Goal: Task Accomplishment & Management: Use online tool/utility

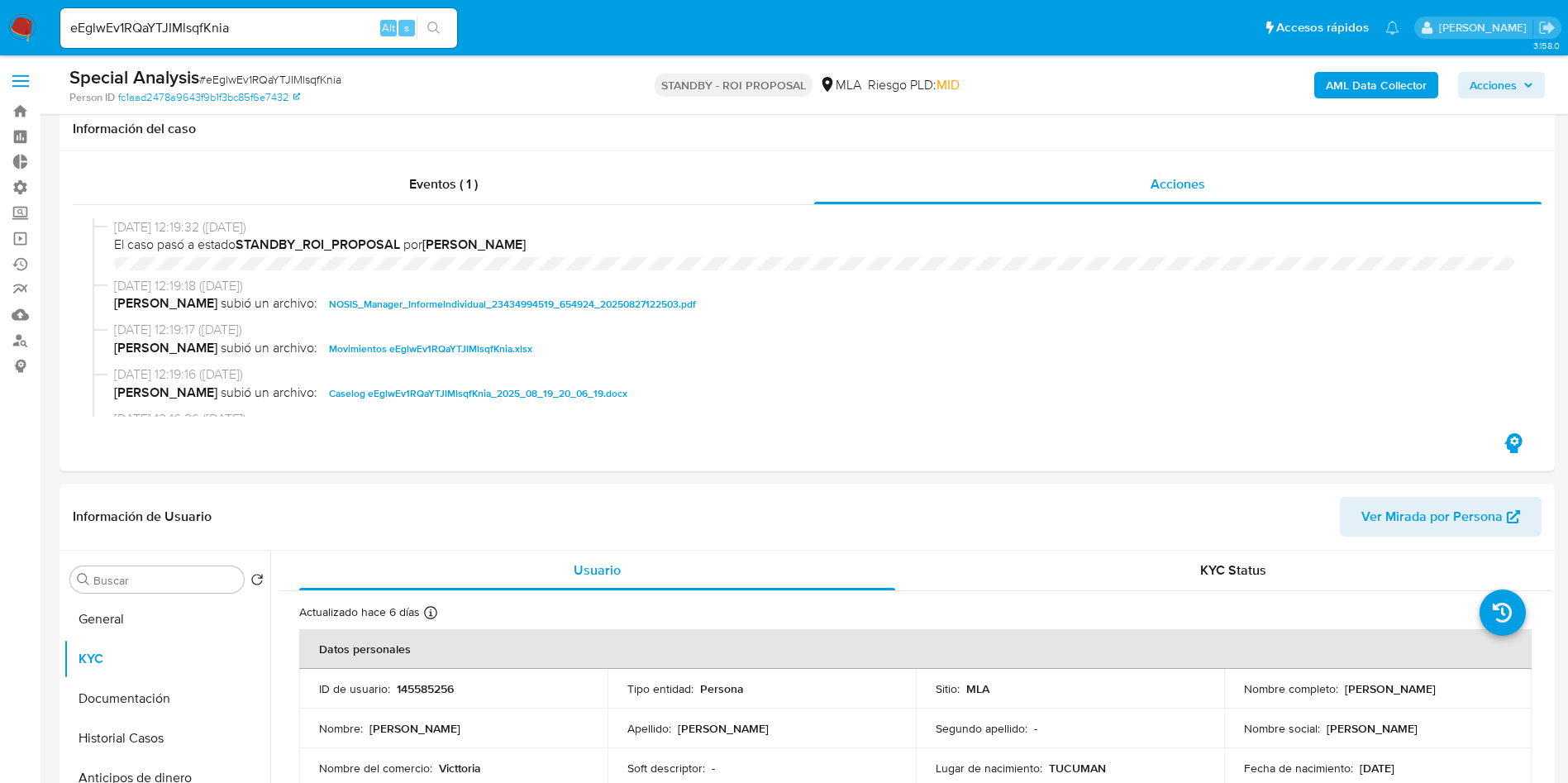
select select "10"
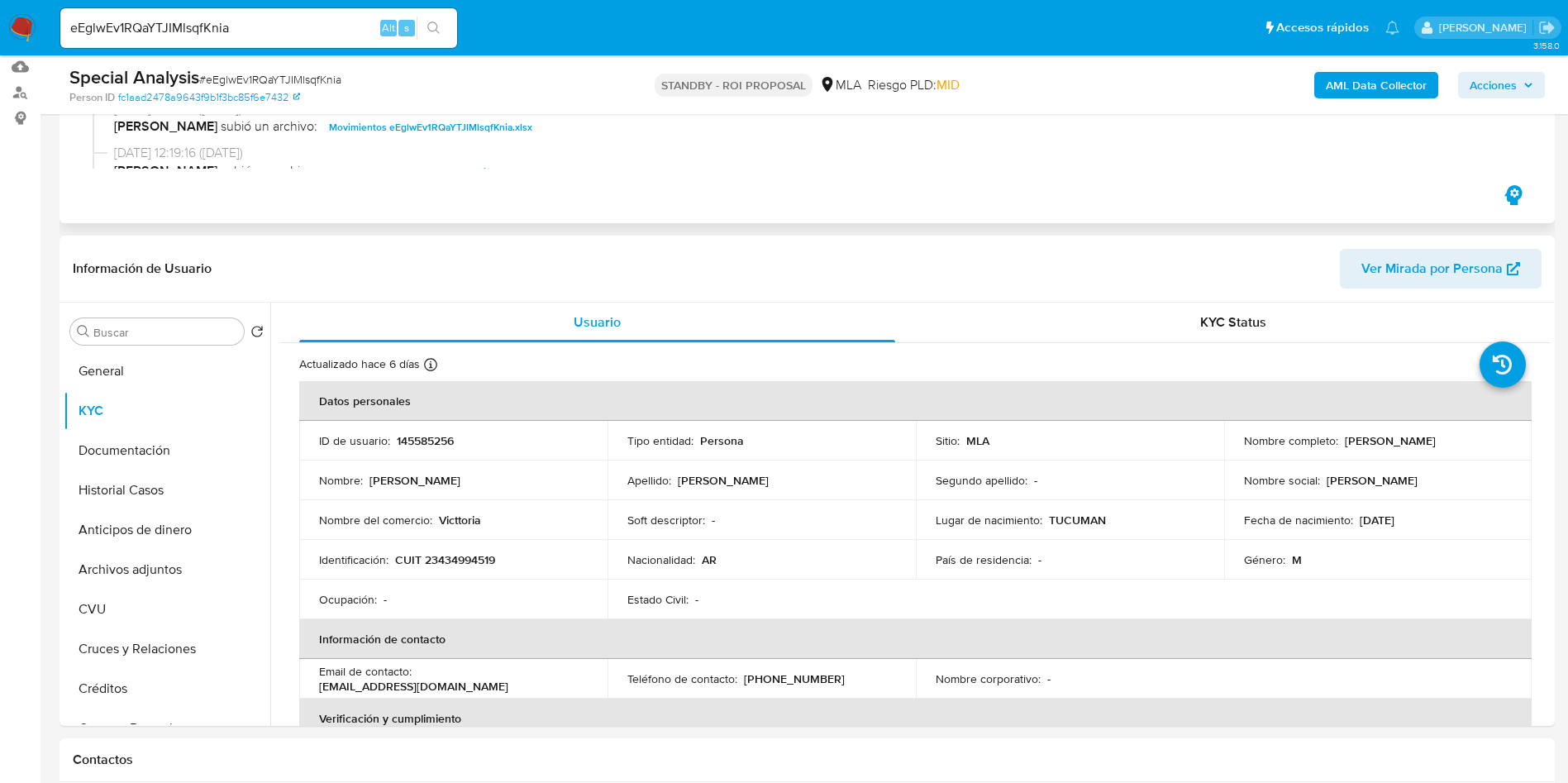
scroll to position [744, 0]
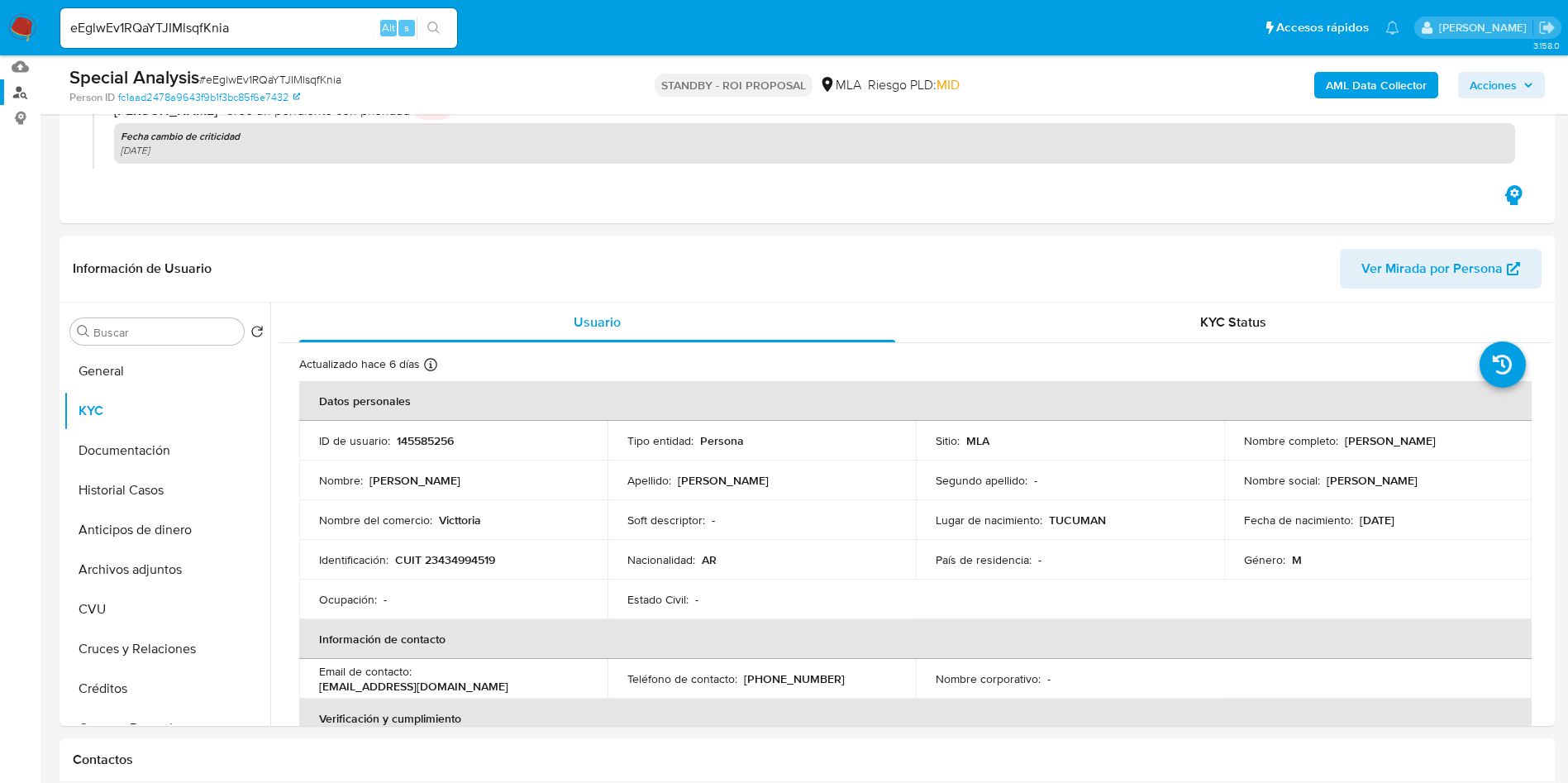
click at [26, 95] on link "Buscador de personas" at bounding box center [99, 92] width 197 height 26
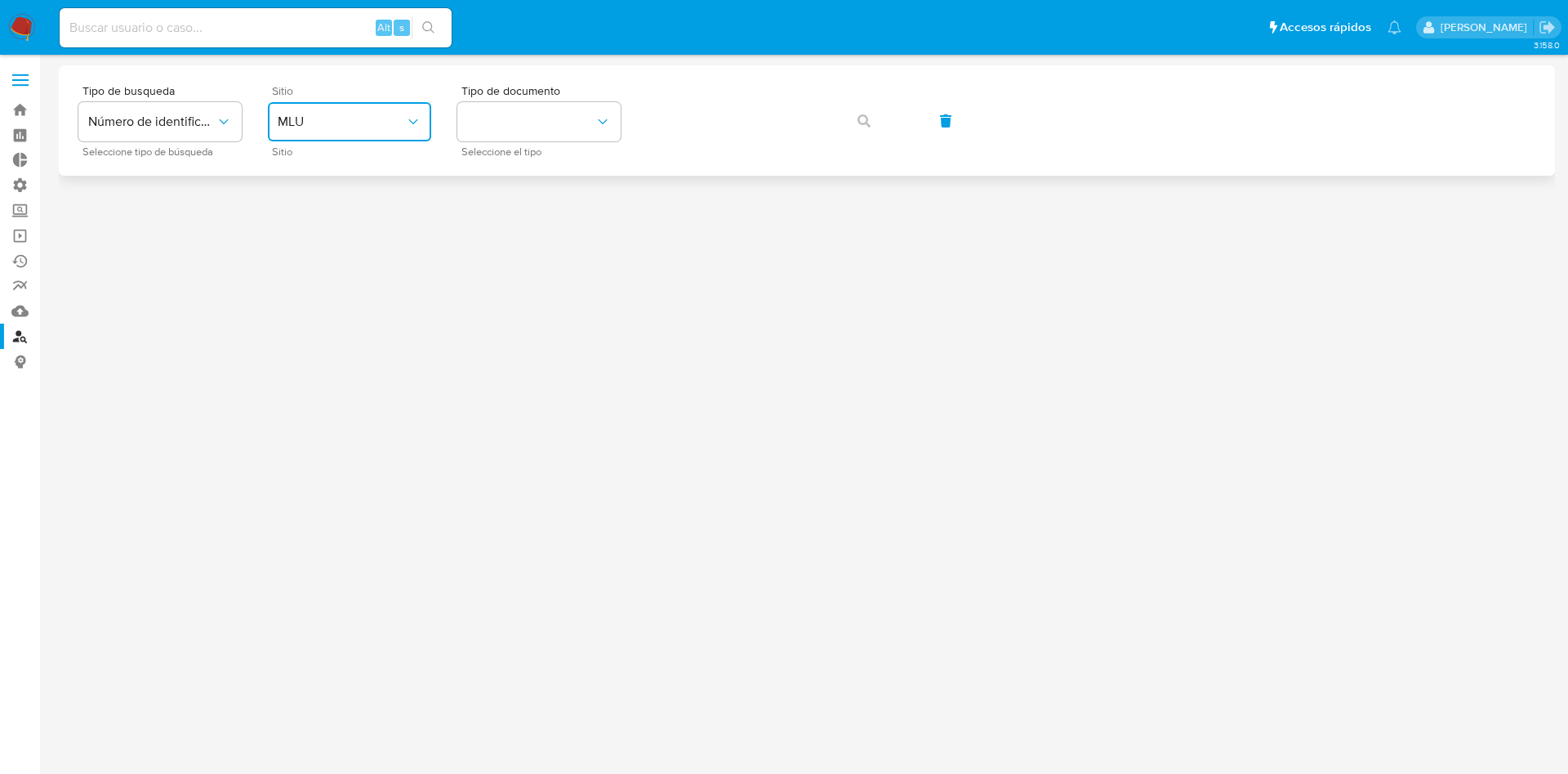
click at [323, 110] on button "MLU" at bounding box center [349, 121] width 163 height 39
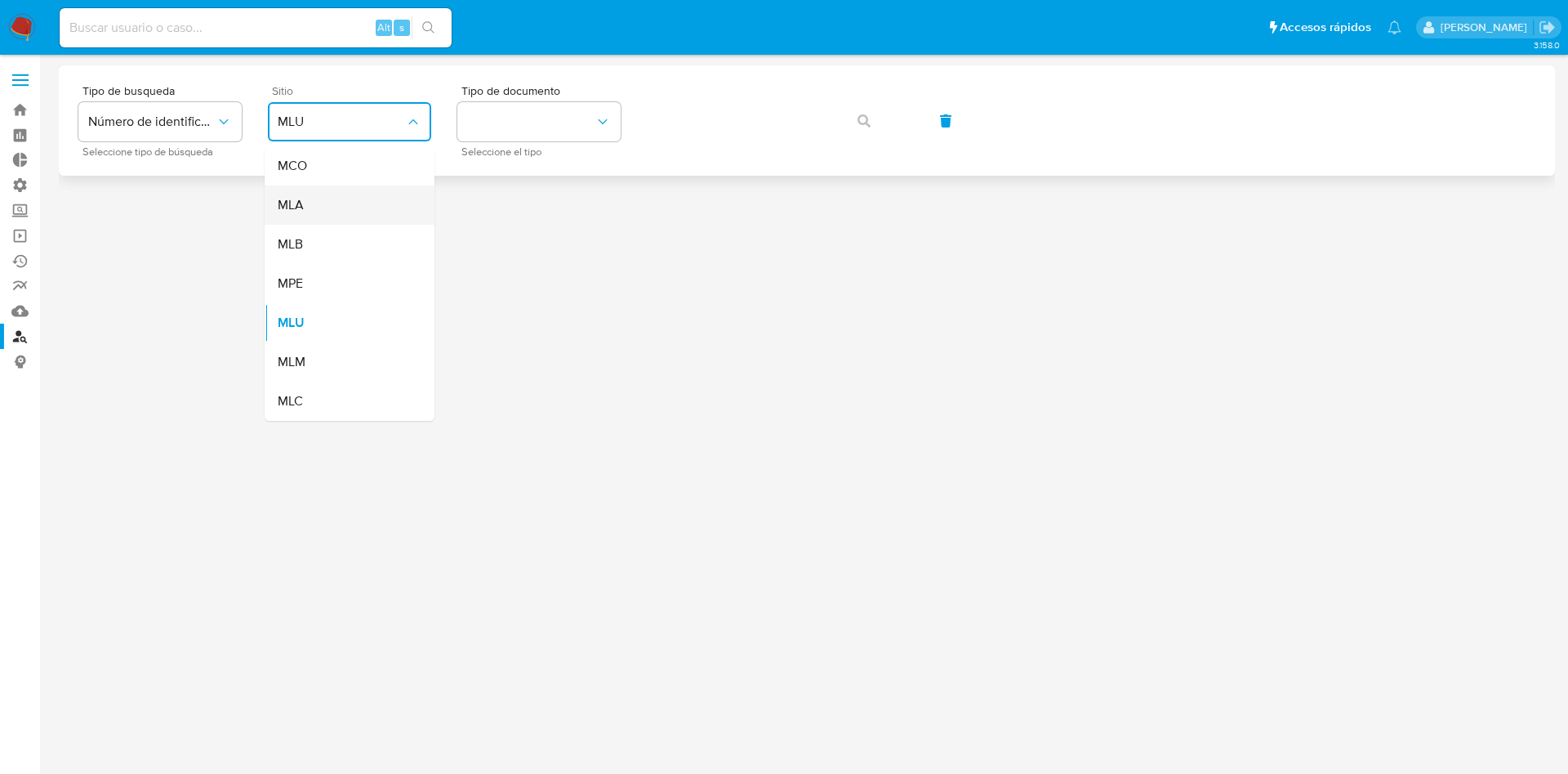
click at [299, 198] on span "MLA" at bounding box center [290, 205] width 26 height 16
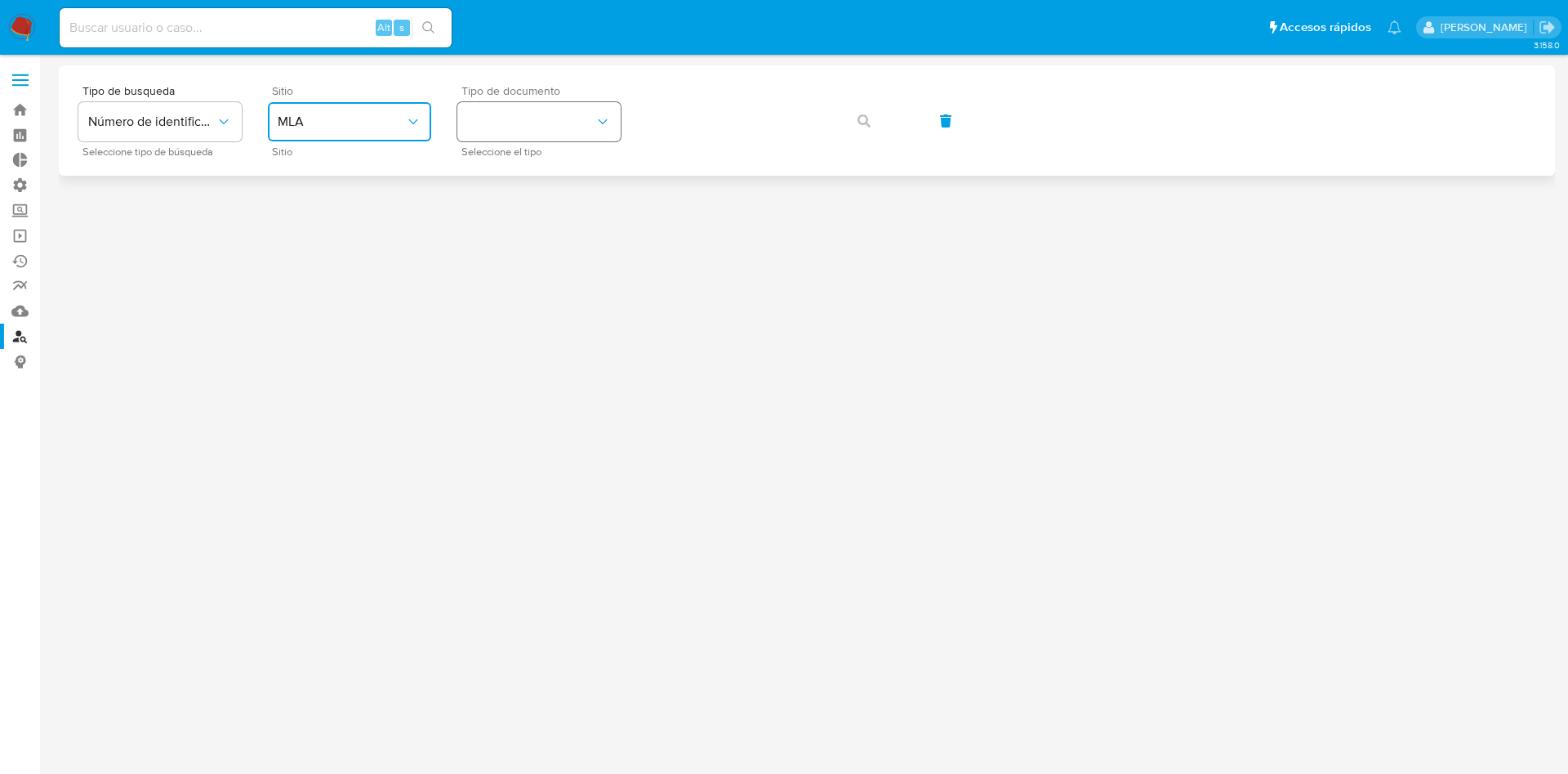
click at [536, 122] on button "identificationType" at bounding box center [538, 121] width 163 height 39
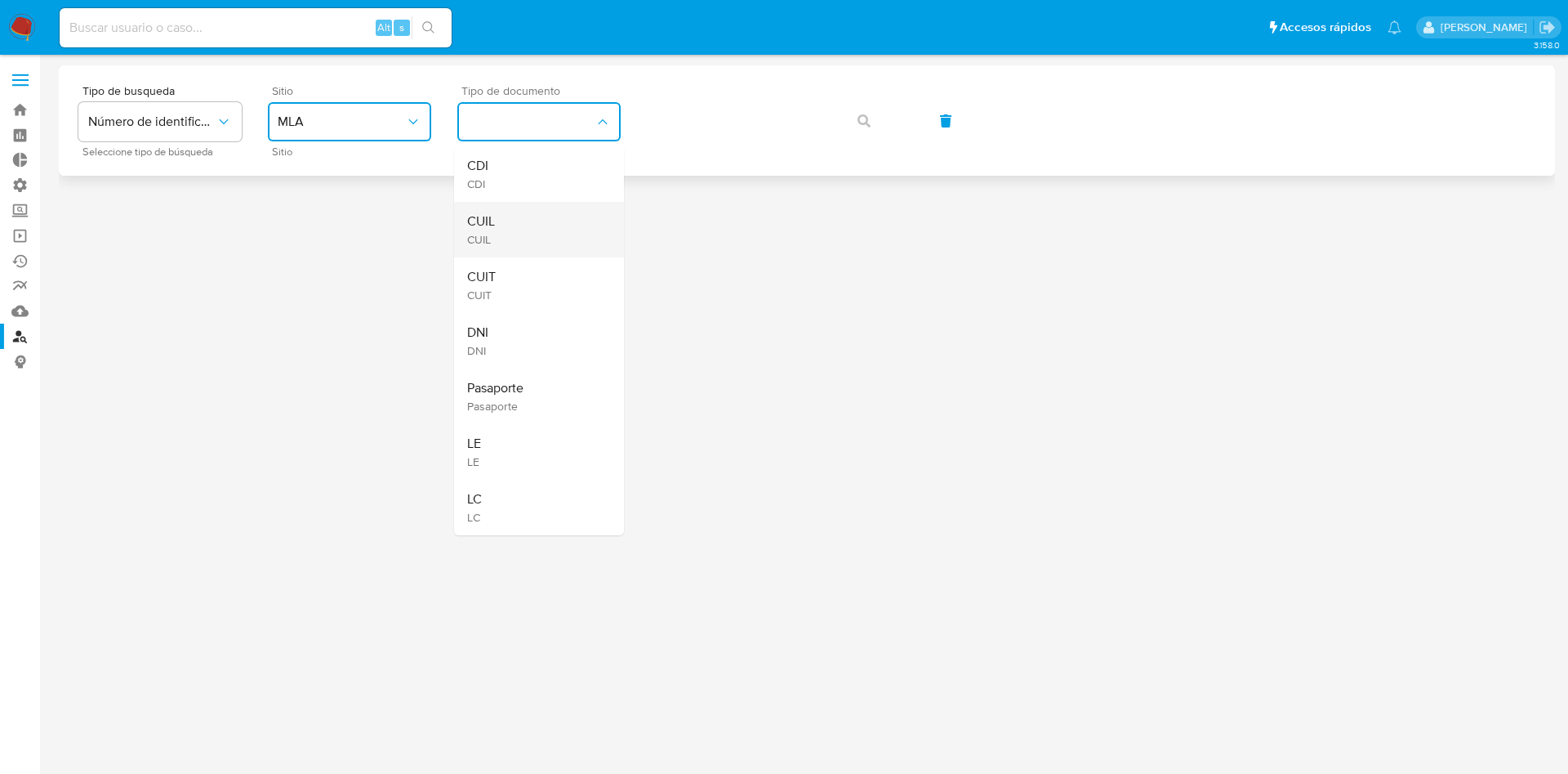
click at [487, 213] on span "CUIL" at bounding box center [481, 221] width 28 height 16
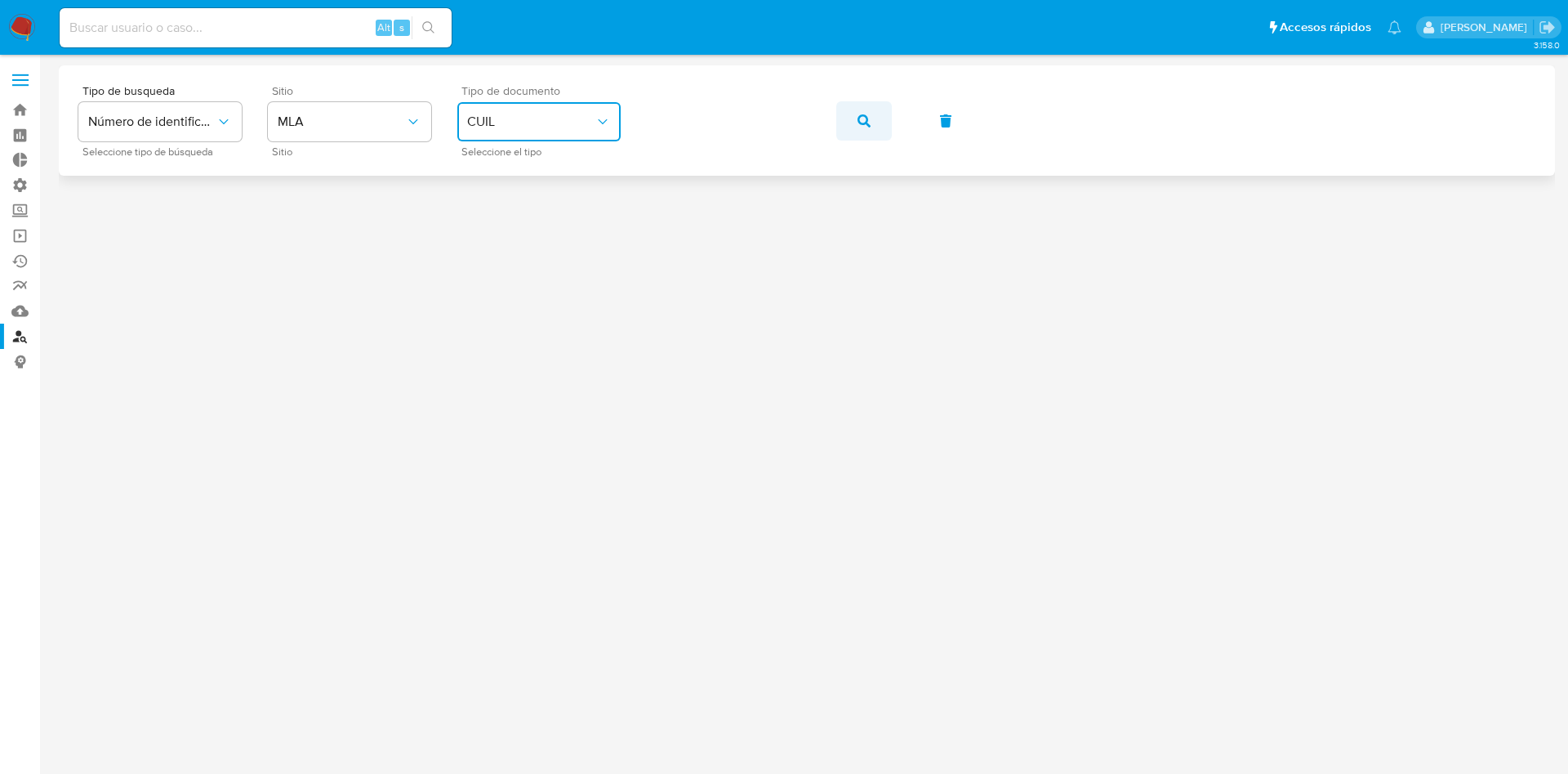
click at [860, 123] on icon "button" at bounding box center [864, 121] width 13 height 13
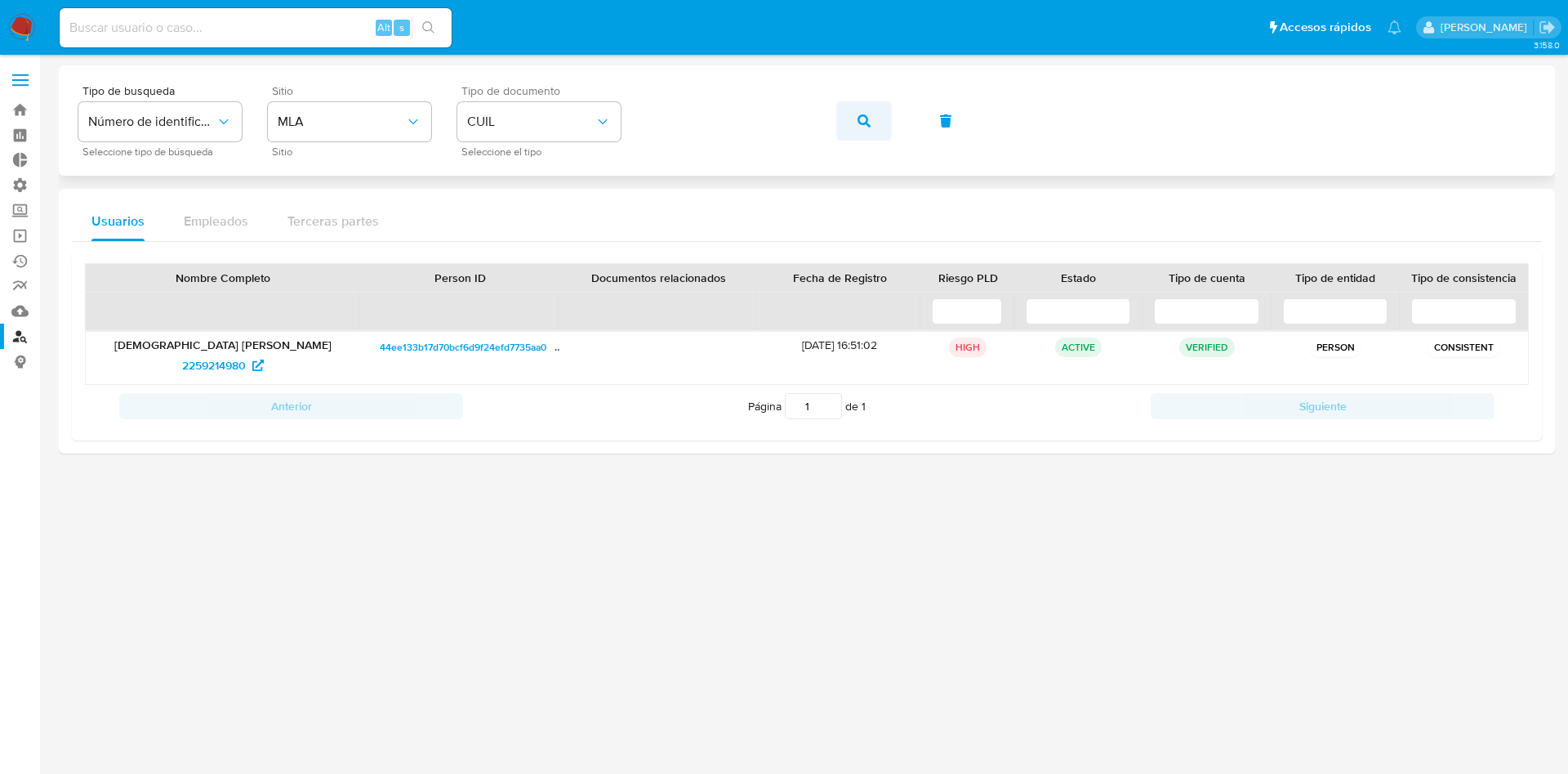
click at [867, 135] on span "button" at bounding box center [864, 121] width 13 height 36
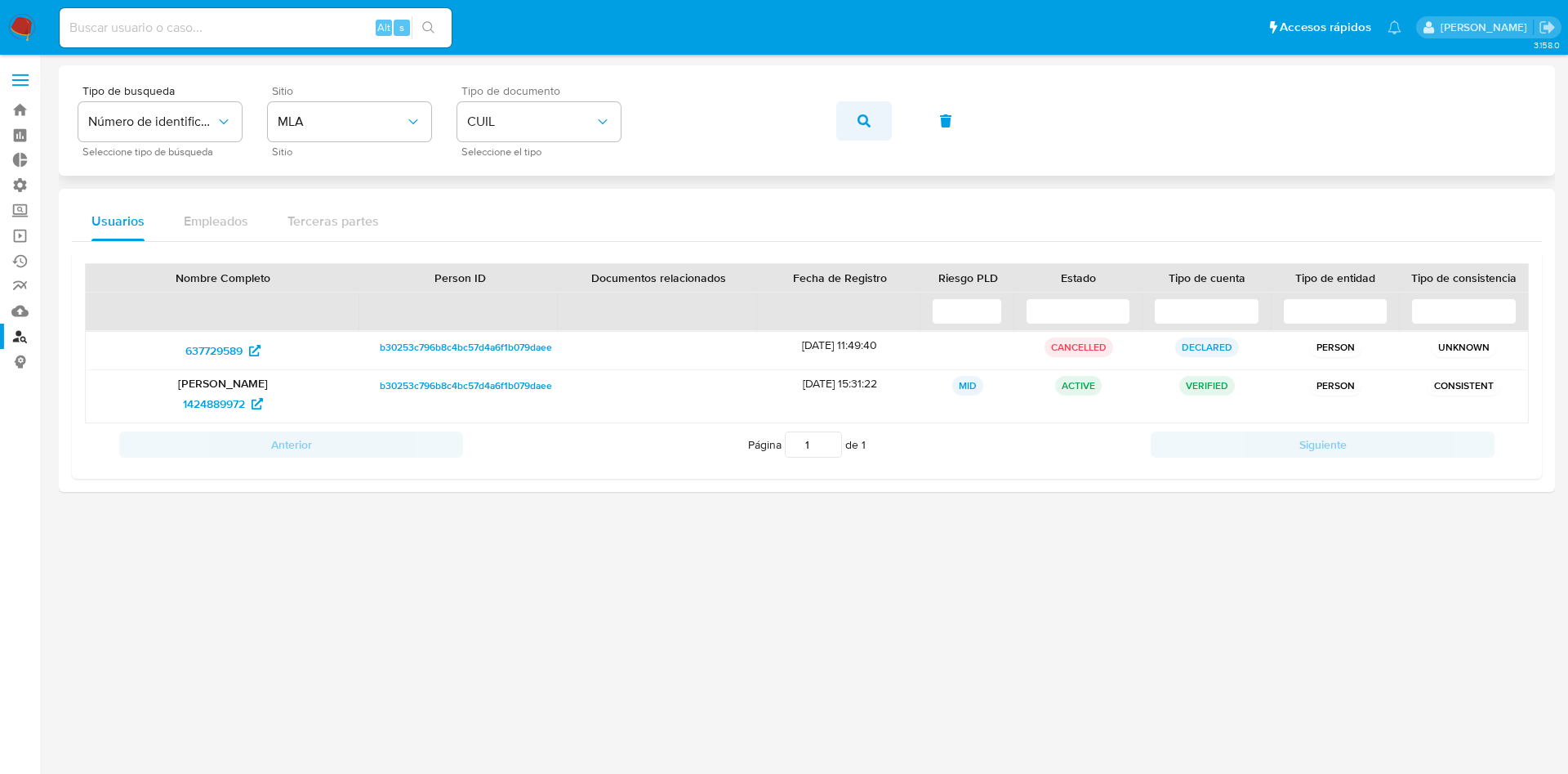
click at [866, 115] on icon "button" at bounding box center [864, 121] width 13 height 13
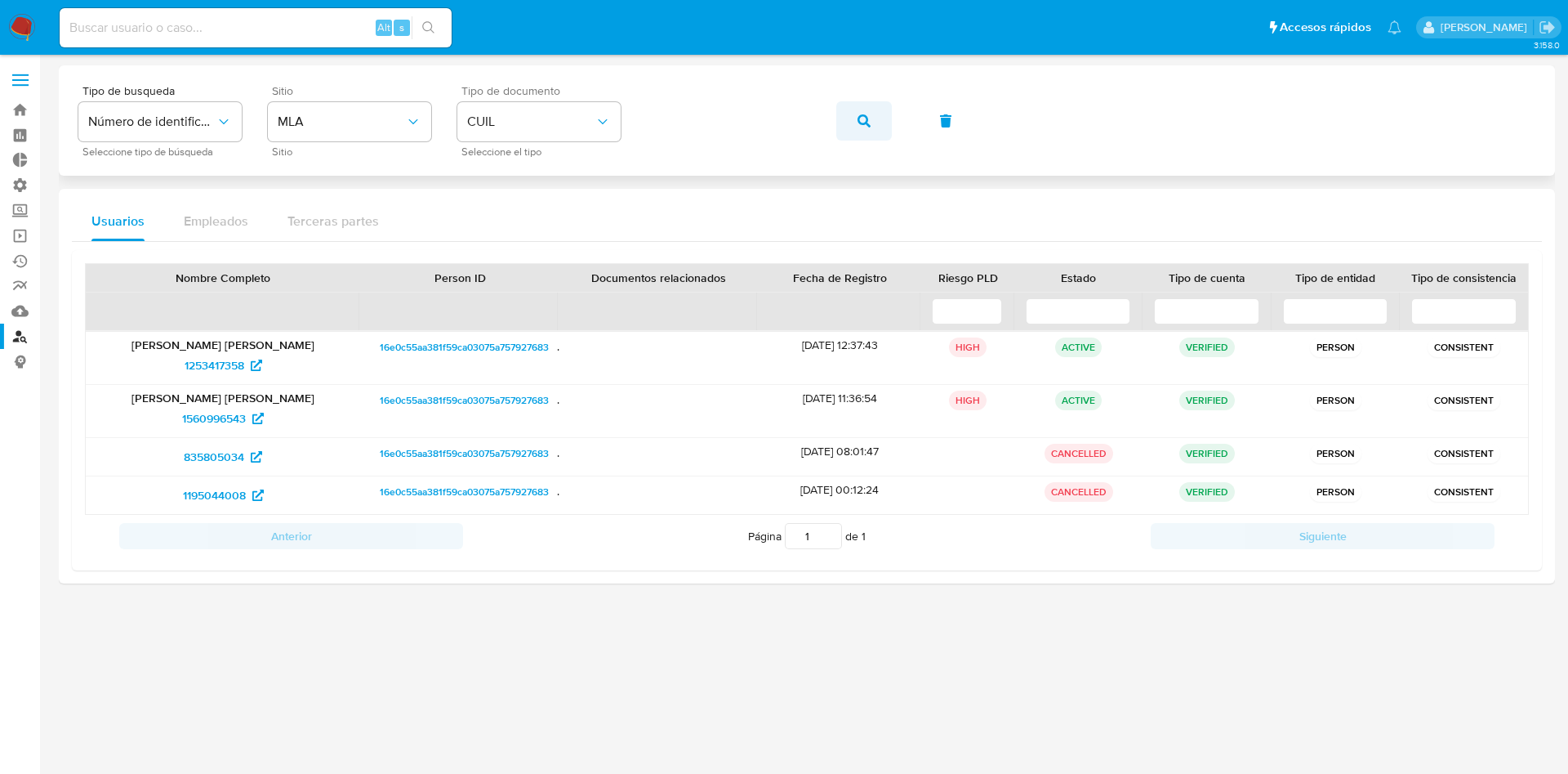
click at [857, 132] on button "button" at bounding box center [864, 120] width 56 height 39
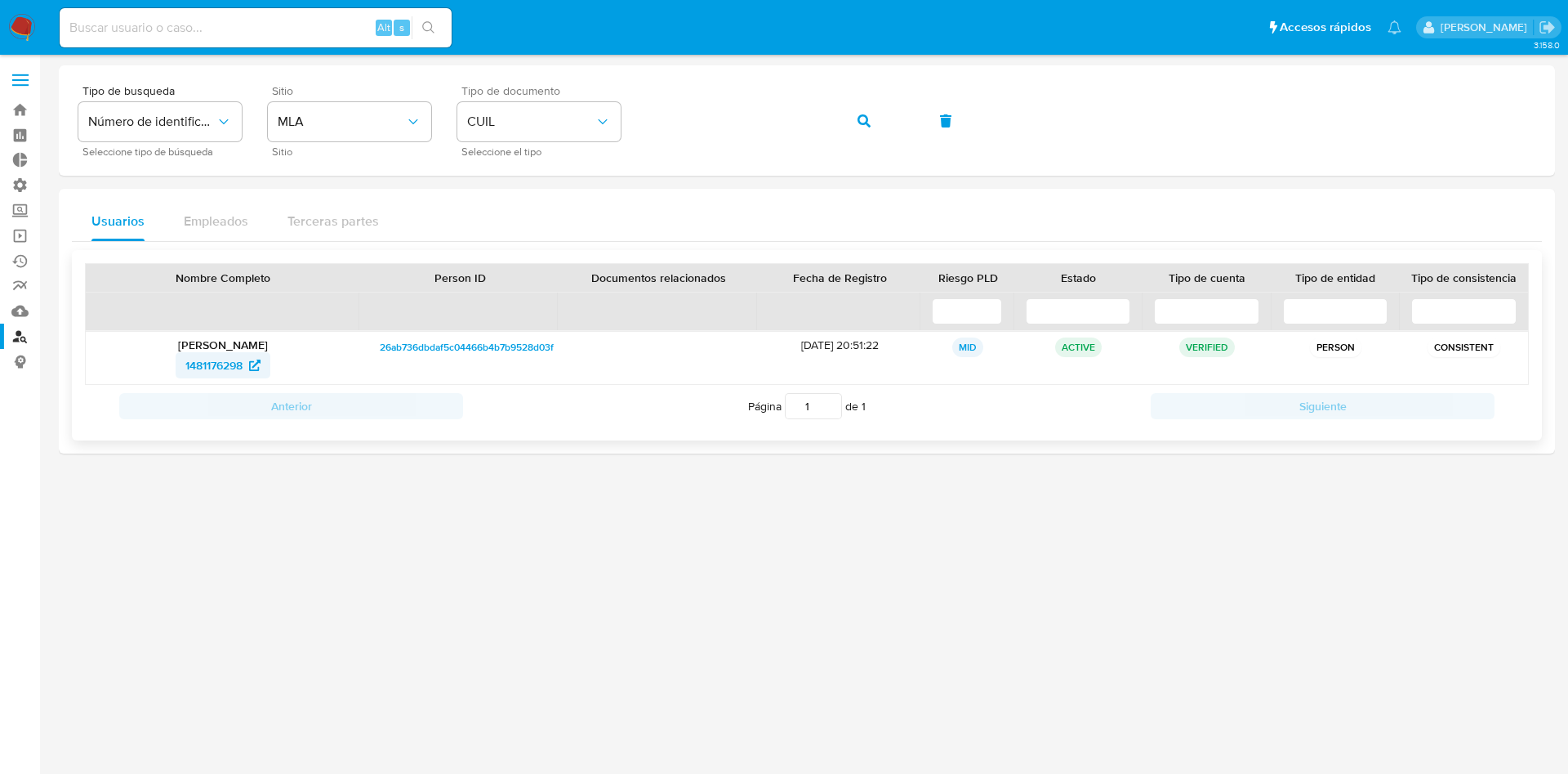
click at [212, 371] on span "1481176298" at bounding box center [214, 364] width 57 height 26
click at [863, 106] on span "button" at bounding box center [864, 121] width 13 height 36
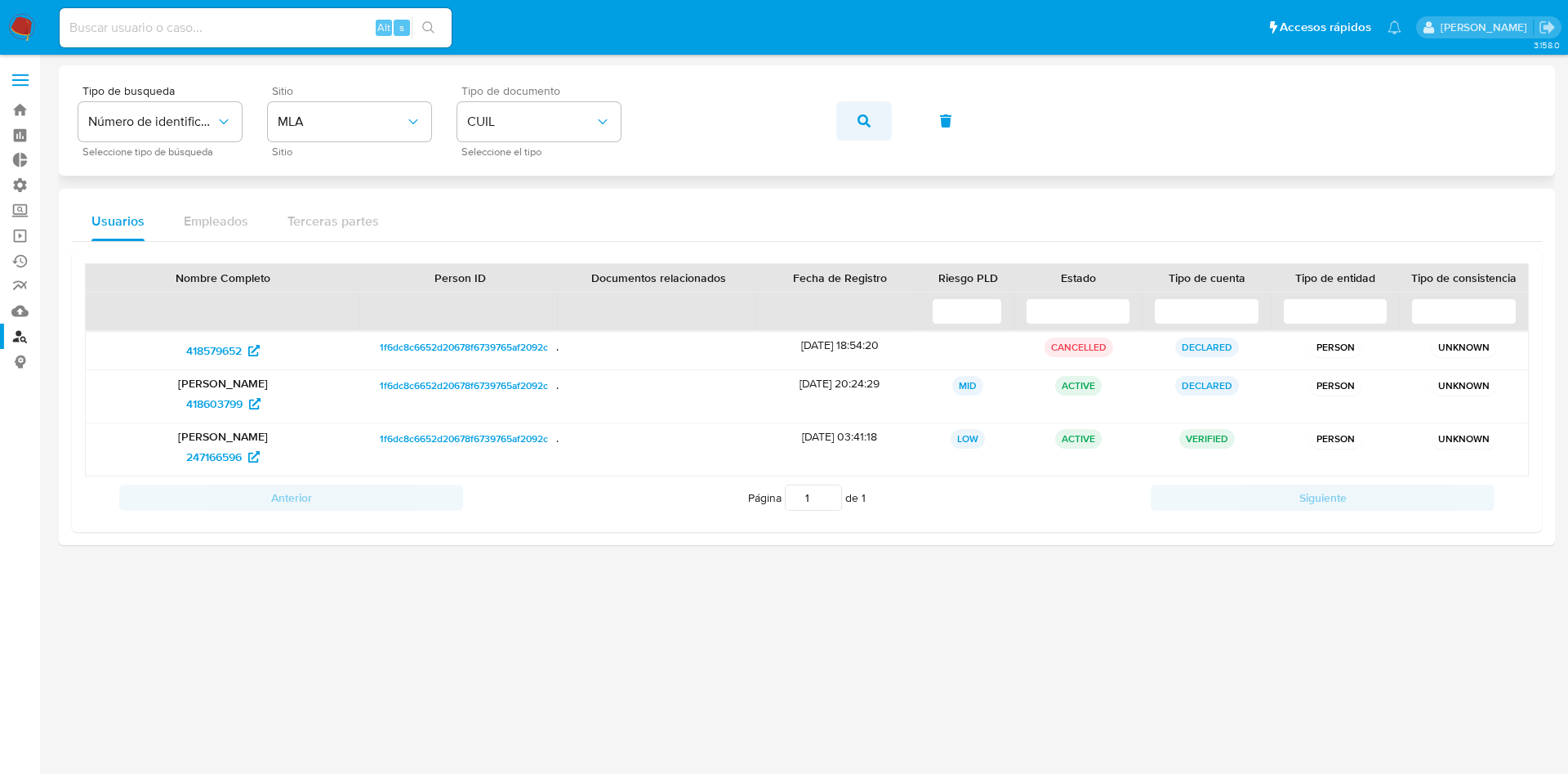
click at [871, 117] on button "button" at bounding box center [864, 120] width 56 height 39
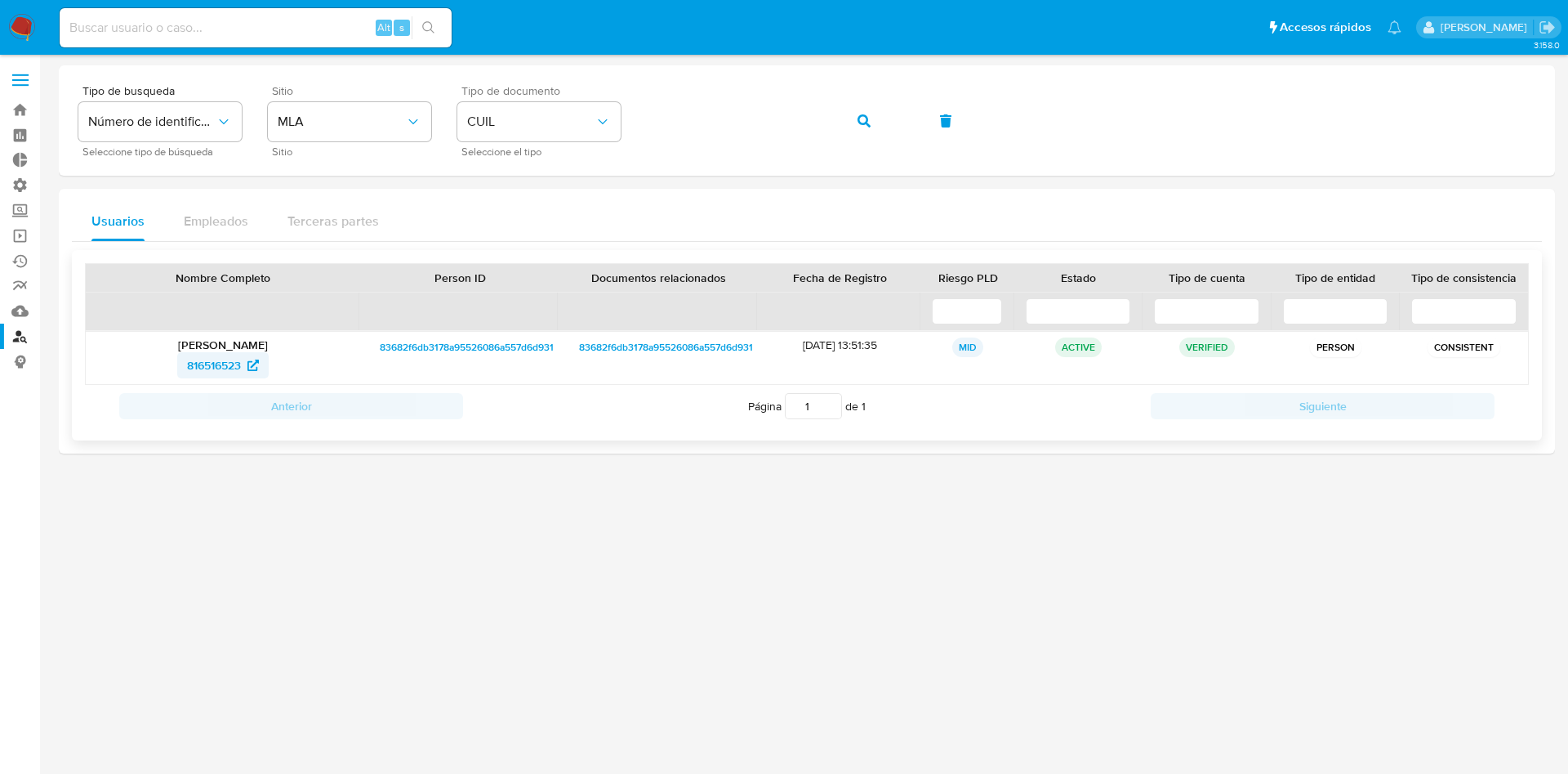
click at [206, 368] on span "816516523" at bounding box center [214, 364] width 54 height 26
click at [882, 134] on button "button" at bounding box center [864, 120] width 56 height 39
click at [872, 124] on button "button" at bounding box center [864, 120] width 56 height 39
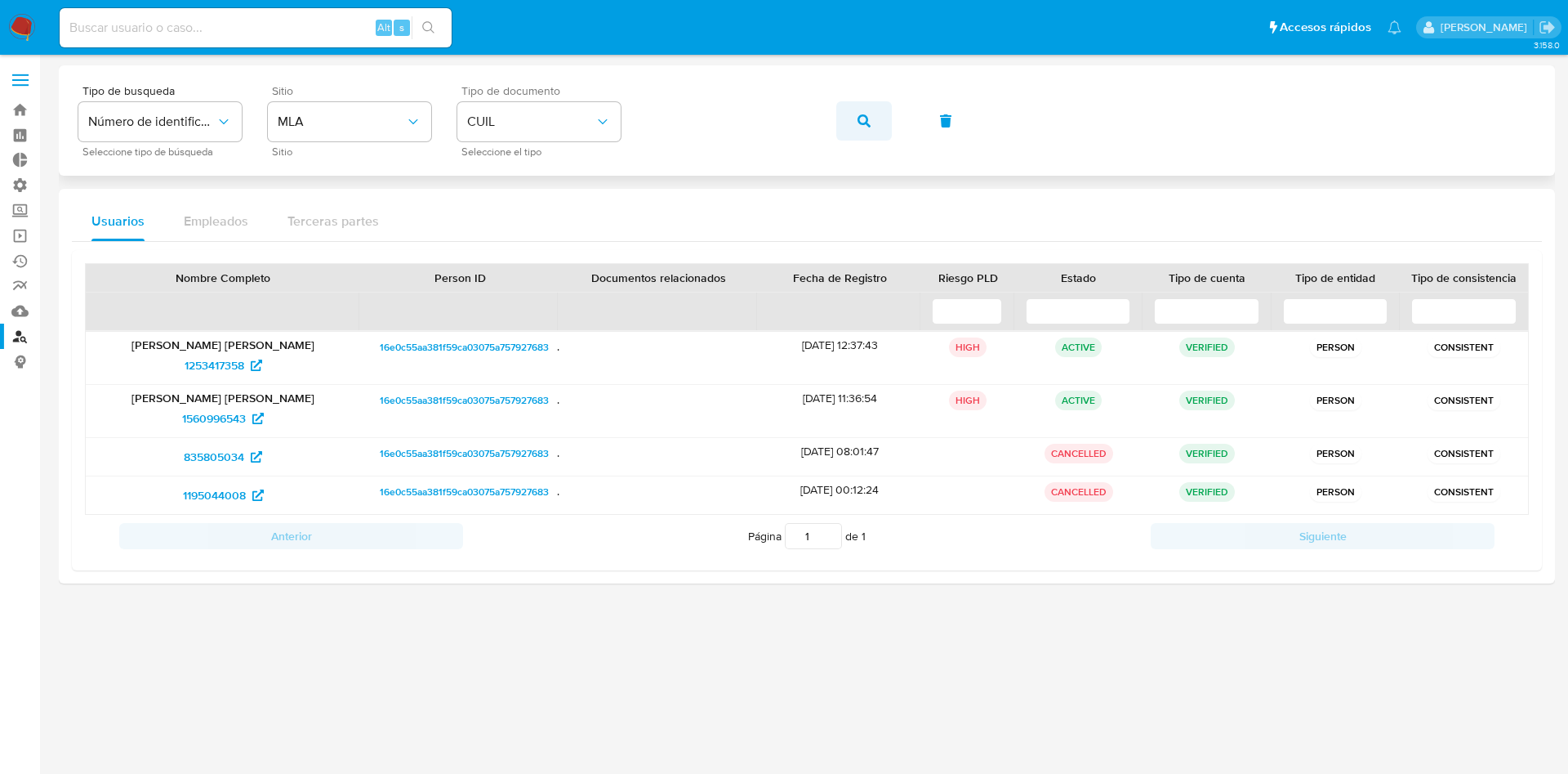
click at [858, 128] on span "button" at bounding box center [864, 121] width 13 height 36
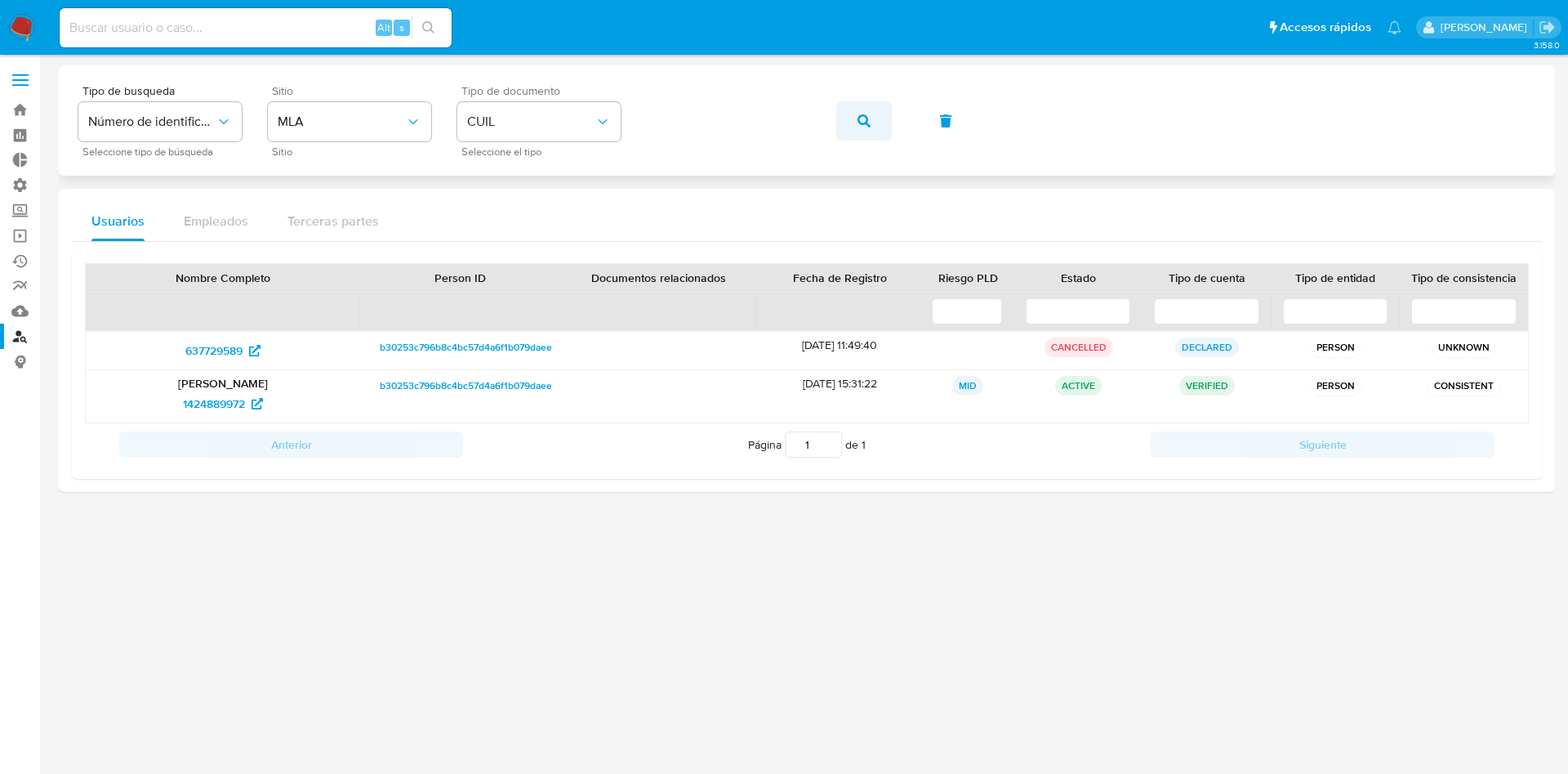
click at [865, 119] on icon "button" at bounding box center [864, 121] width 13 height 13
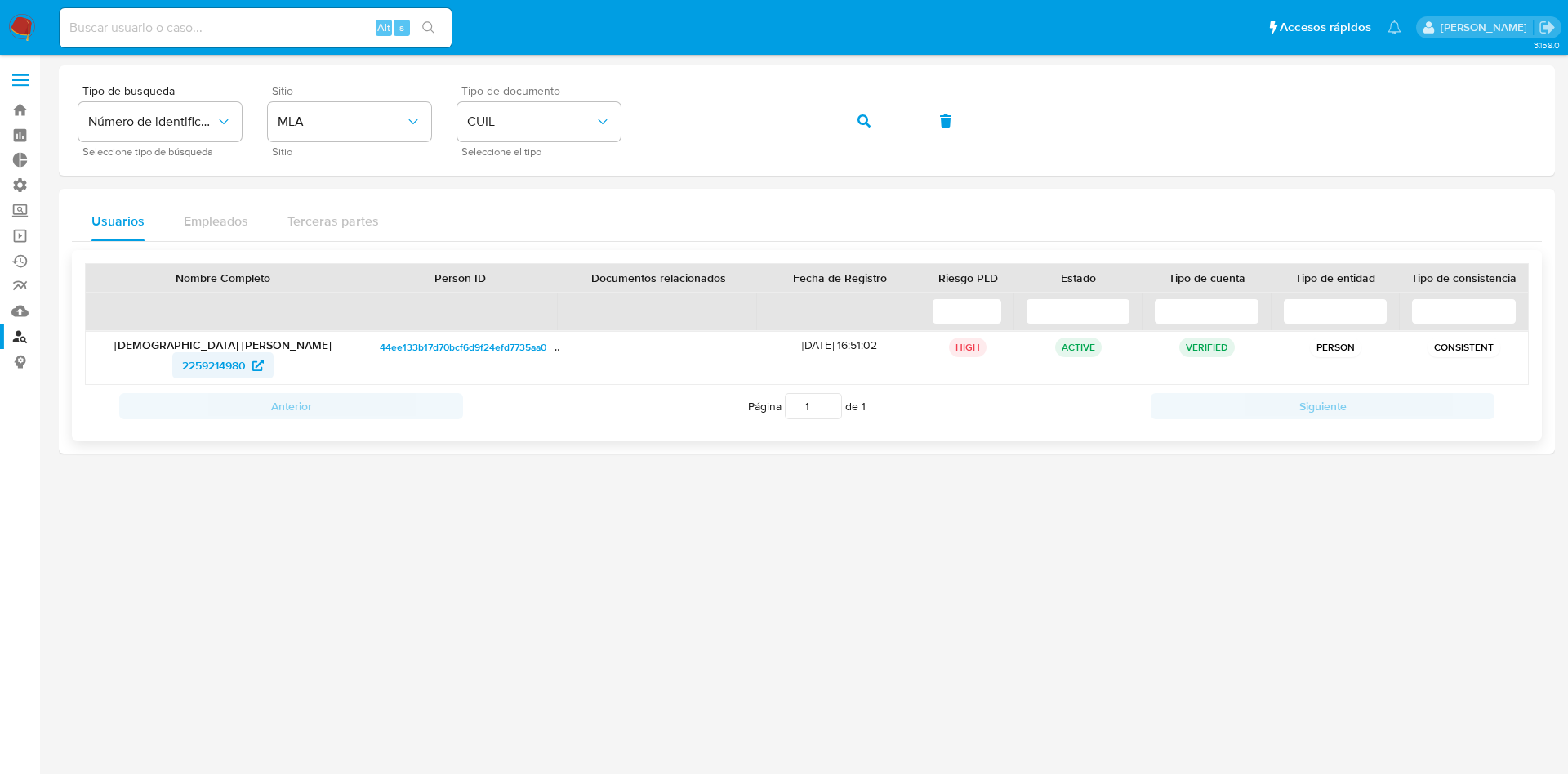
click at [214, 365] on span "2259214980" at bounding box center [214, 364] width 64 height 26
click at [215, 48] on div "Alt s" at bounding box center [255, 27] width 392 height 46
click at [223, 18] on input at bounding box center [255, 28] width 392 height 22
paste input "flmZgerQy3aKL9YoYSsBNwWu"
type input "flmZgerQy3aKL9YoYSsBNwWu"
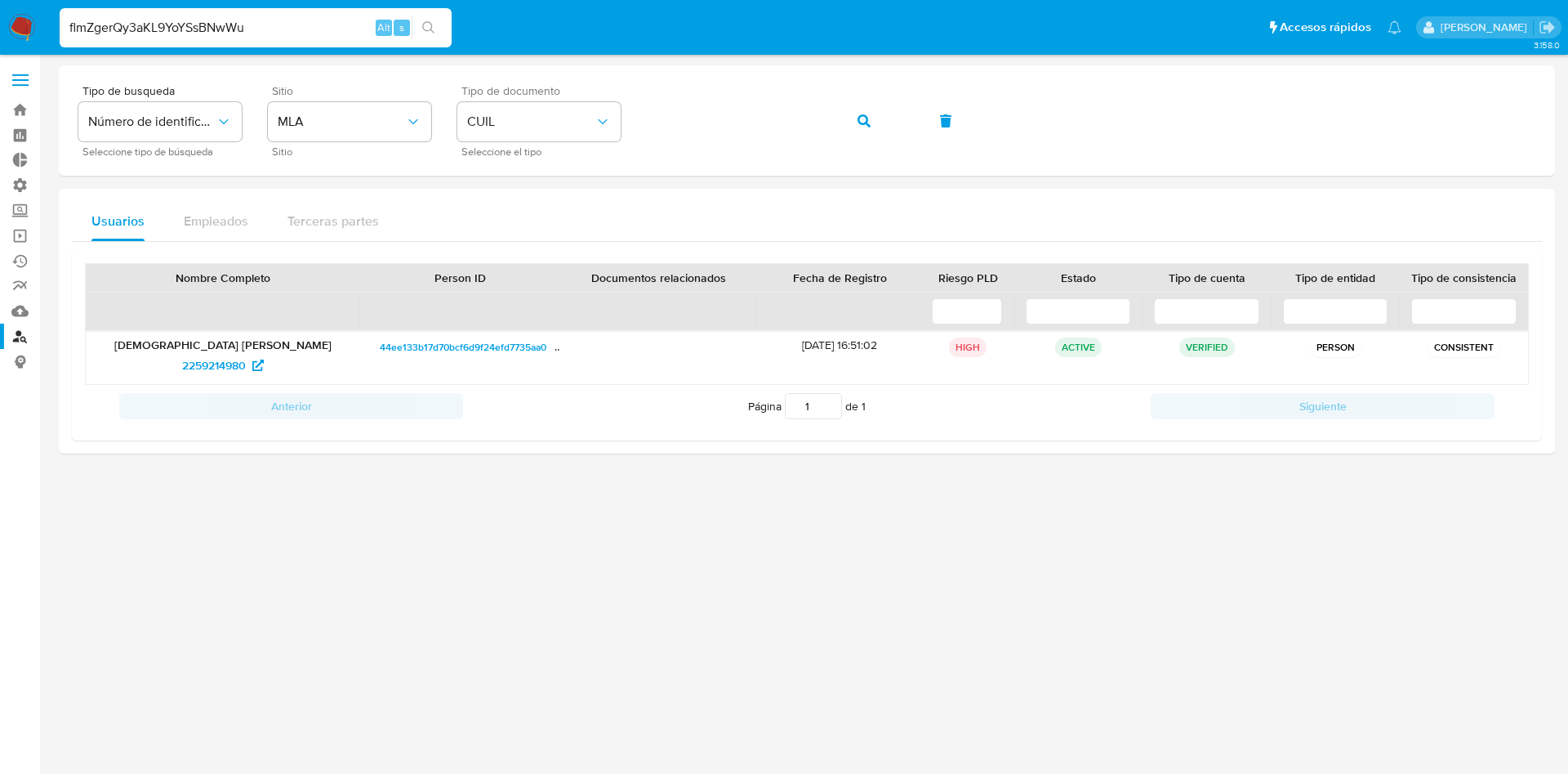
click at [429, 32] on icon "search-icon" at bounding box center [428, 28] width 13 height 13
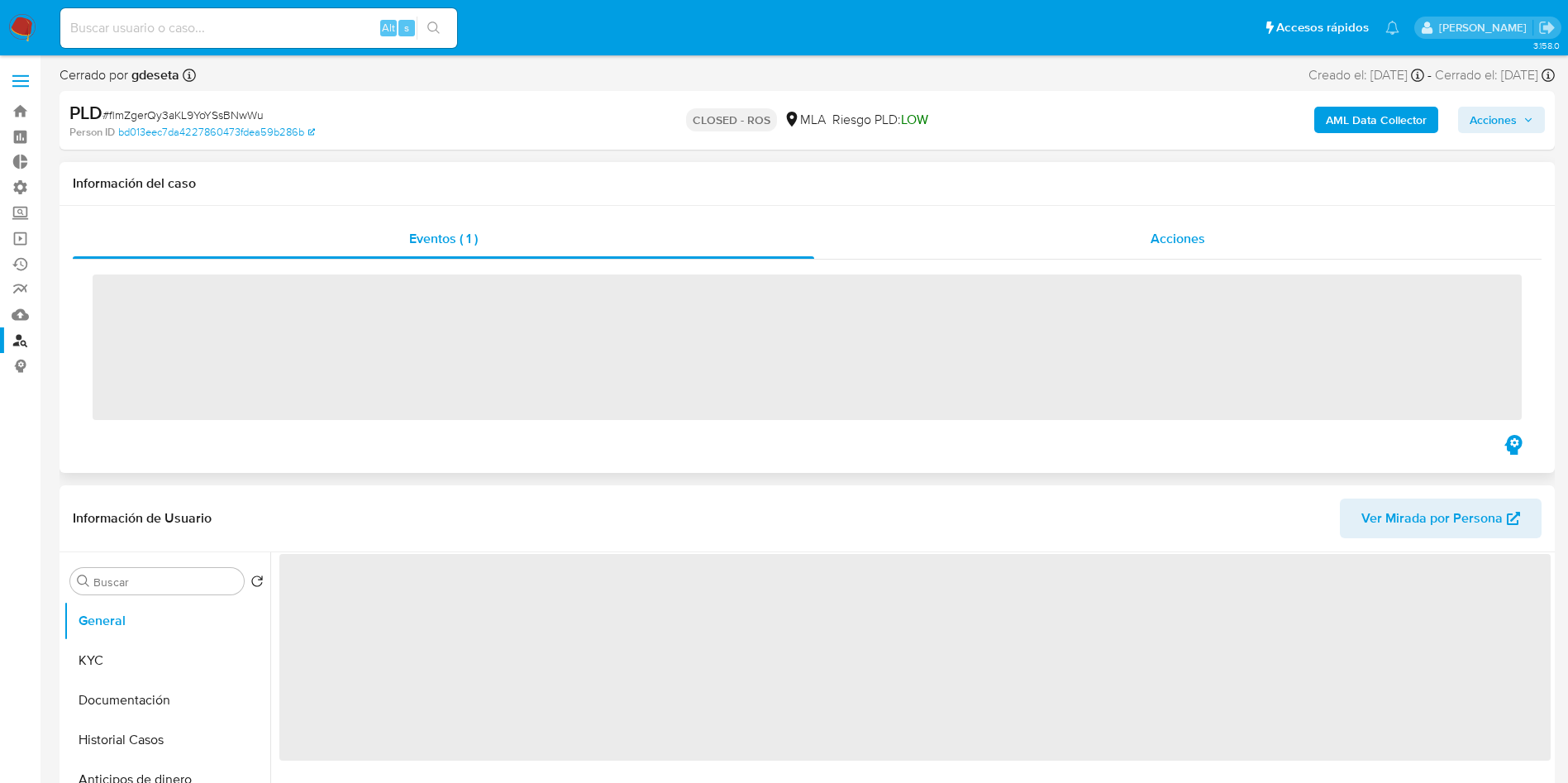
click at [1153, 229] on span "Acciones" at bounding box center [1178, 238] width 55 height 19
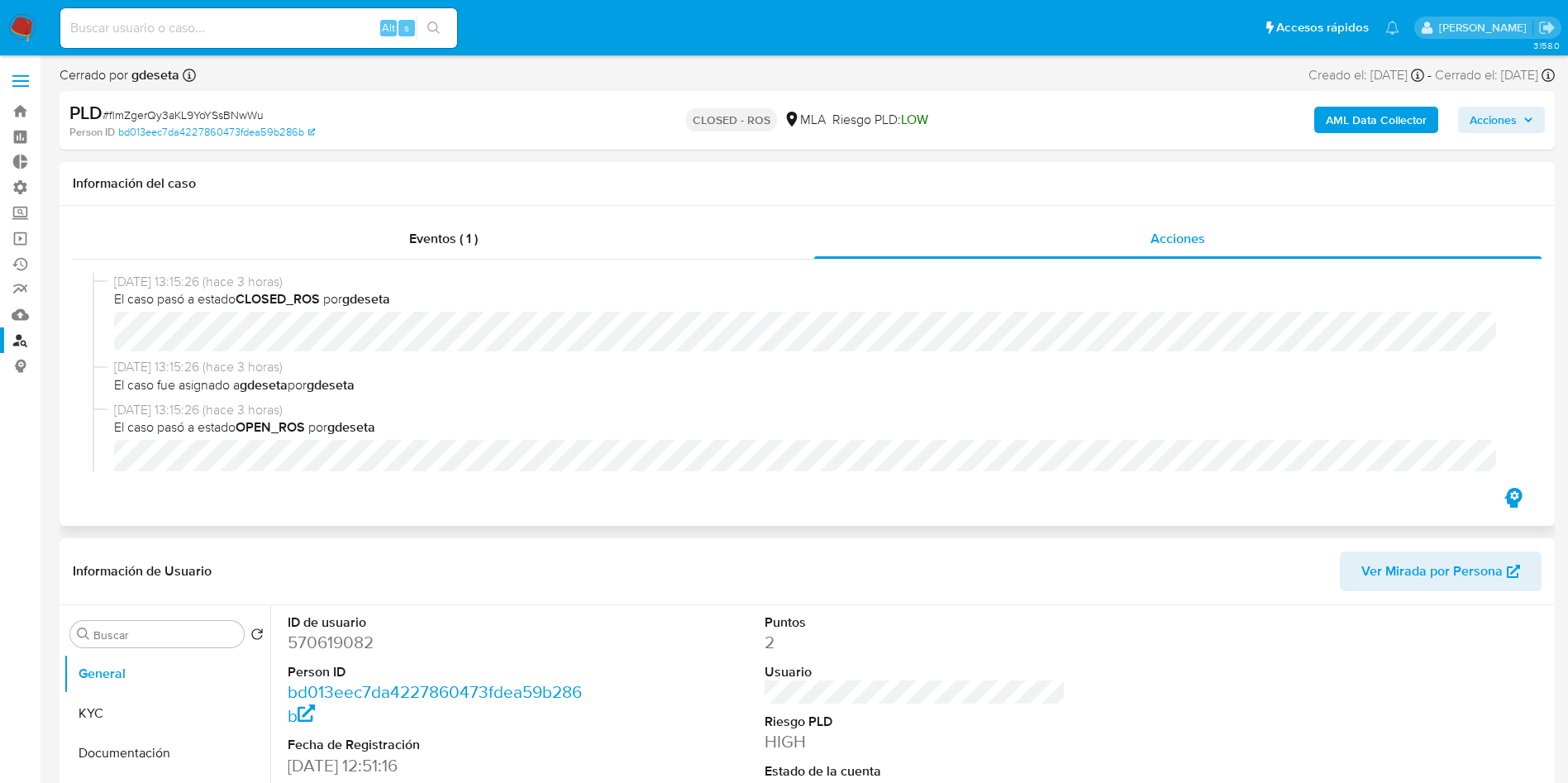
select select "10"
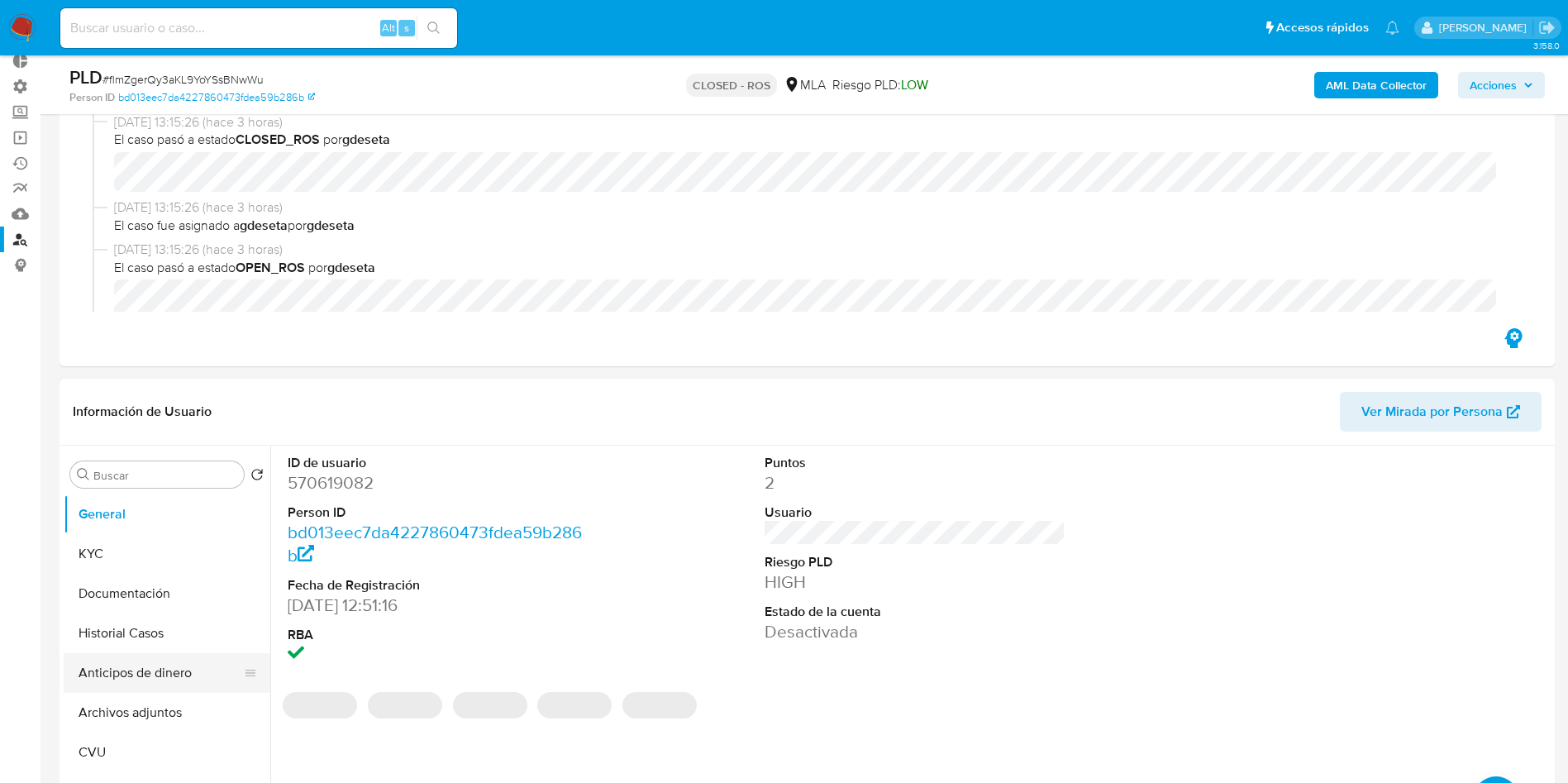
scroll to position [124, 0]
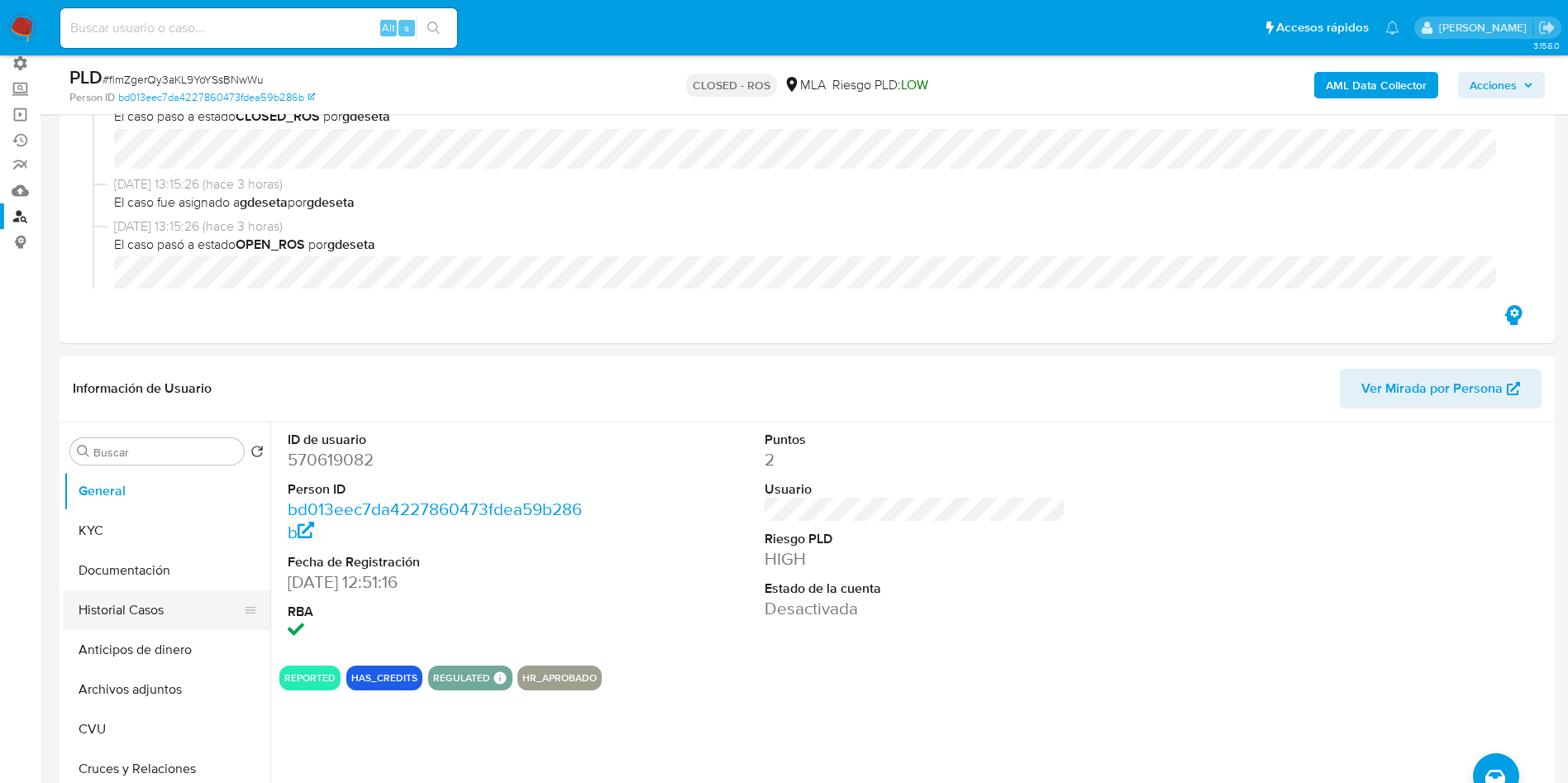
click at [106, 617] on button "Historial Casos" at bounding box center [161, 610] width 193 height 39
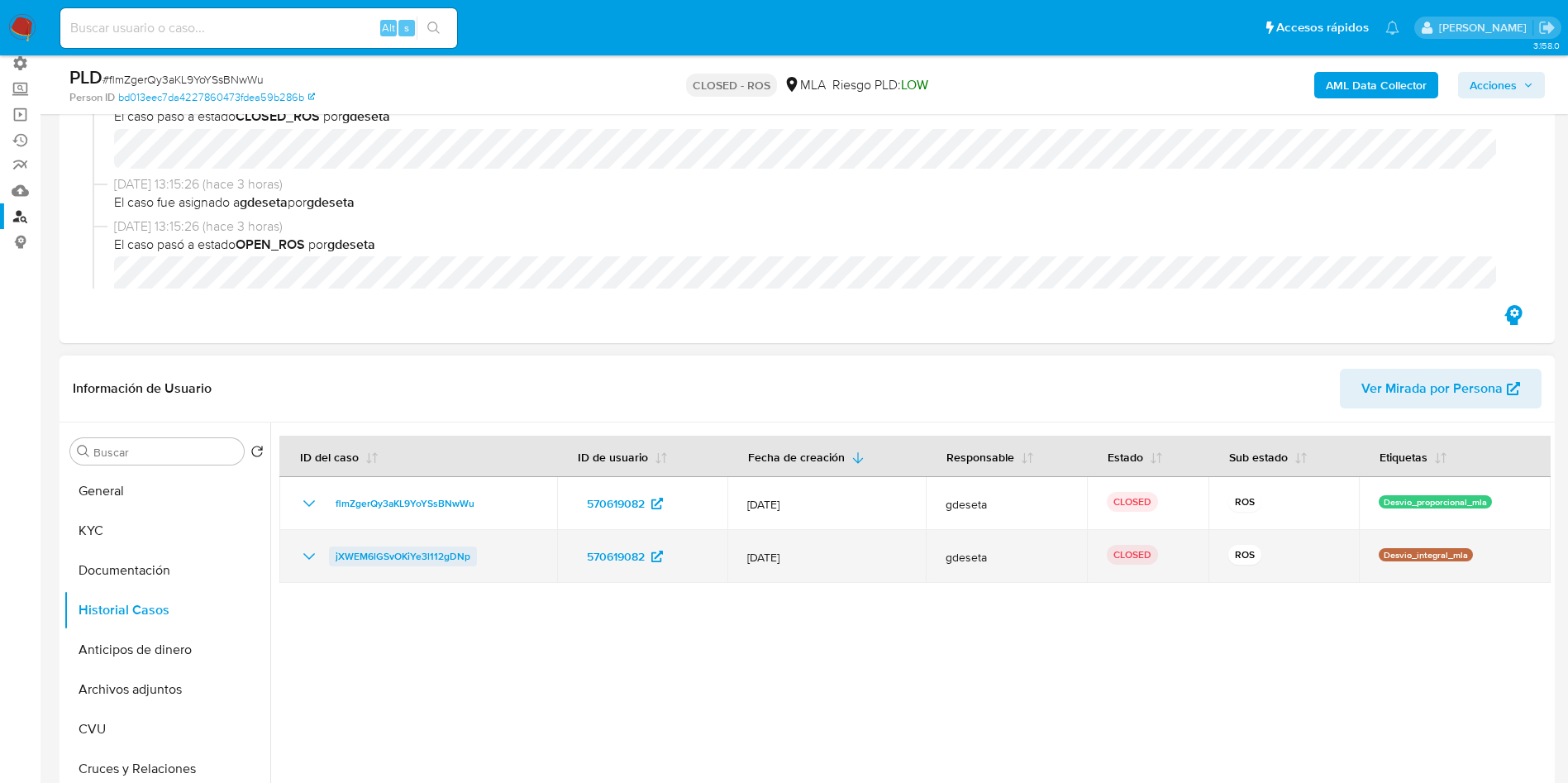
click at [406, 561] on span "jXWEM6lGSvOKiYe3l112gDNp" at bounding box center [403, 557] width 135 height 20
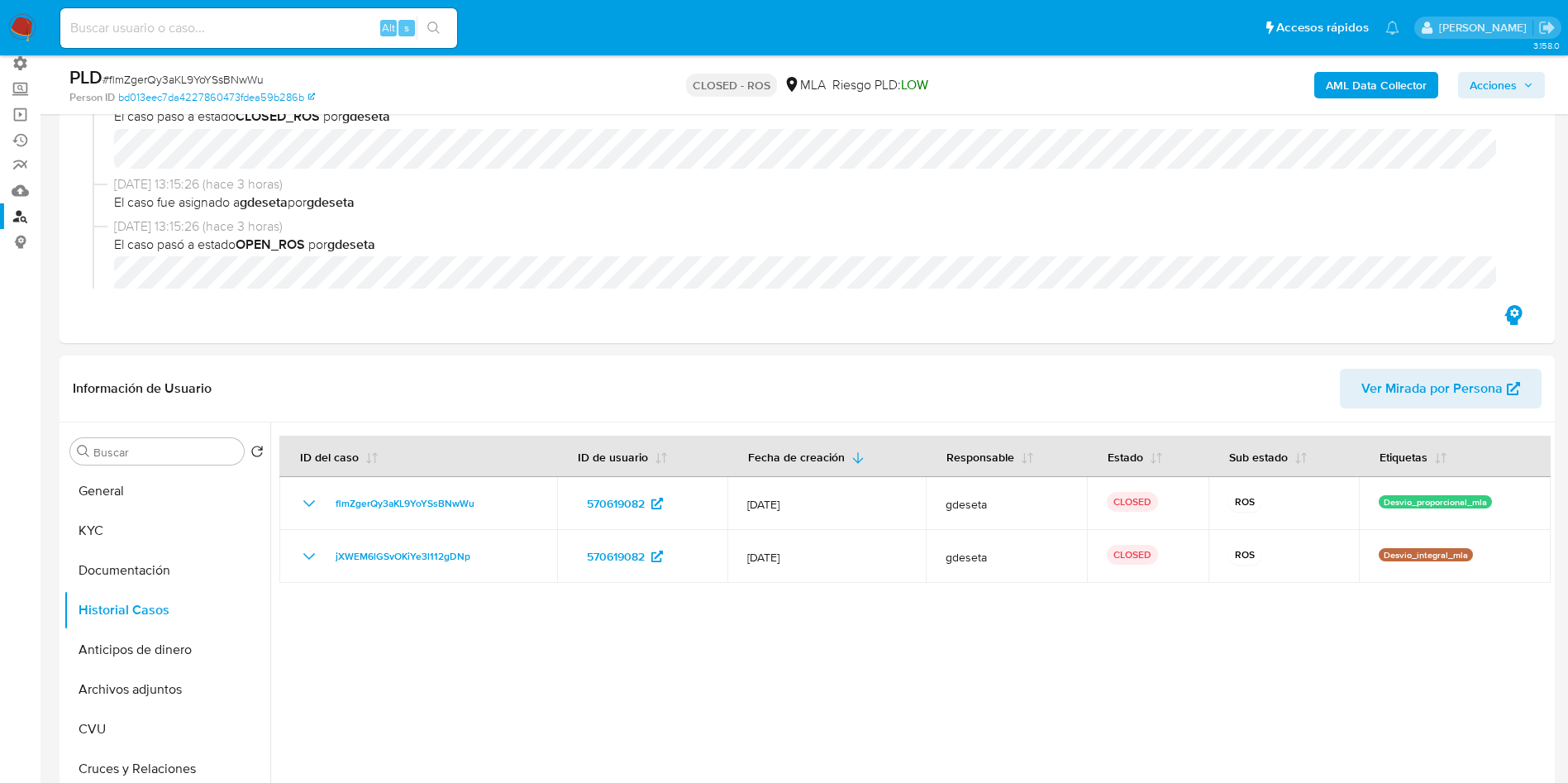
click at [206, 31] on input at bounding box center [258, 28] width 397 height 22
paste input "gVp20fuZcCVROozbcthzYI68"
type input "gVp20fuZcCVROozbcthzYI68"
click at [434, 32] on icon "search-icon" at bounding box center [434, 28] width 13 height 13
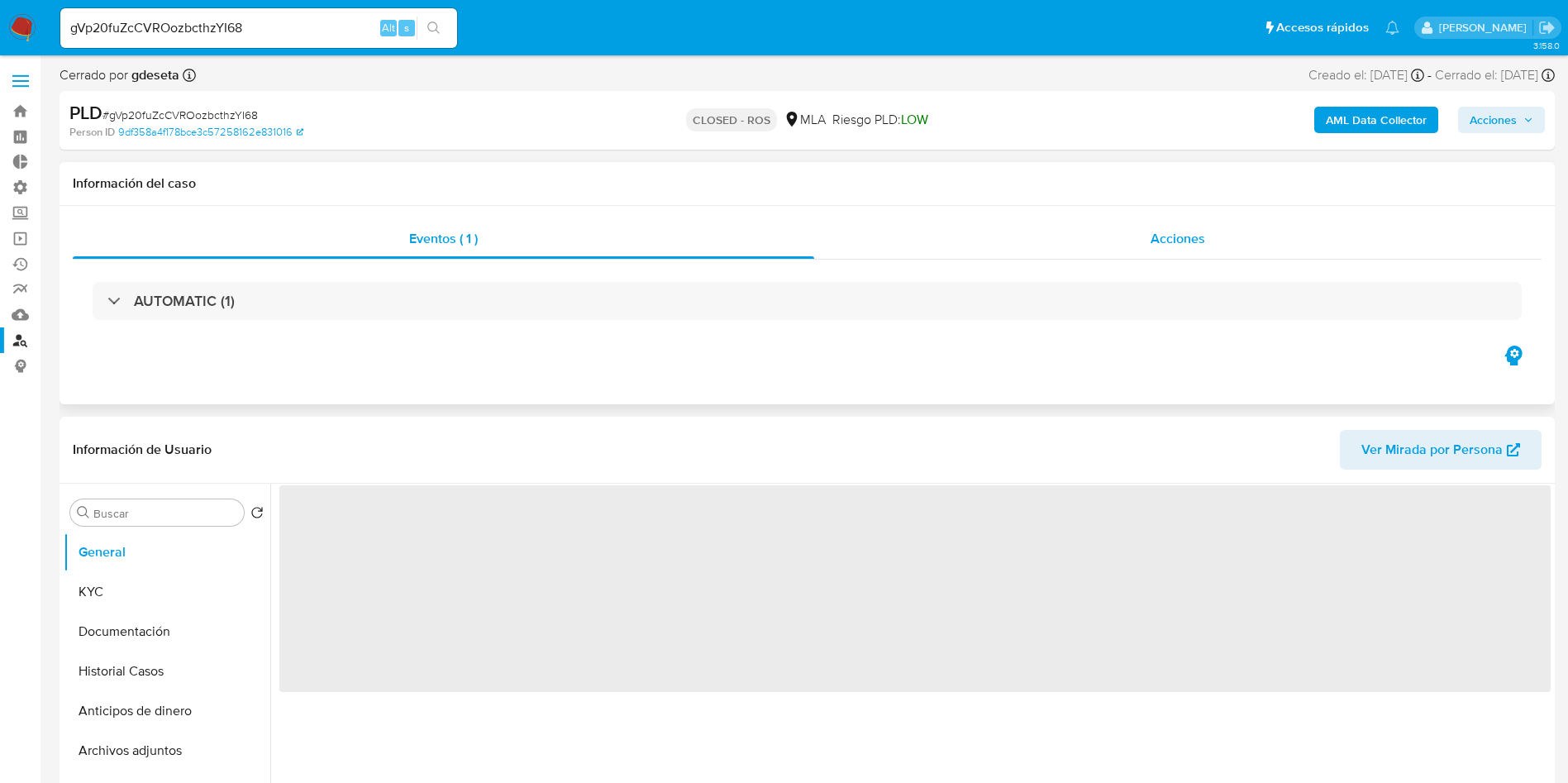
click at [1179, 239] on span "Acciones" at bounding box center [1178, 238] width 55 height 19
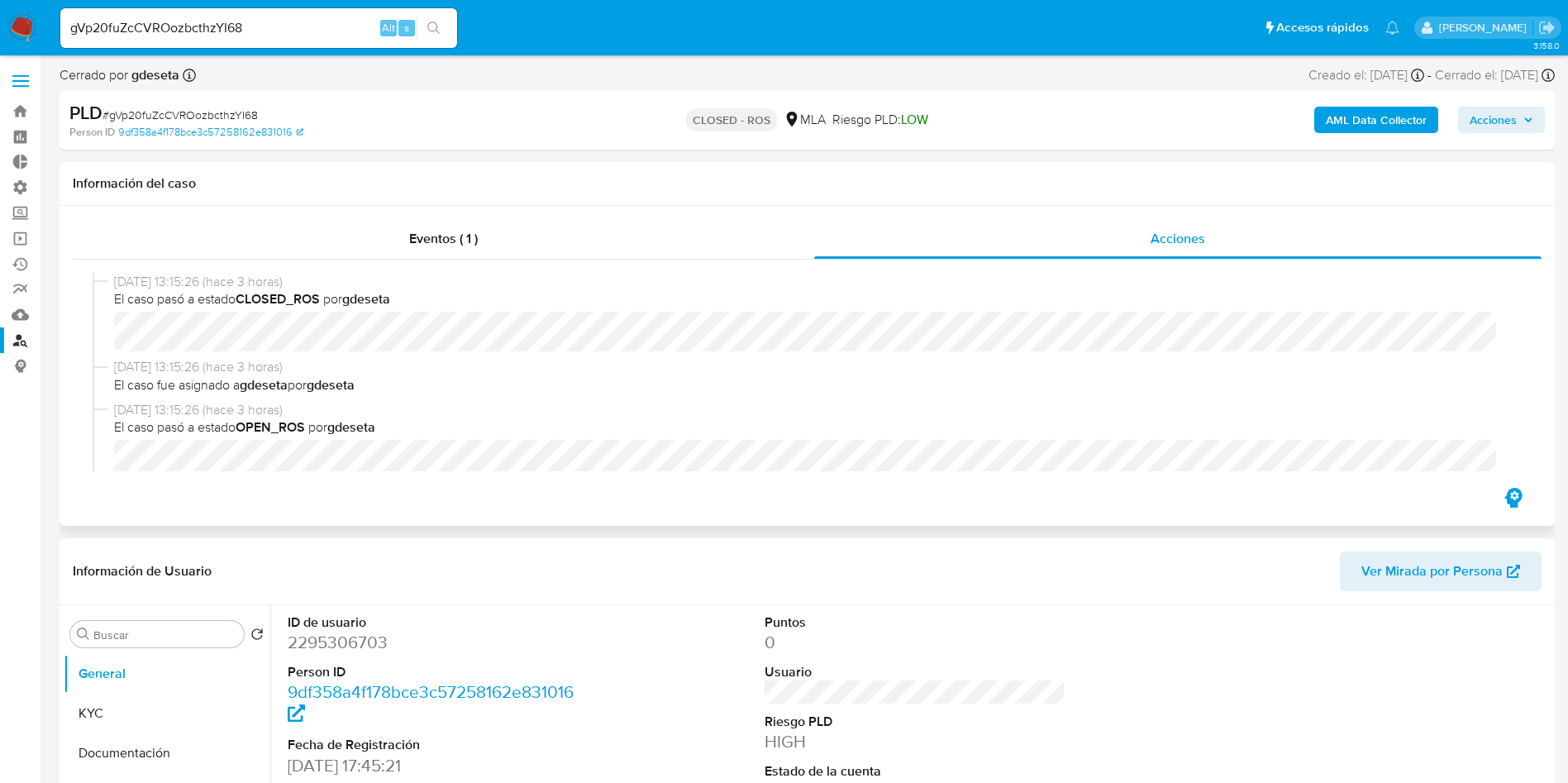
scroll to position [124, 0]
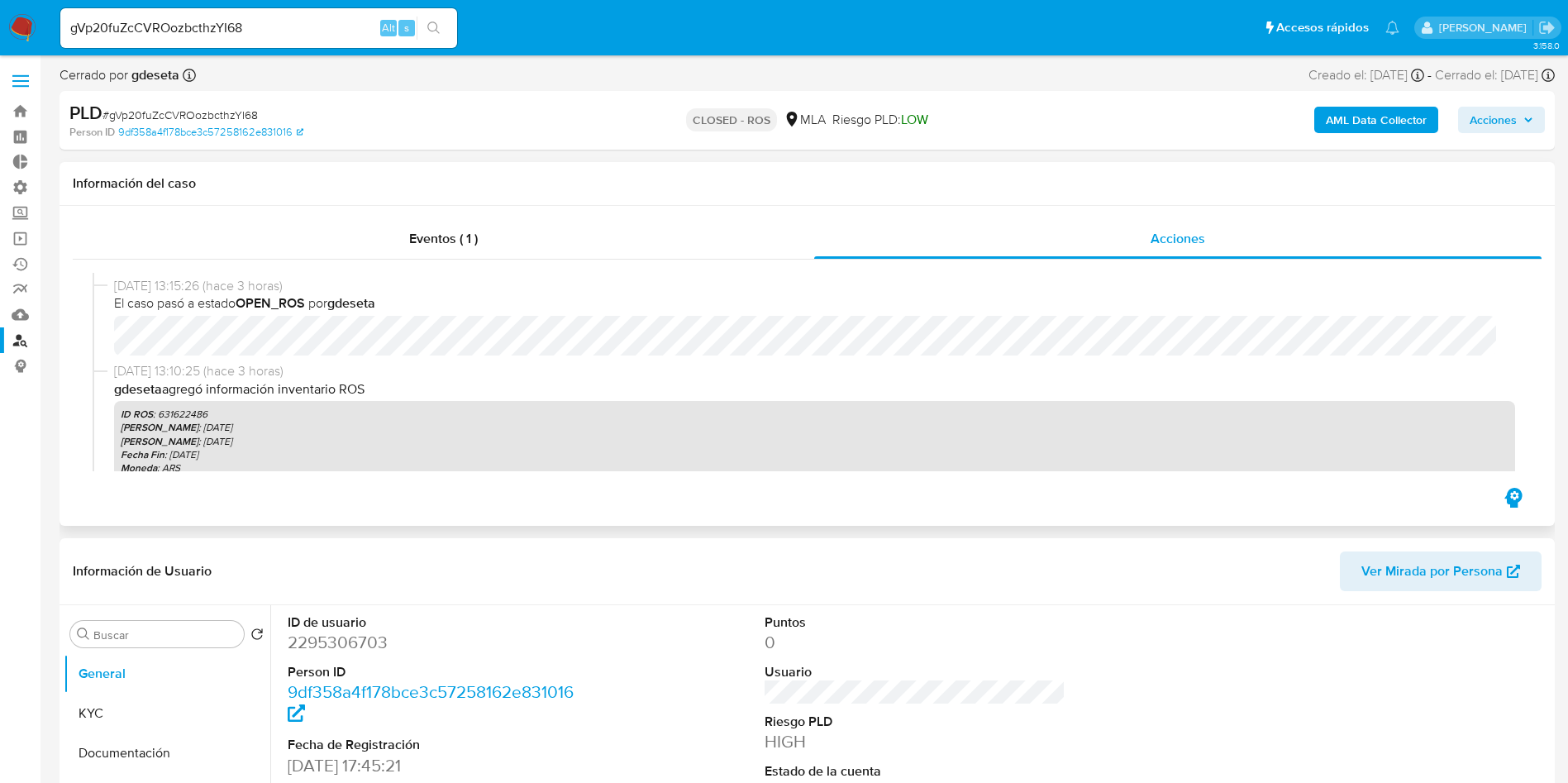
select select "10"
click at [25, 45] on nav "Pausado Ver notificaciones gVp20fuZcCVROozbcthzYI68 Alt s Accesos rápidos Presi…" at bounding box center [784, 27] width 1568 height 56
click at [23, 32] on img at bounding box center [22, 27] width 28 height 28
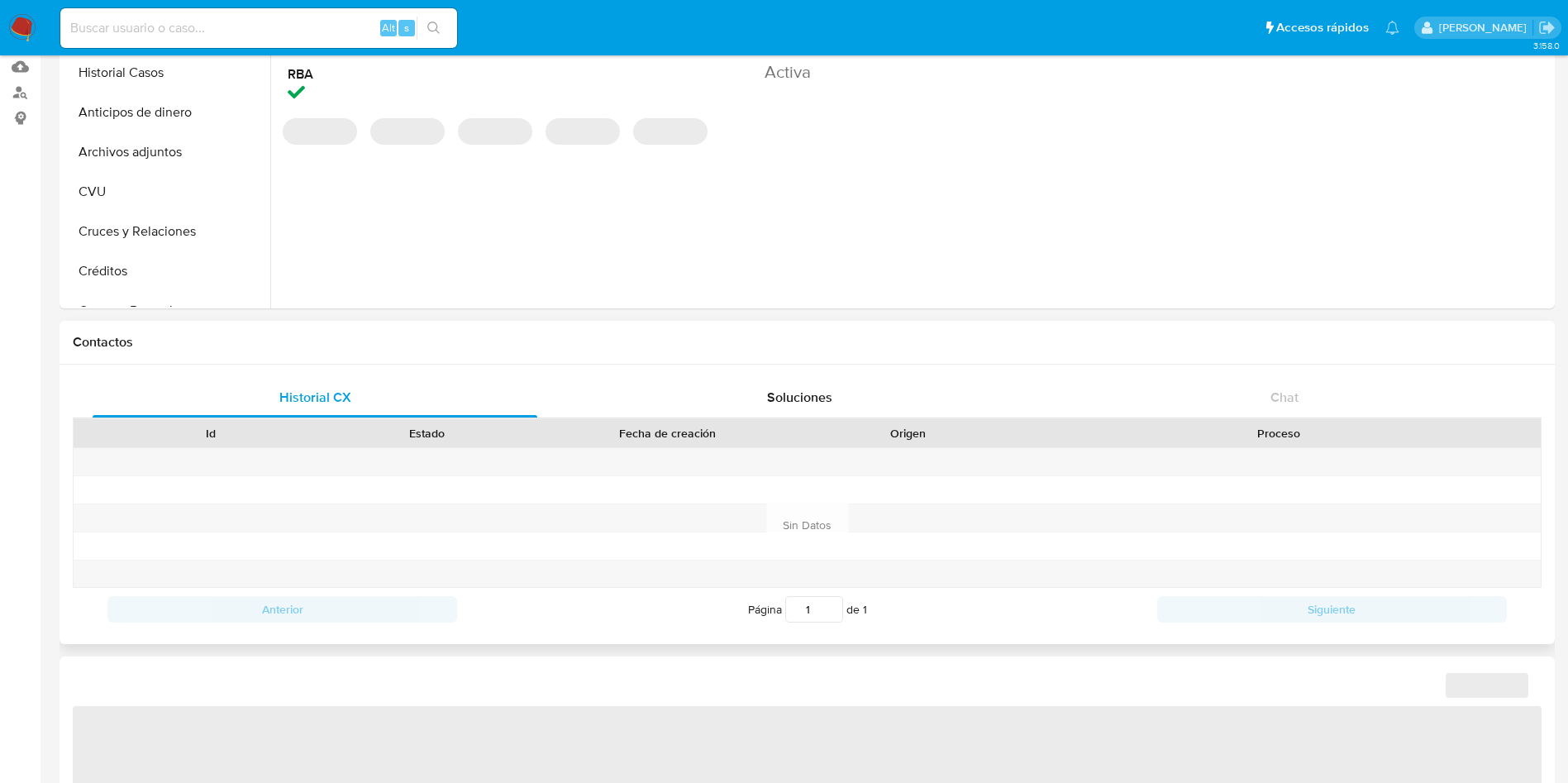
select select "10"
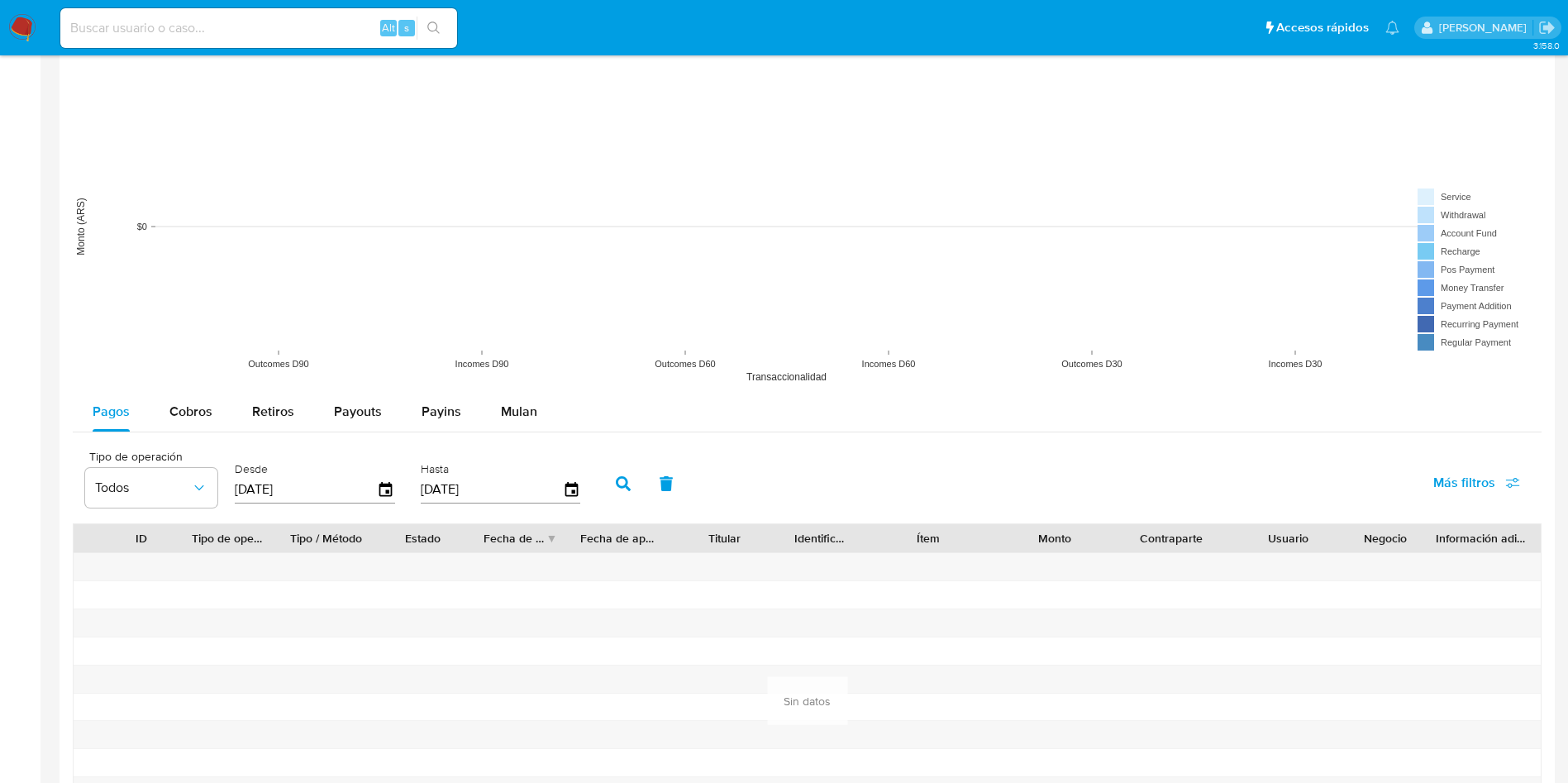
scroll to position [1364, 0]
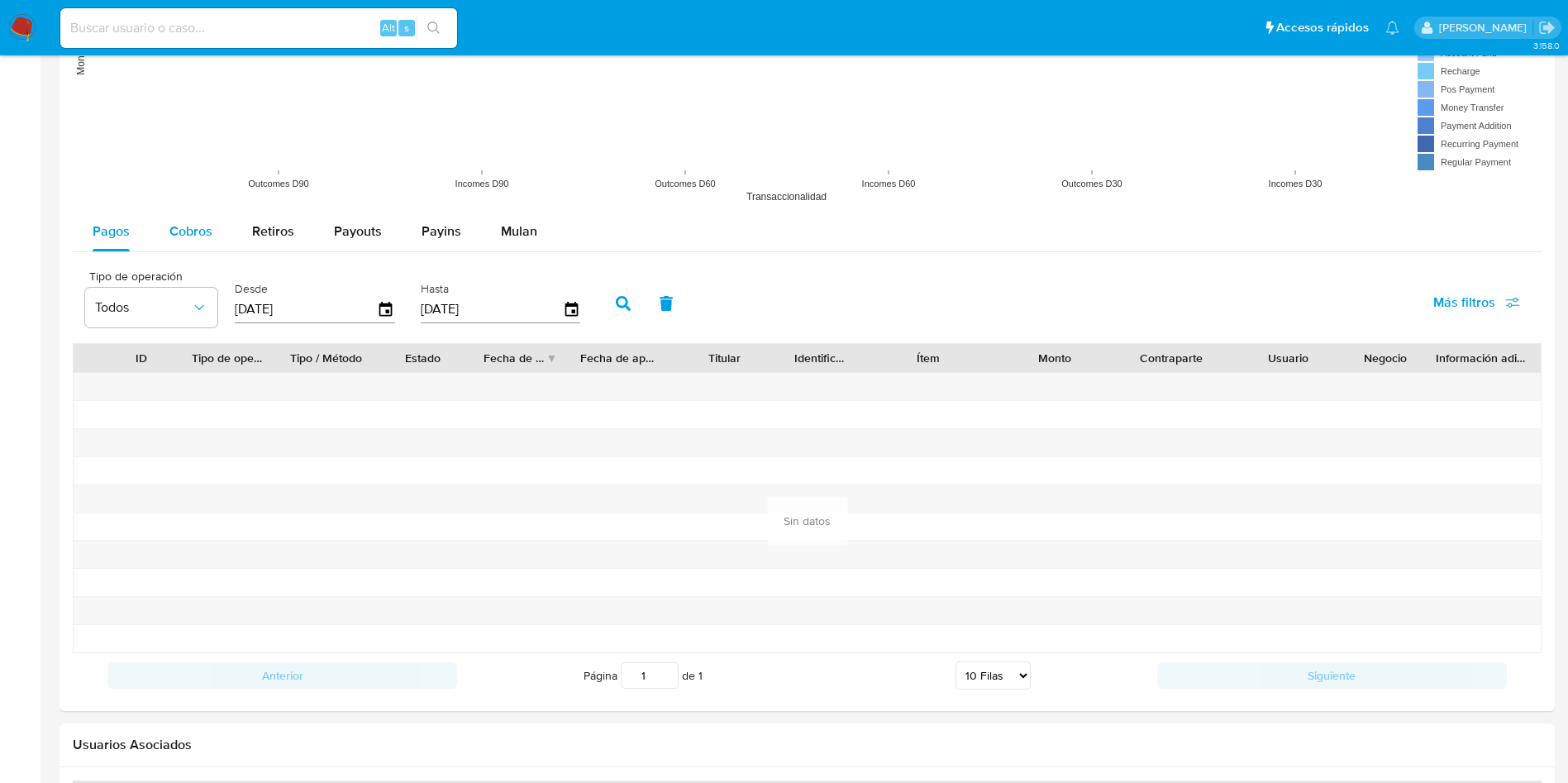
click at [203, 223] on span "Cobros" at bounding box center [191, 231] width 43 height 19
select select "10"
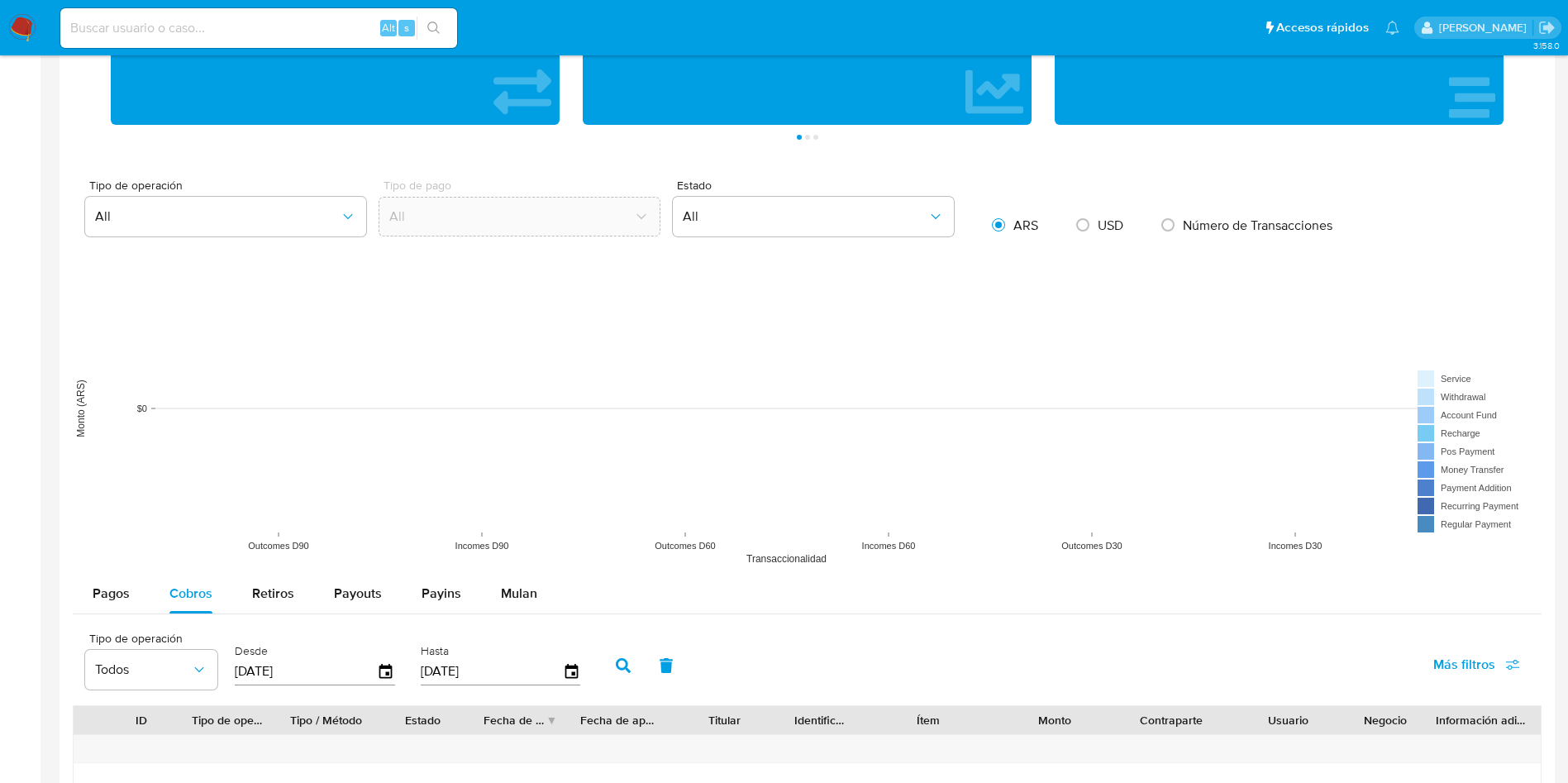
scroll to position [620, 0]
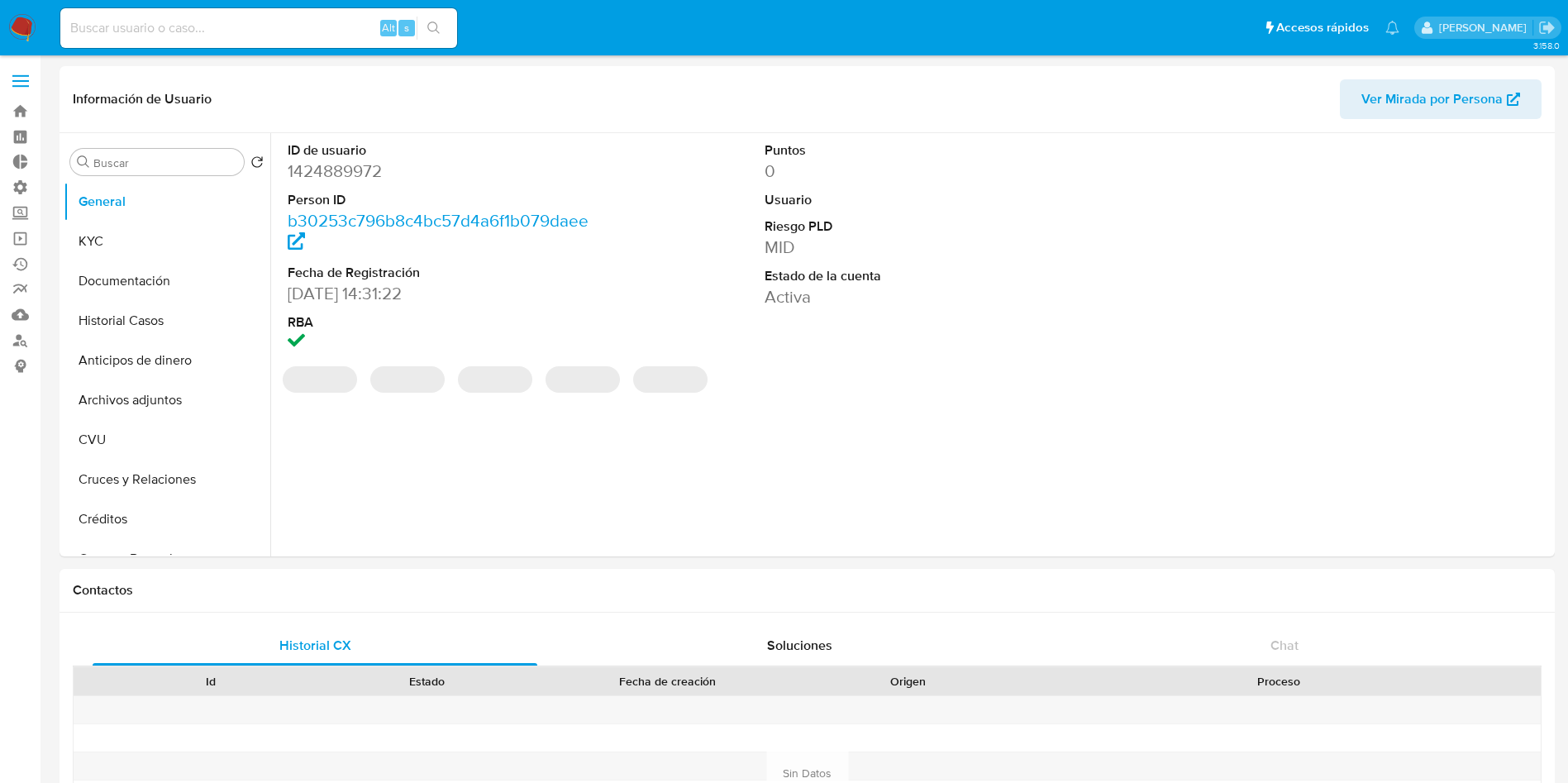
select select "10"
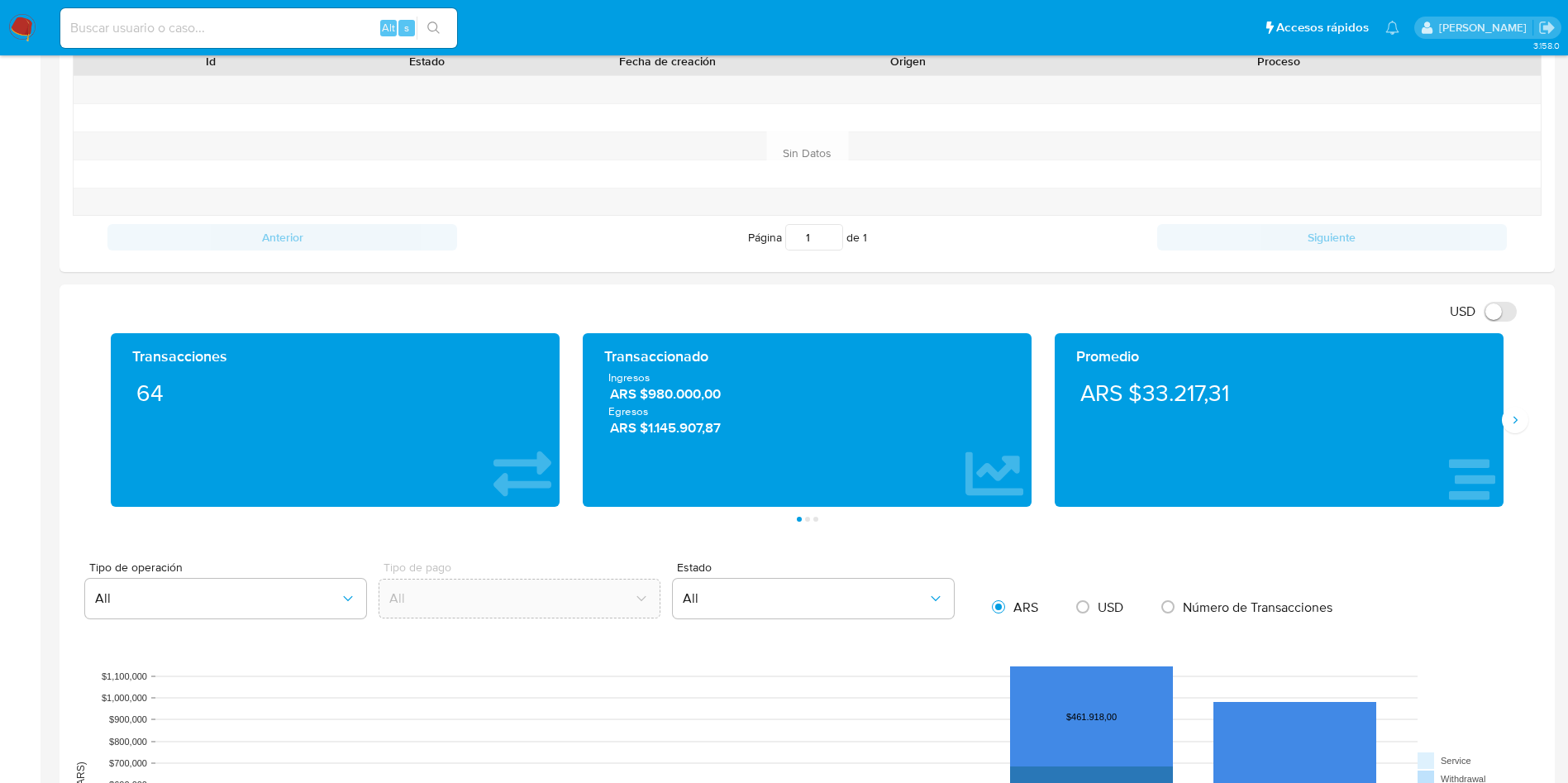
scroll to position [868, 0]
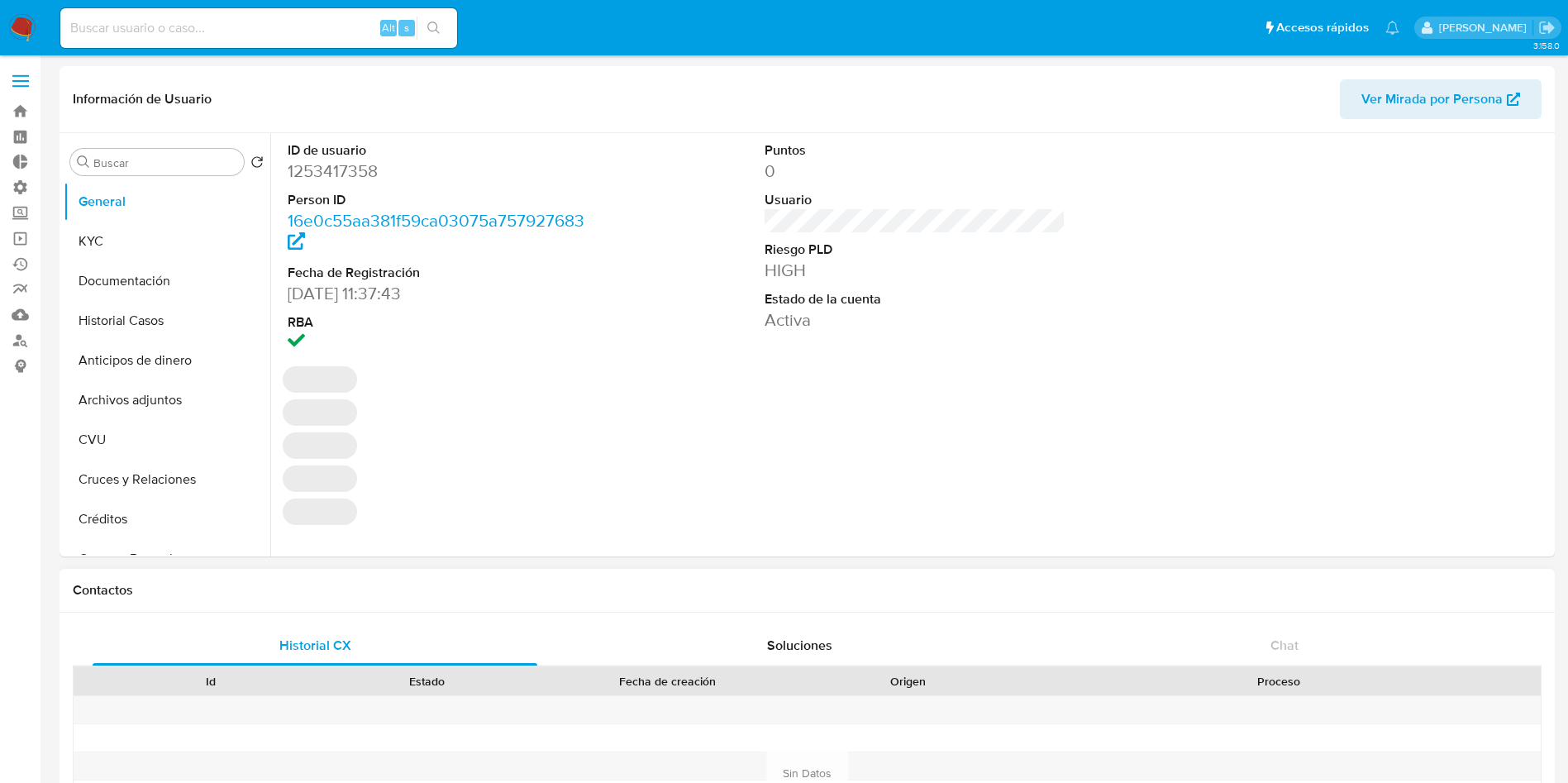
select select "10"
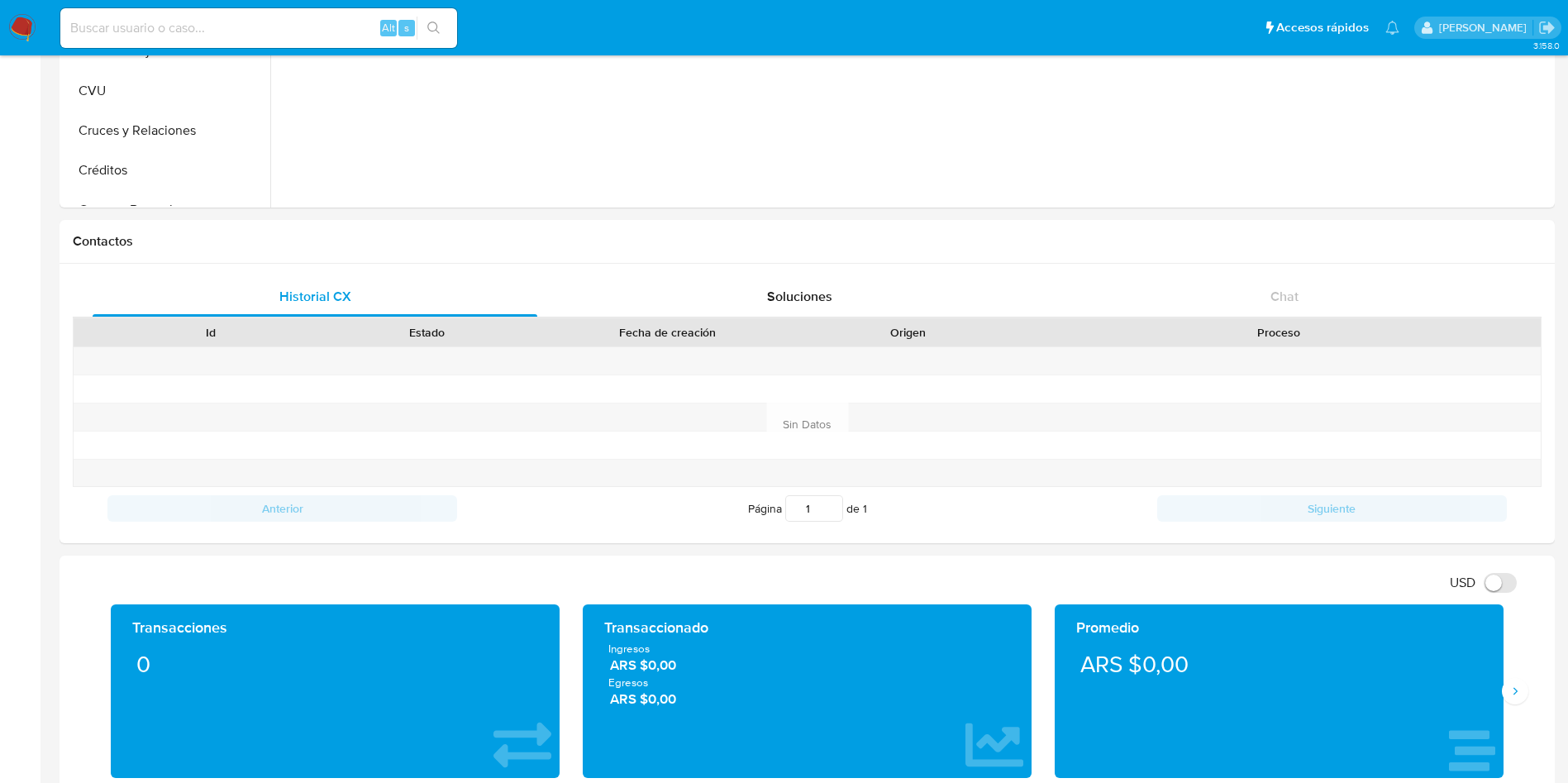
scroll to position [372, 0]
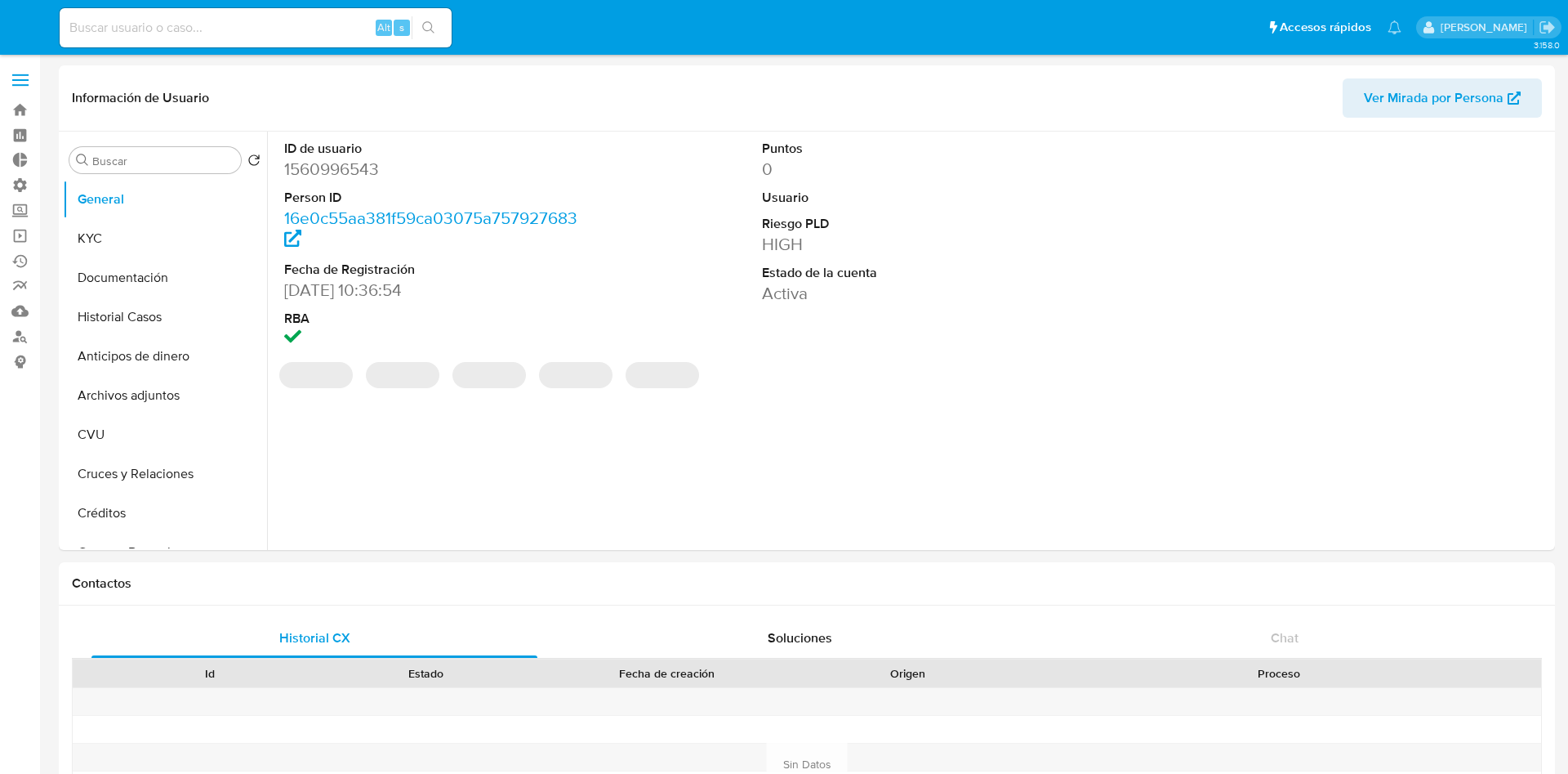
select select "10"
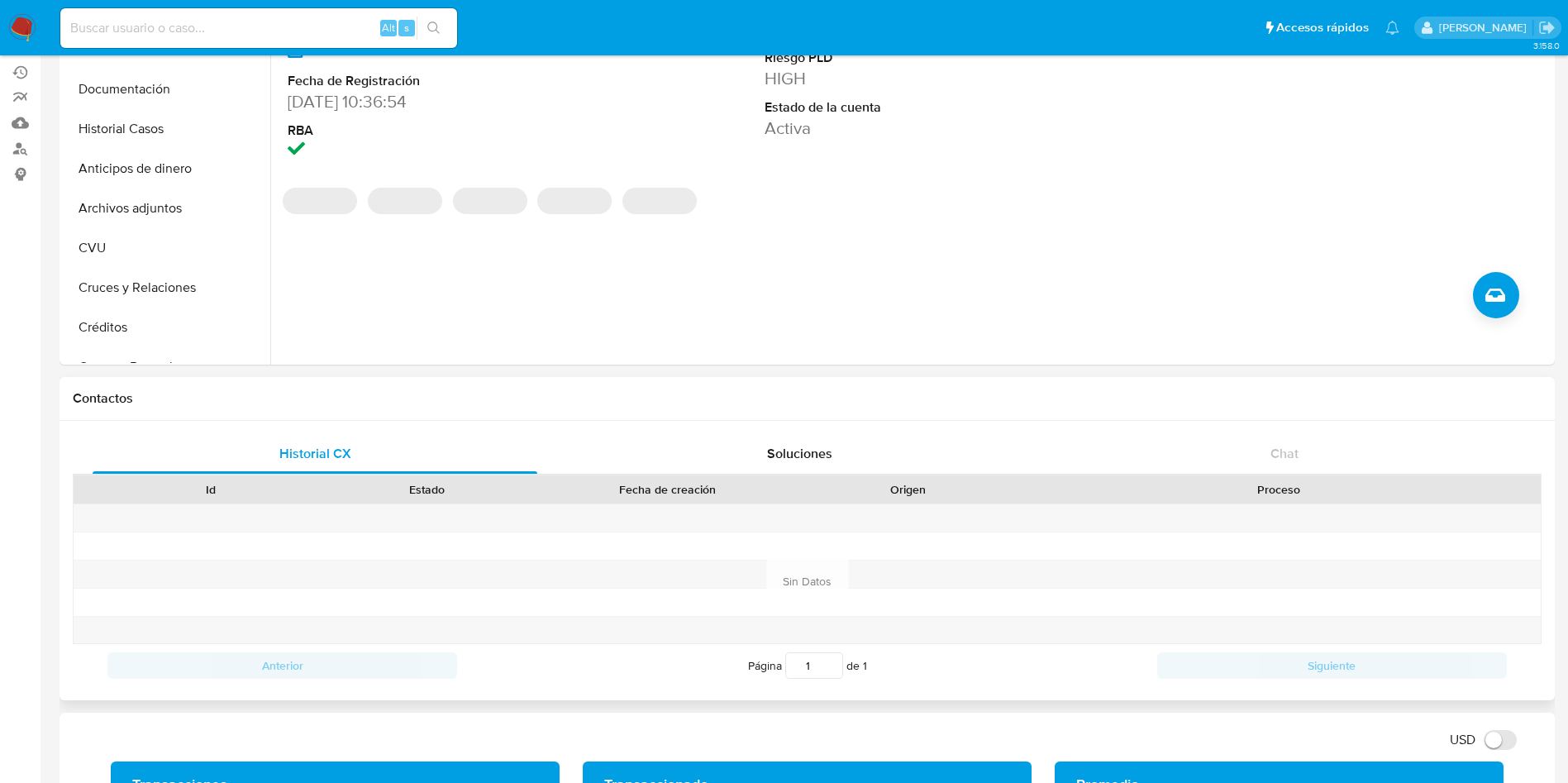
scroll to position [372, 0]
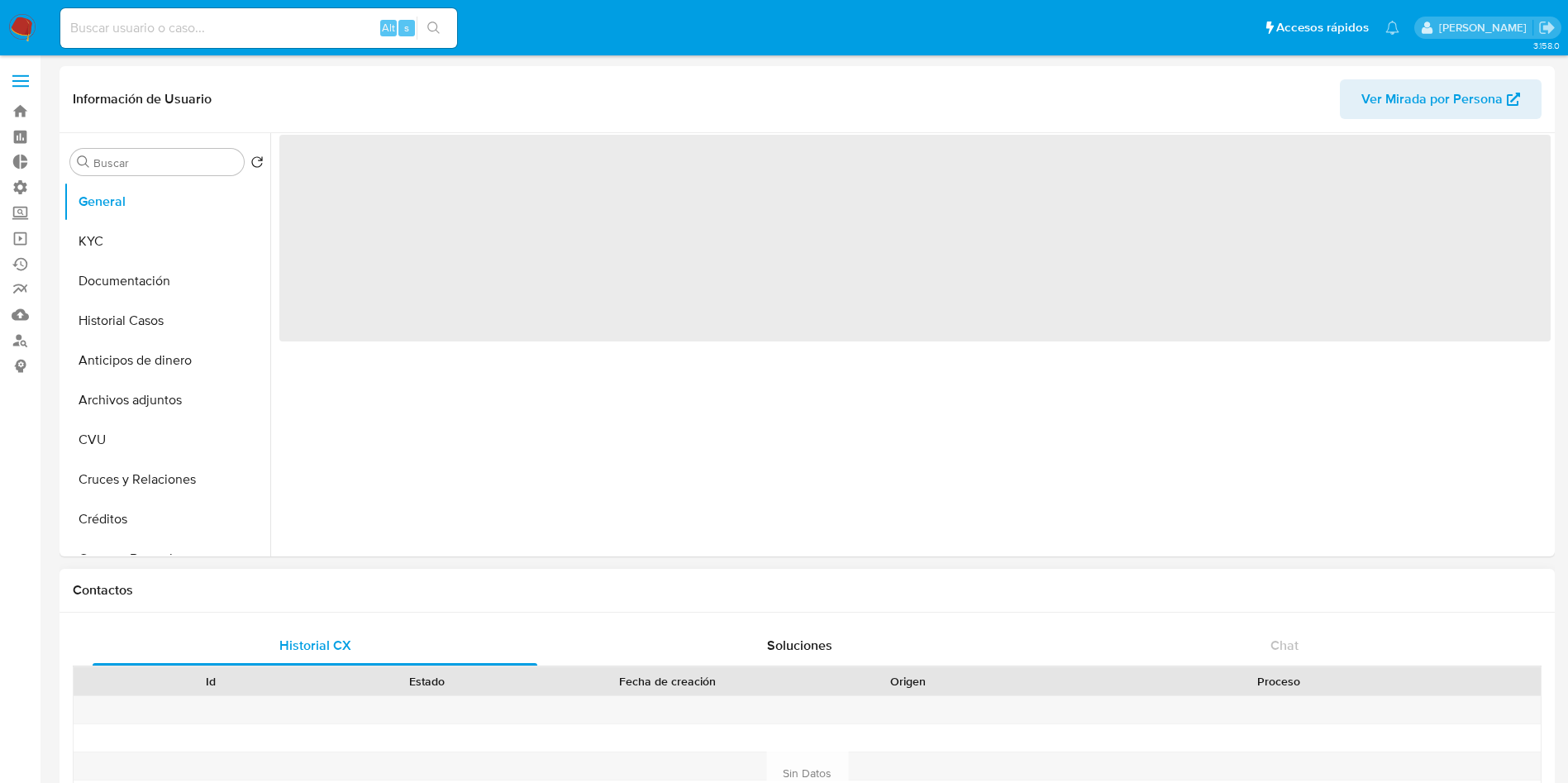
scroll to position [620, 0]
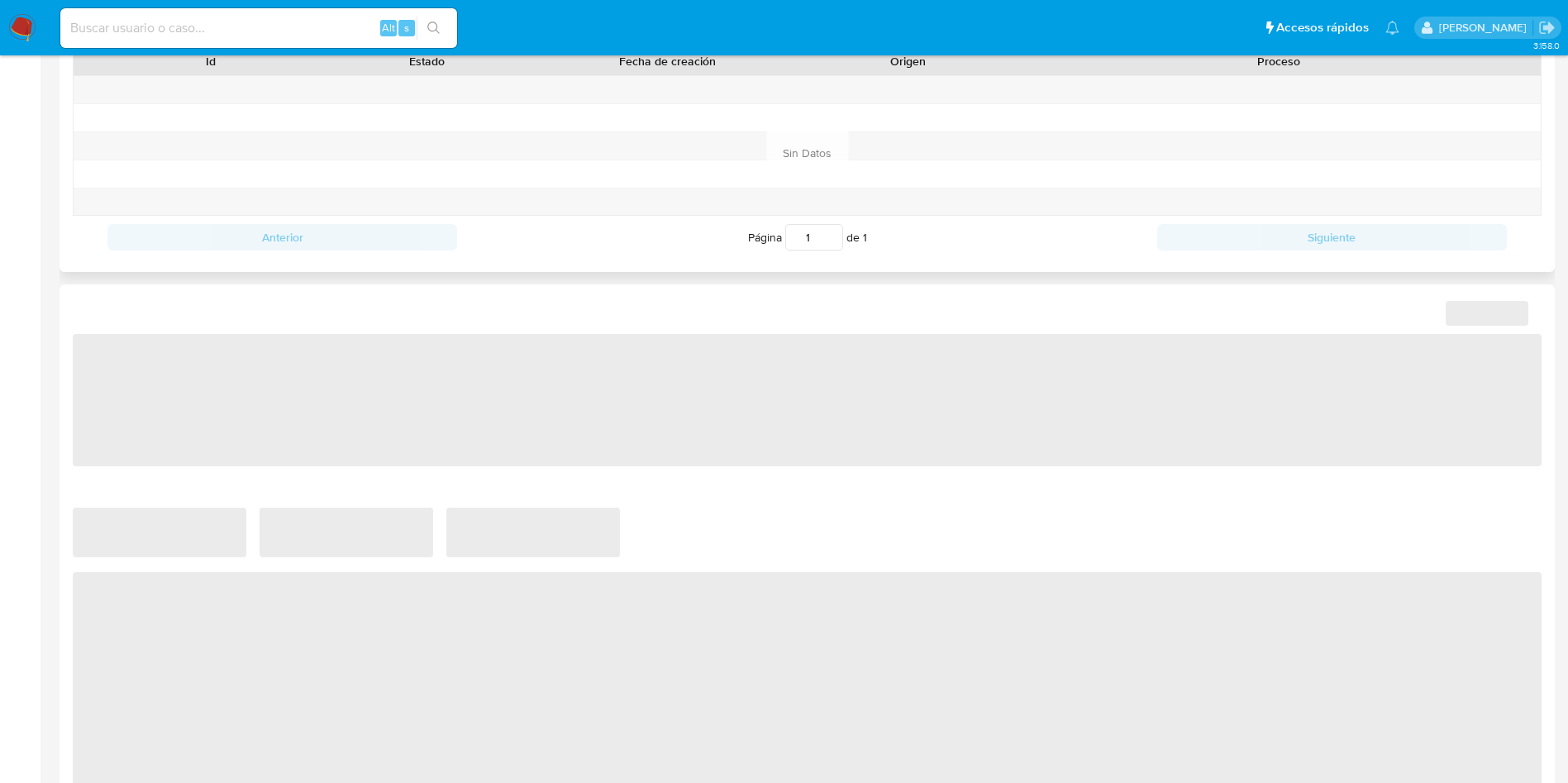
select select "10"
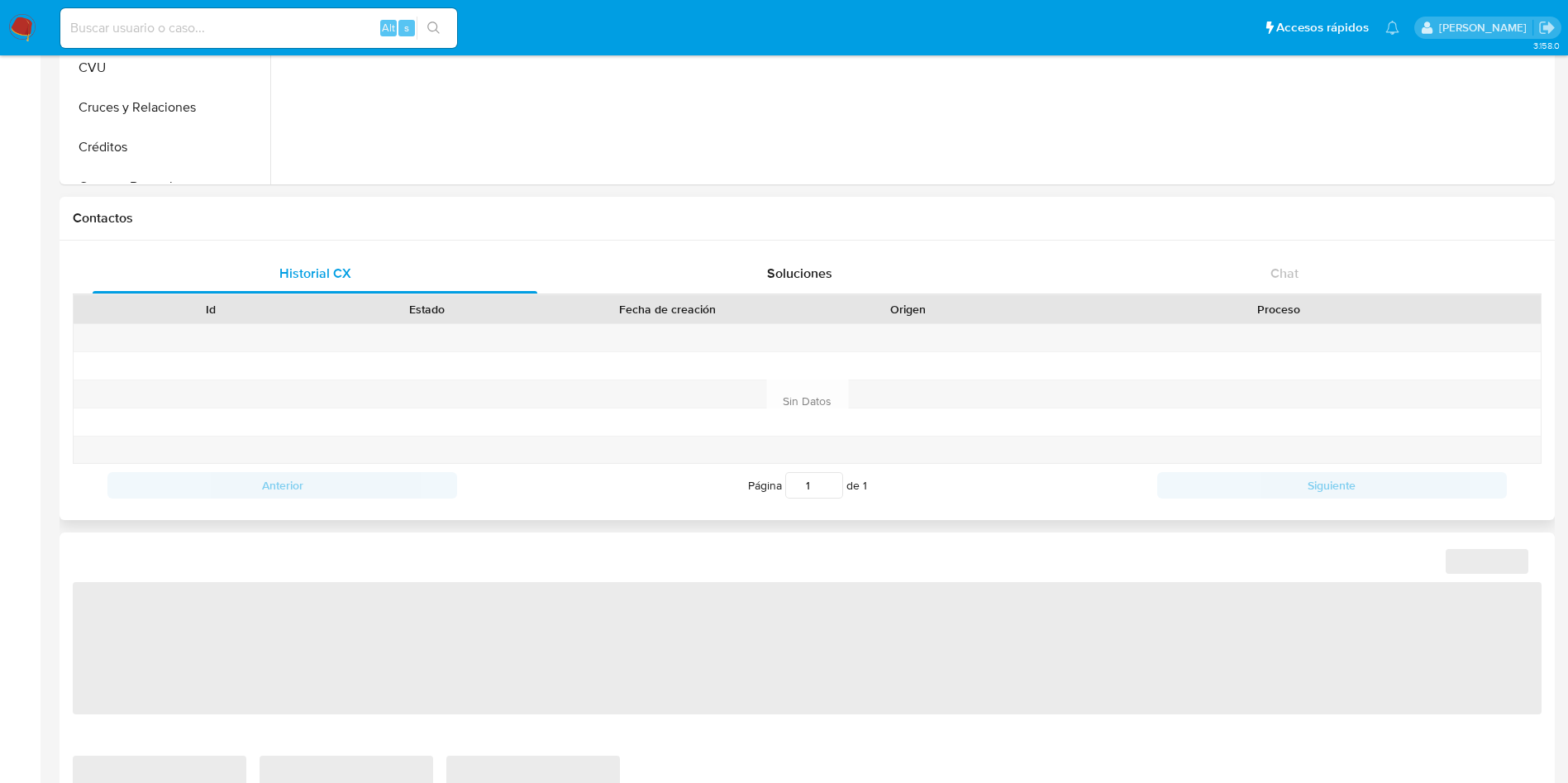
select select "10"
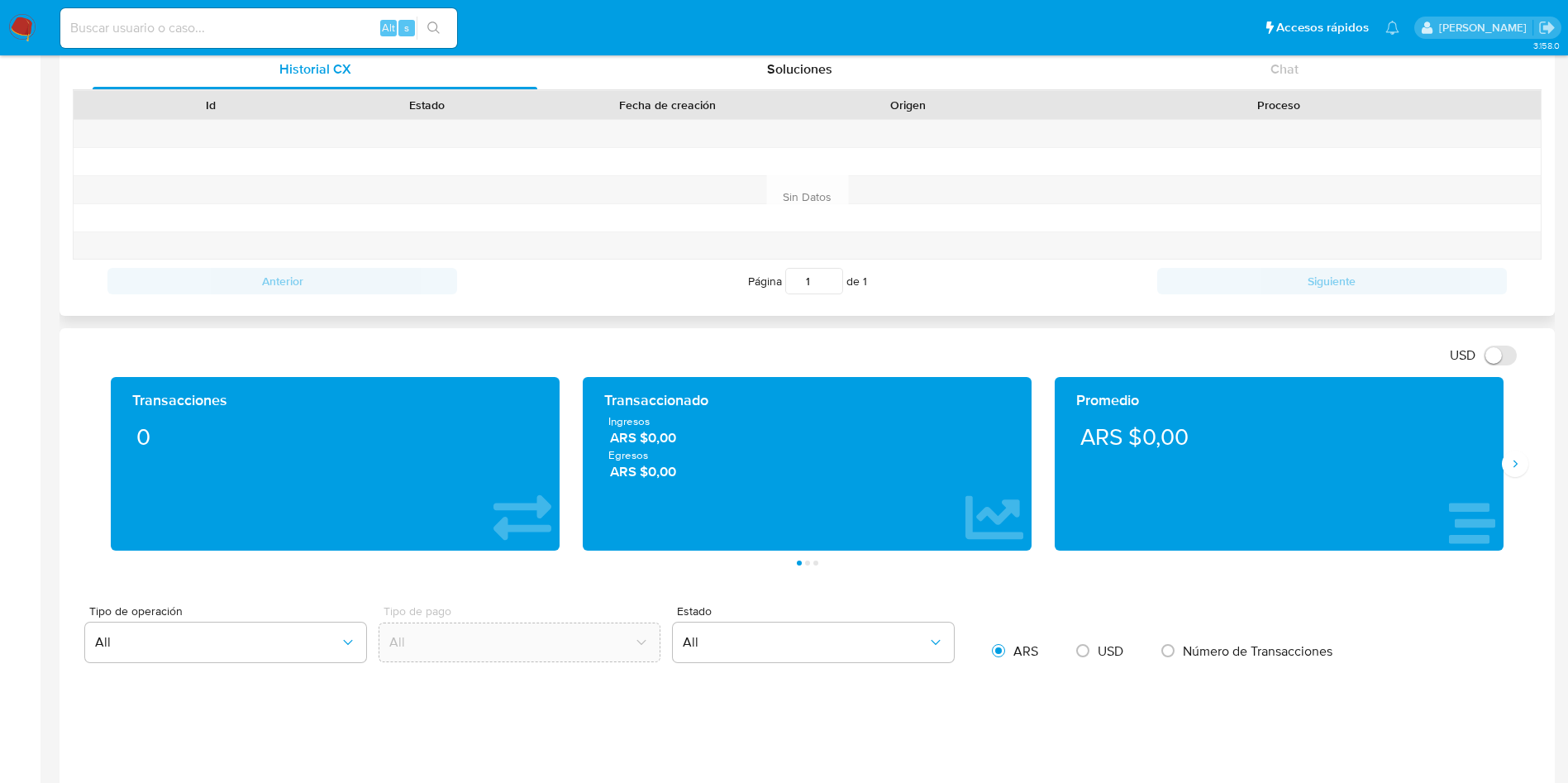
scroll to position [744, 0]
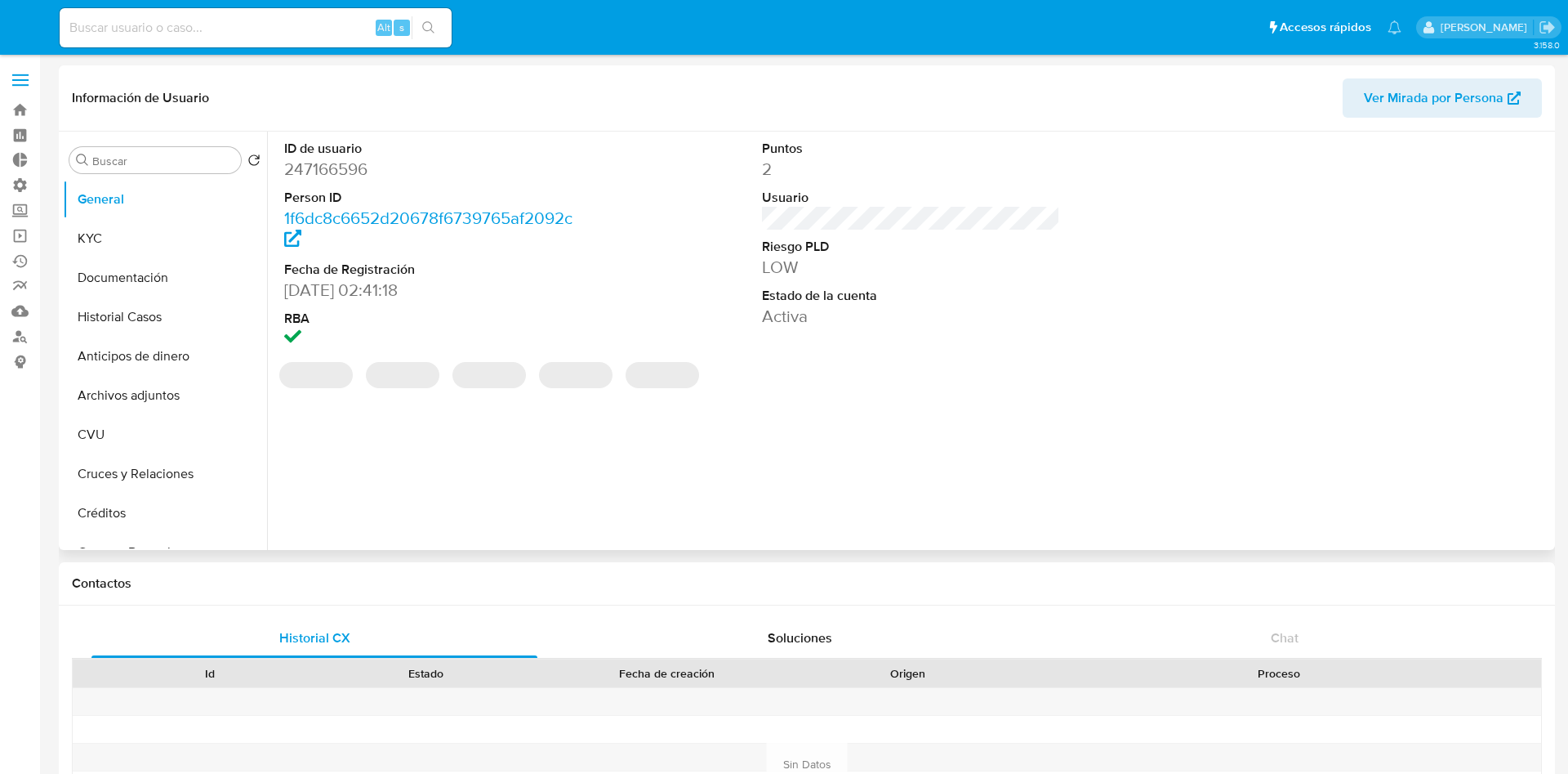
select select "10"
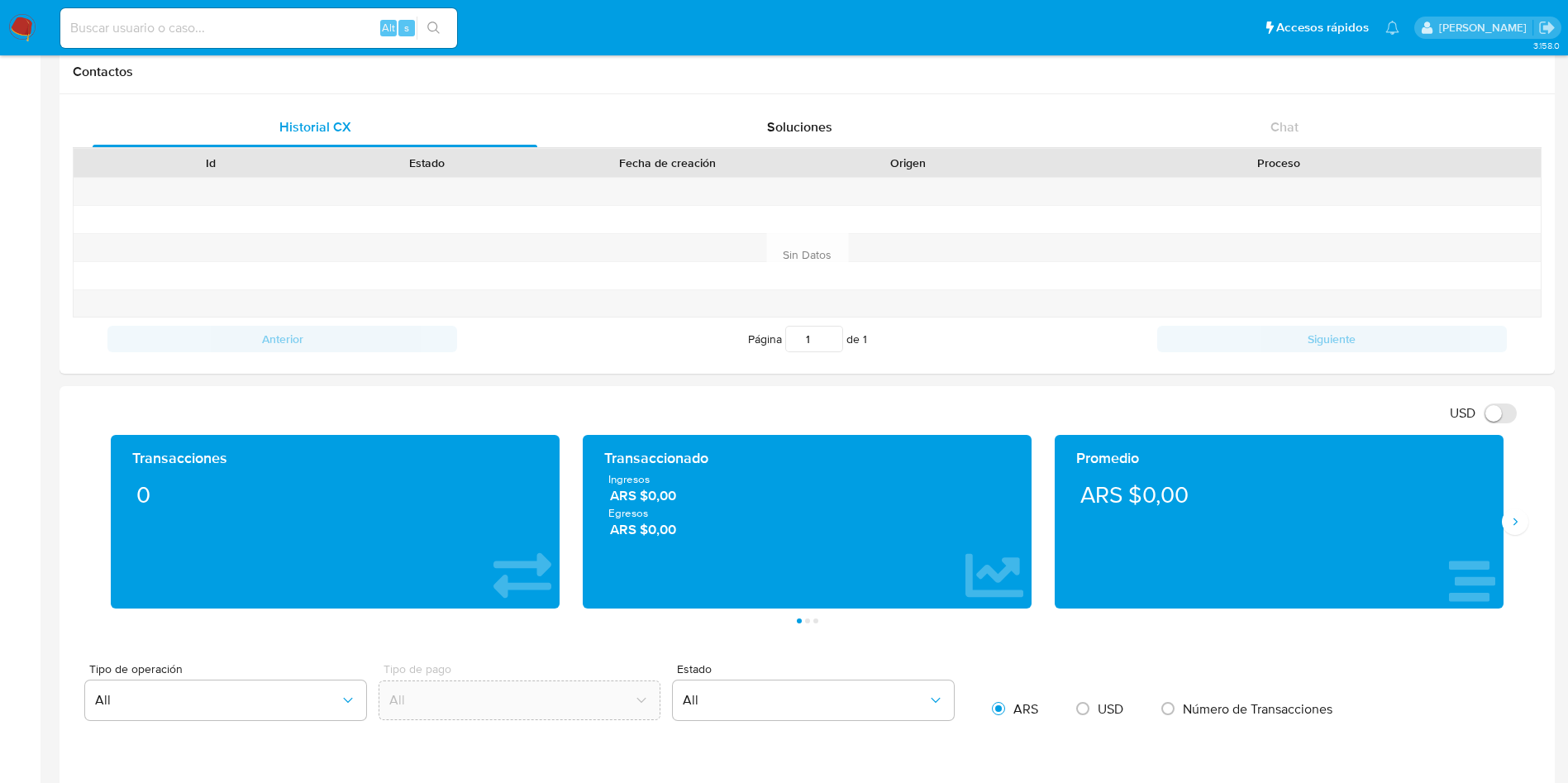
scroll to position [620, 0]
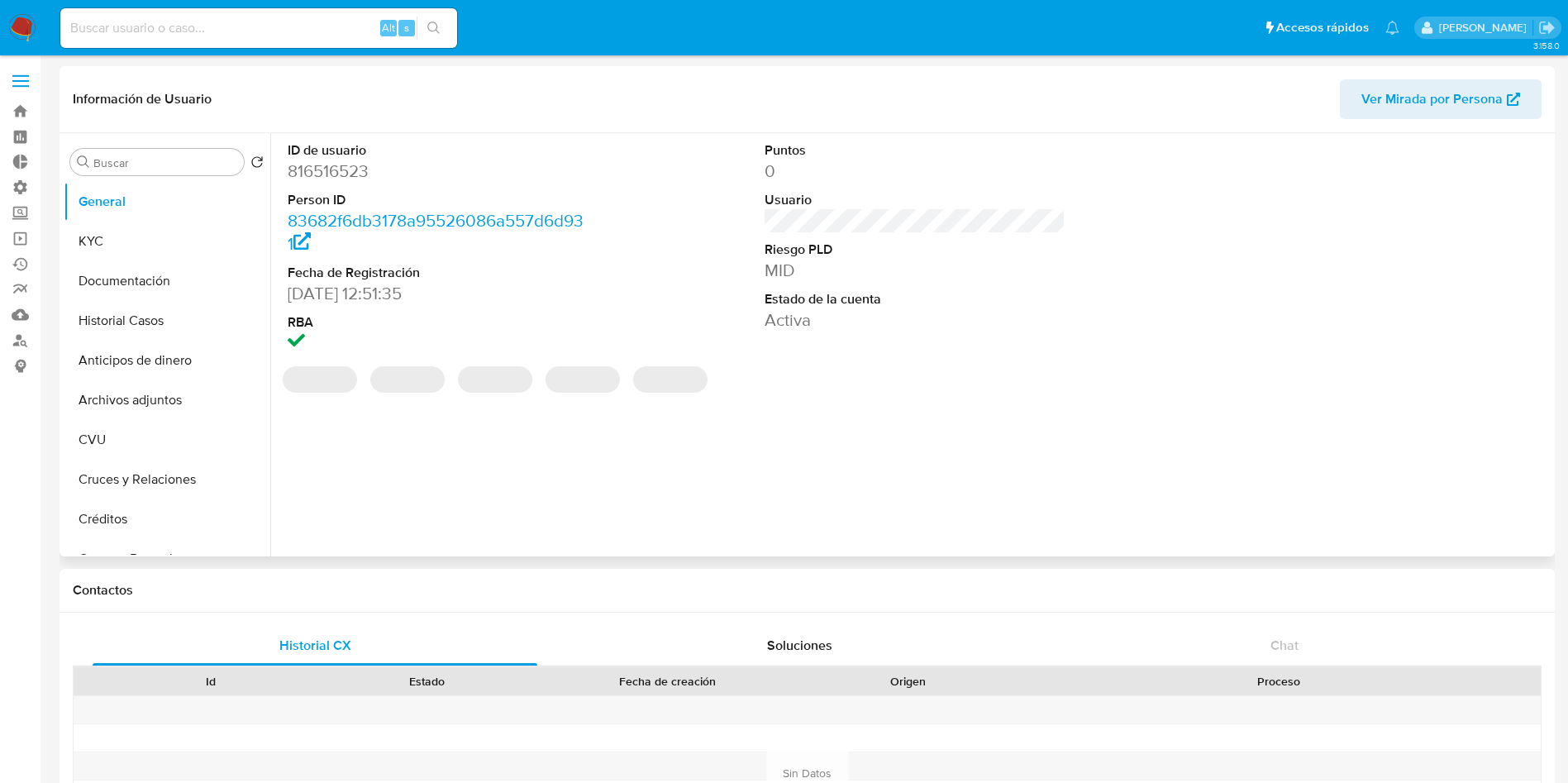
select select "10"
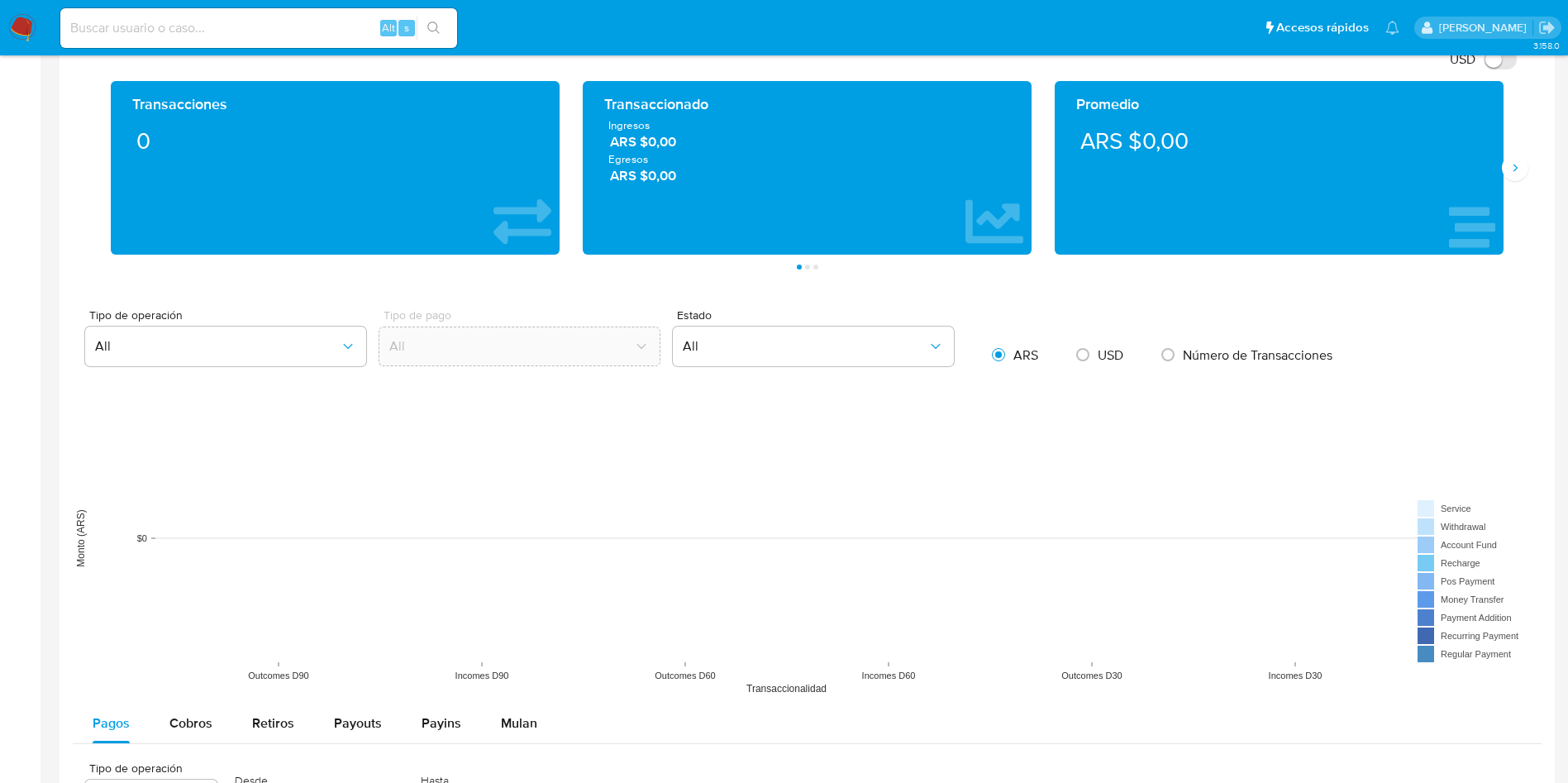
scroll to position [868, 0]
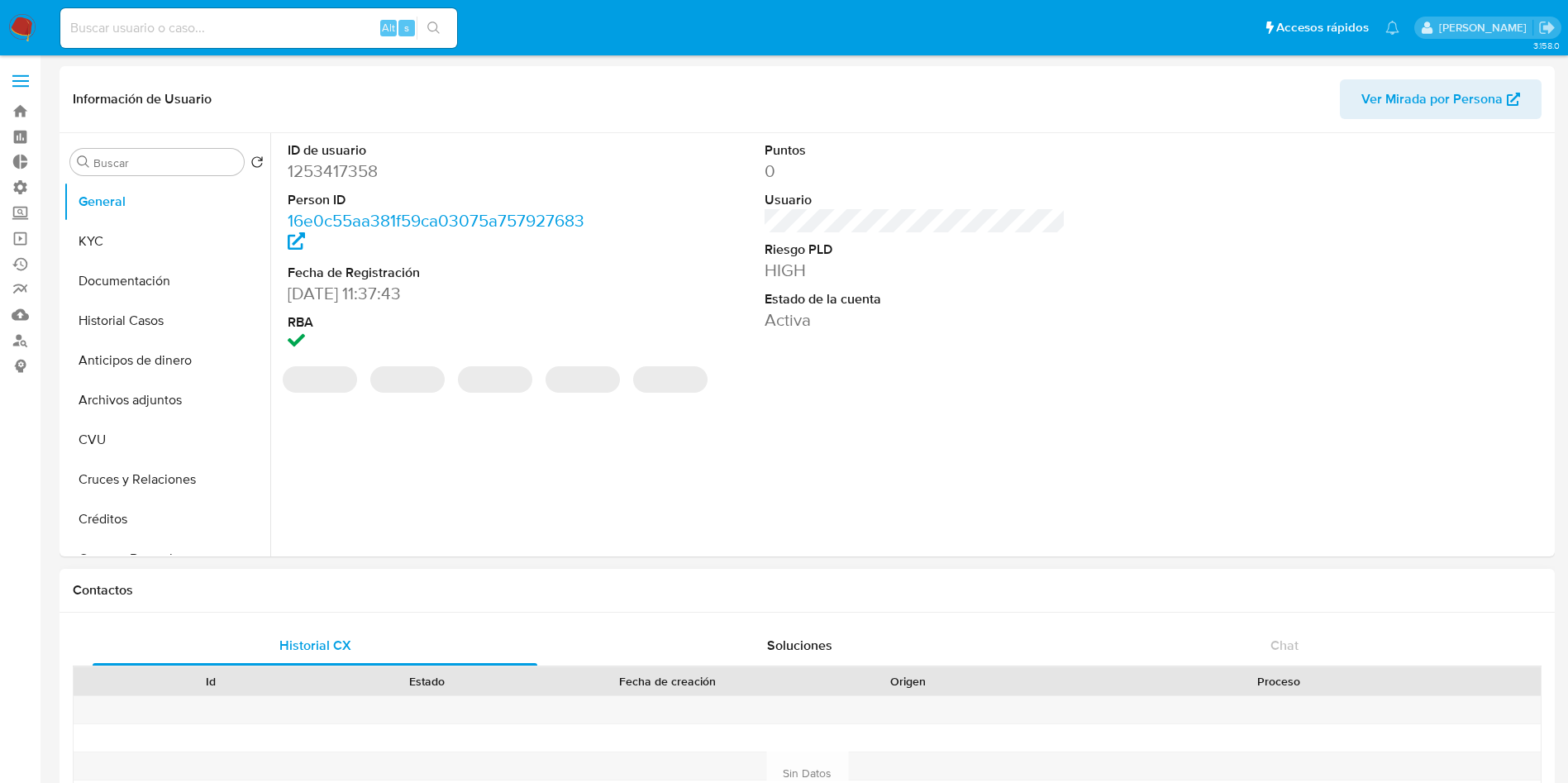
select select "10"
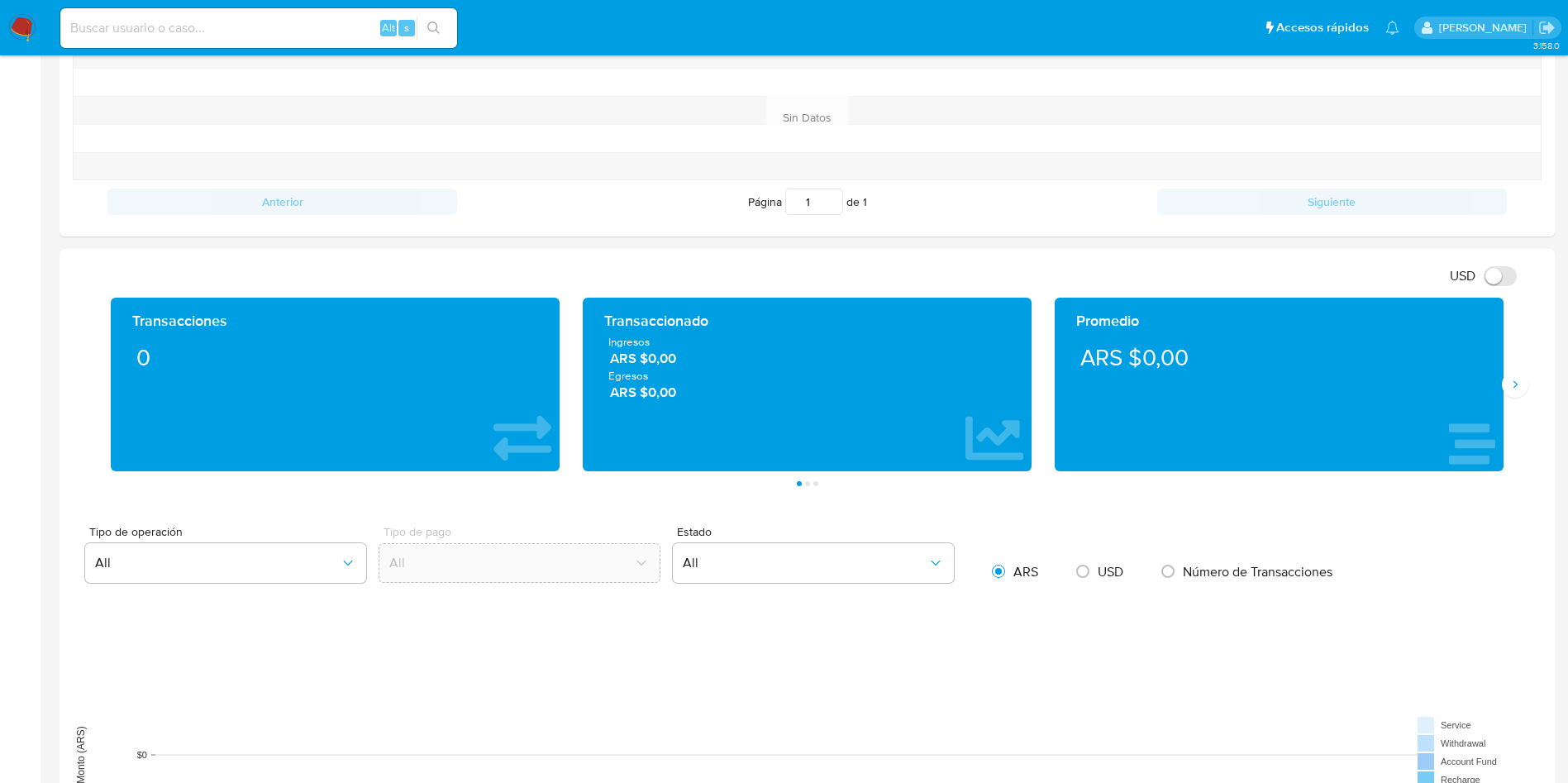
scroll to position [744, 0]
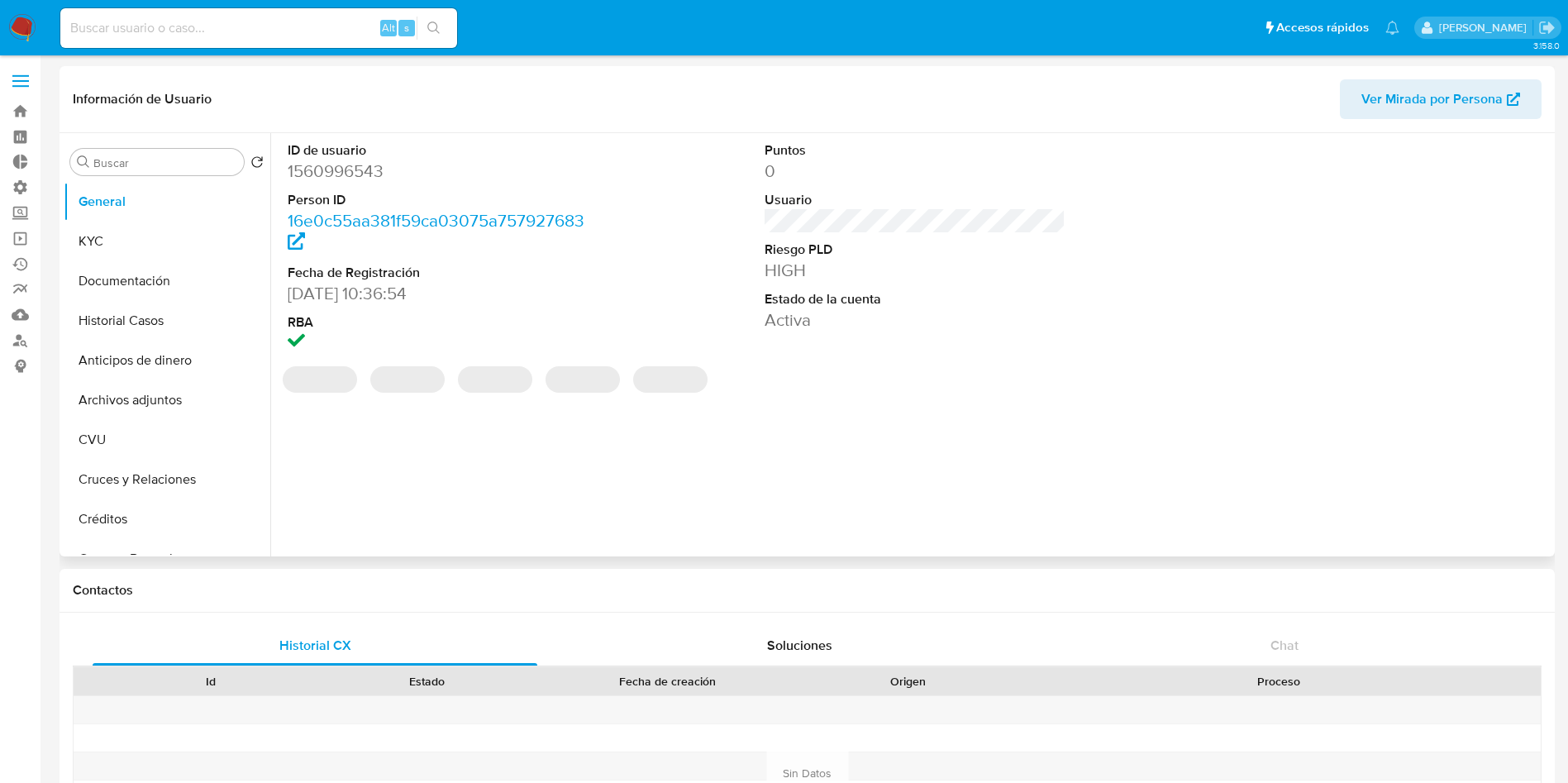
select select "10"
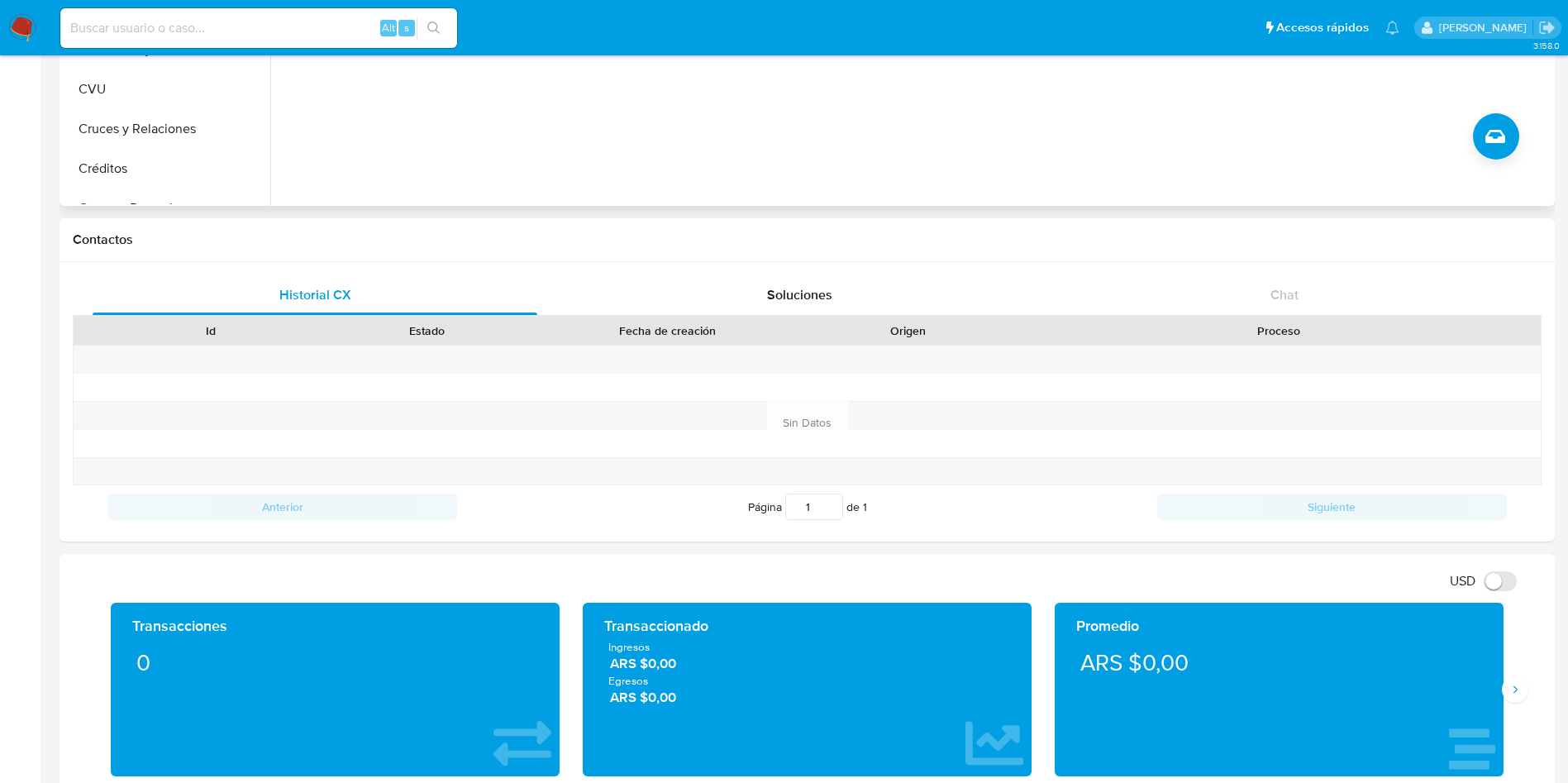
scroll to position [496, 0]
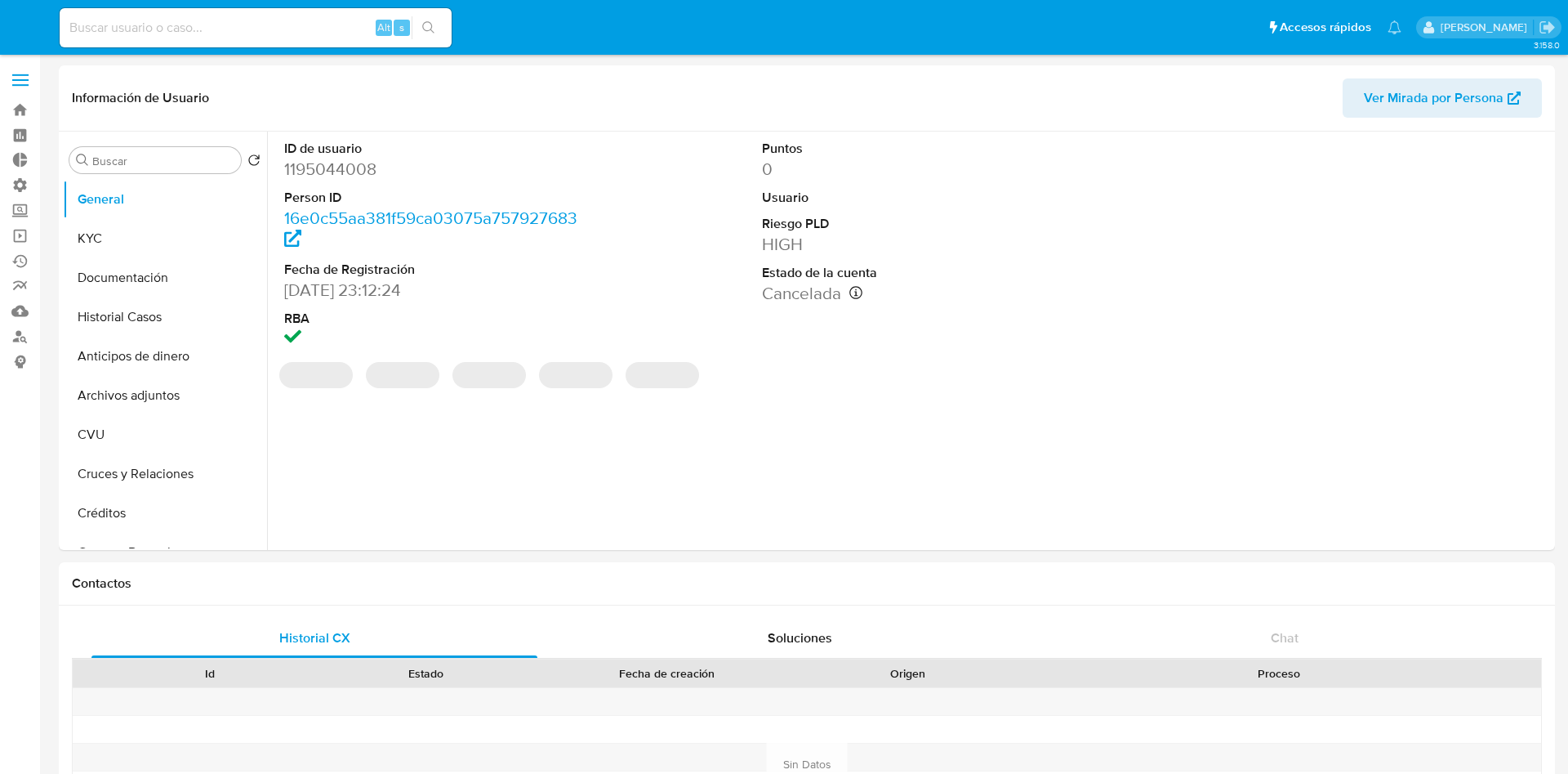
select select "10"
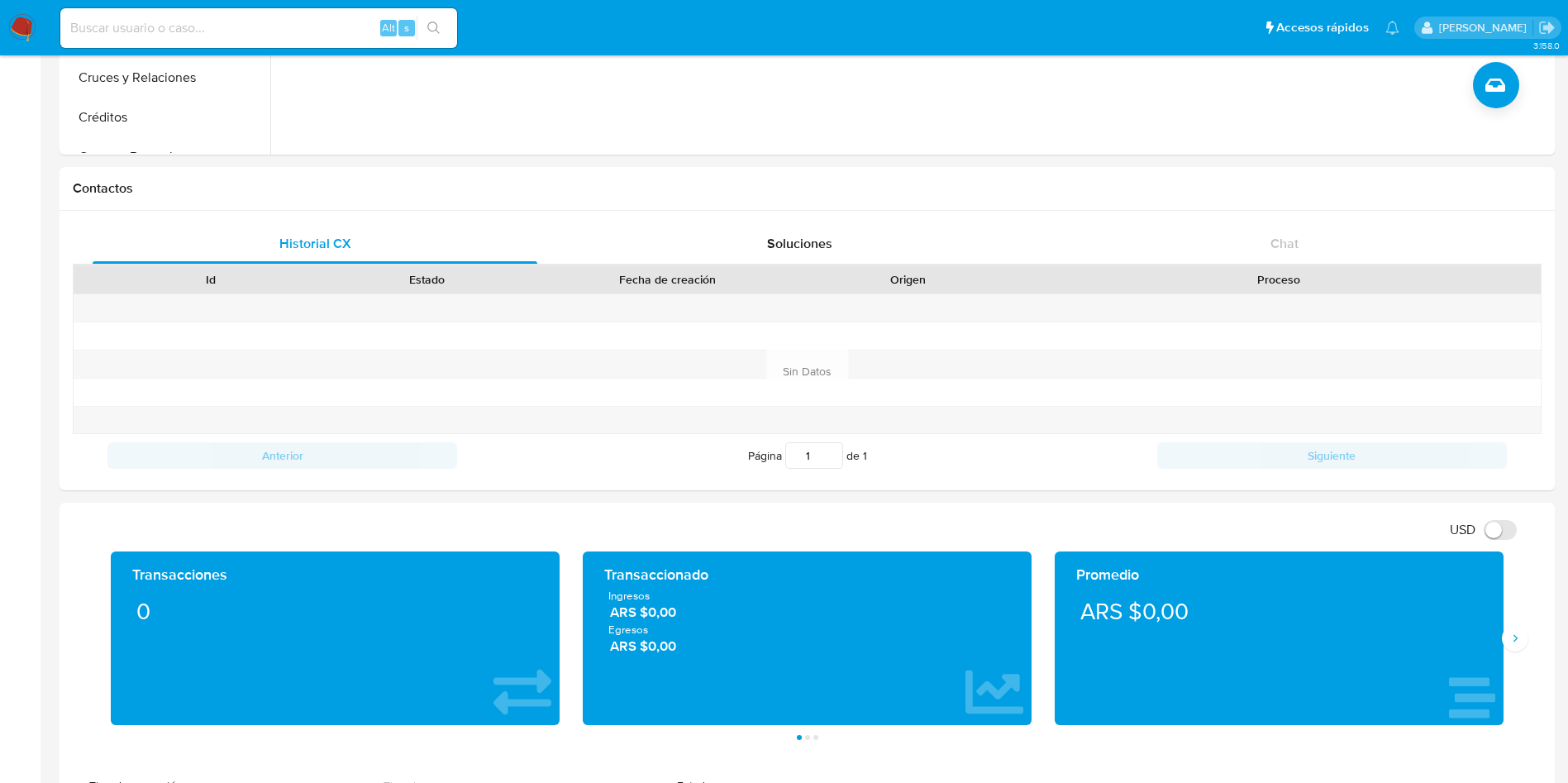
scroll to position [744, 0]
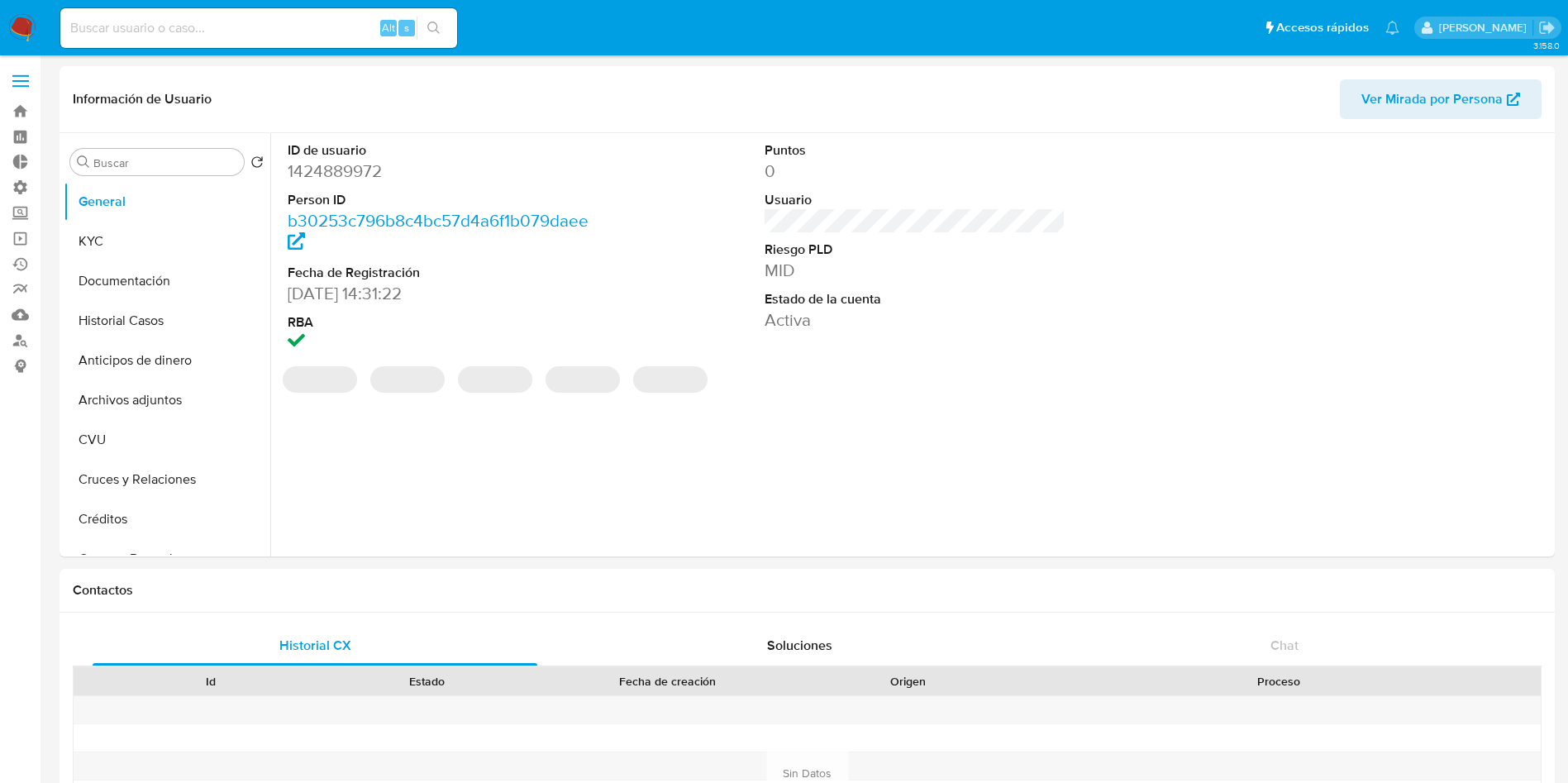
select select "10"
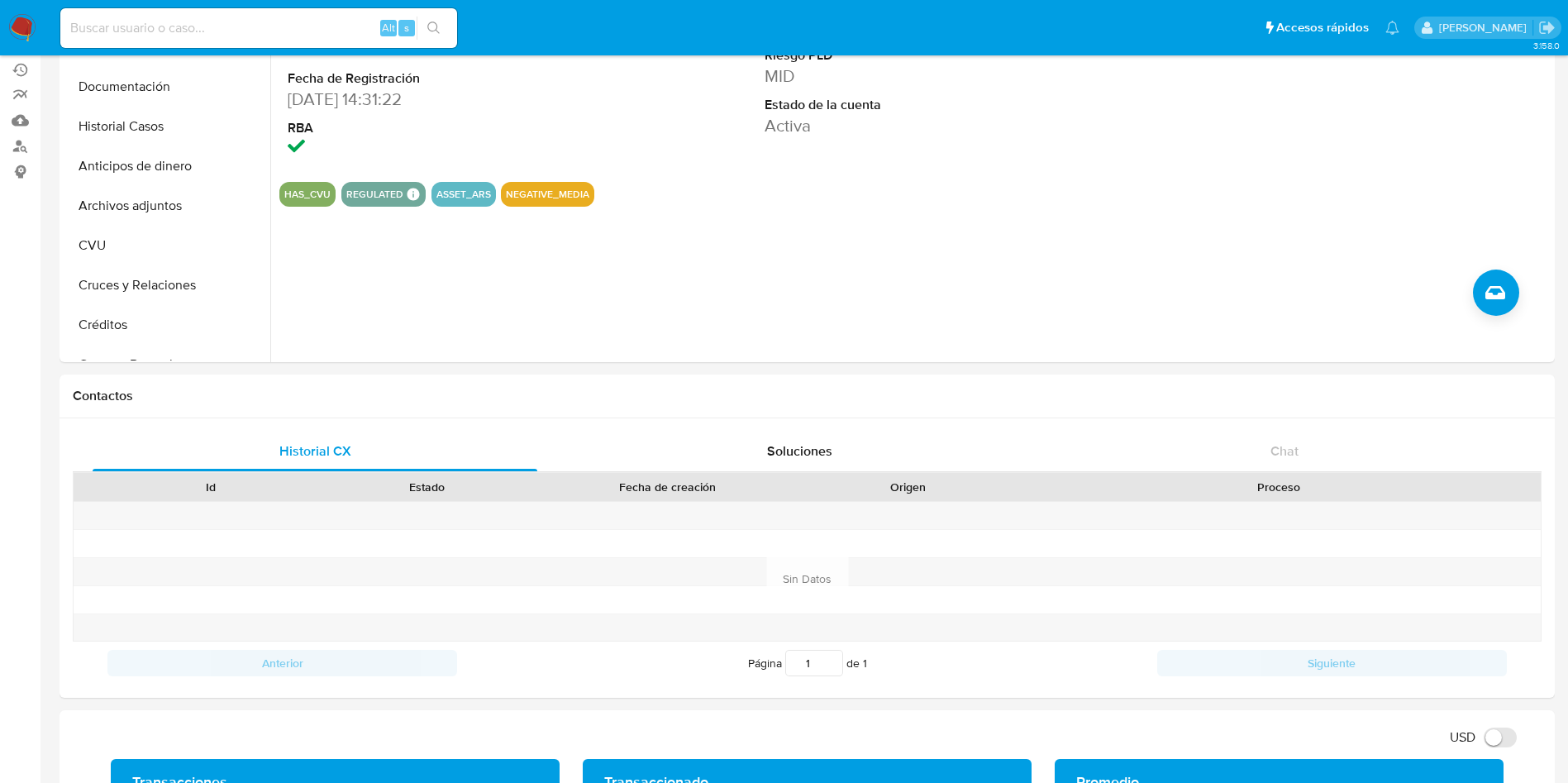
scroll to position [372, 0]
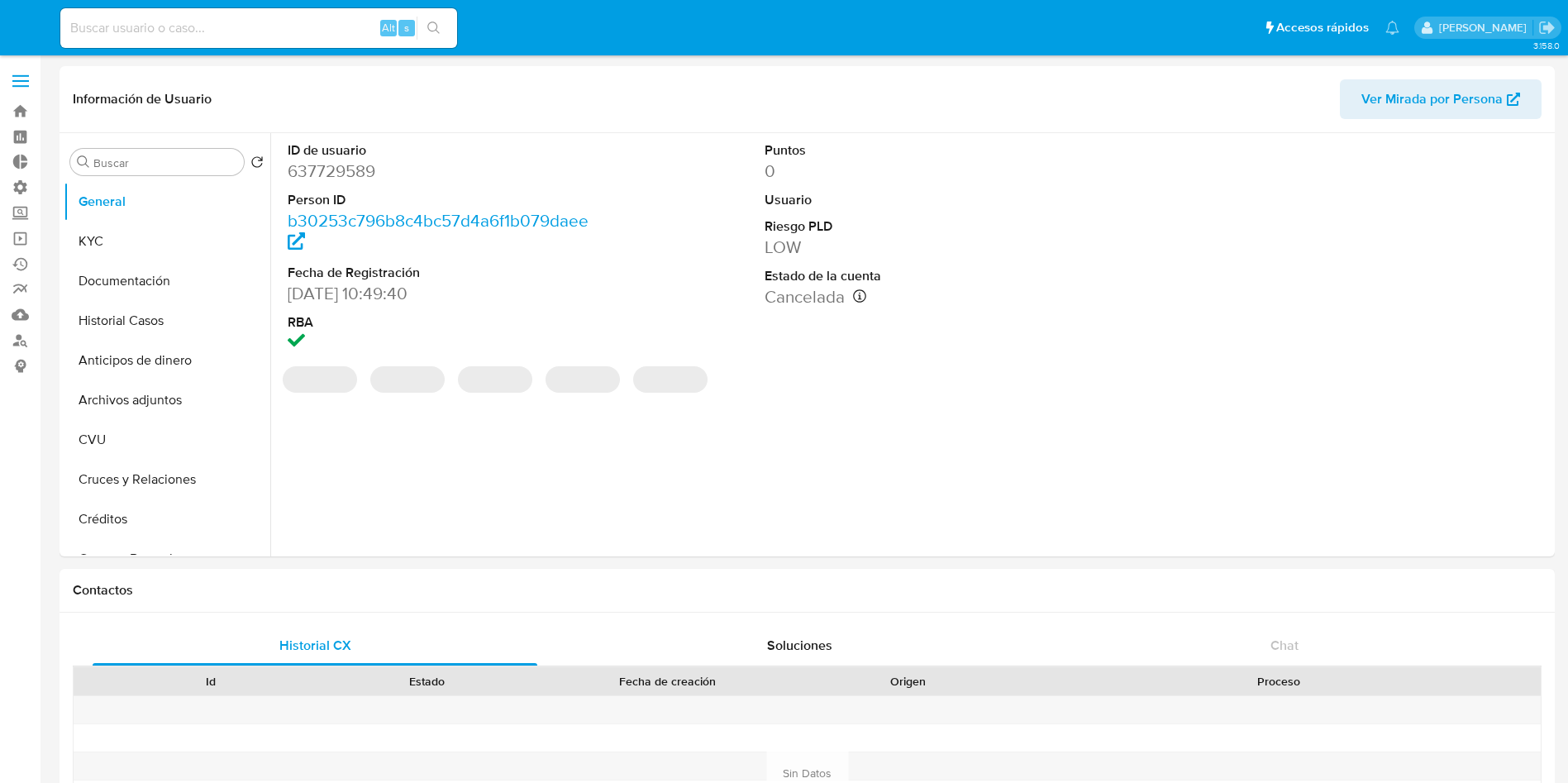
select select "10"
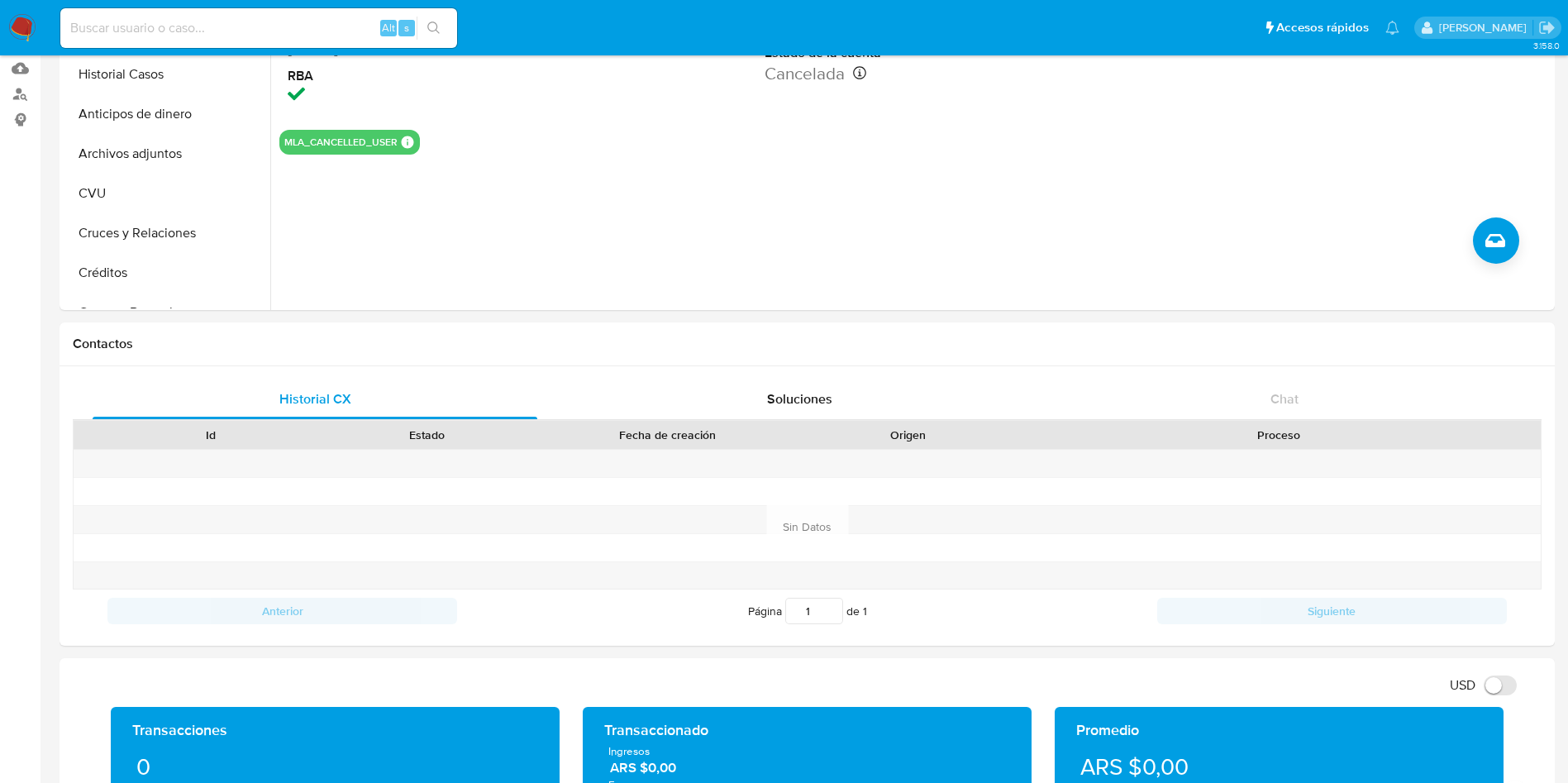
scroll to position [496, 0]
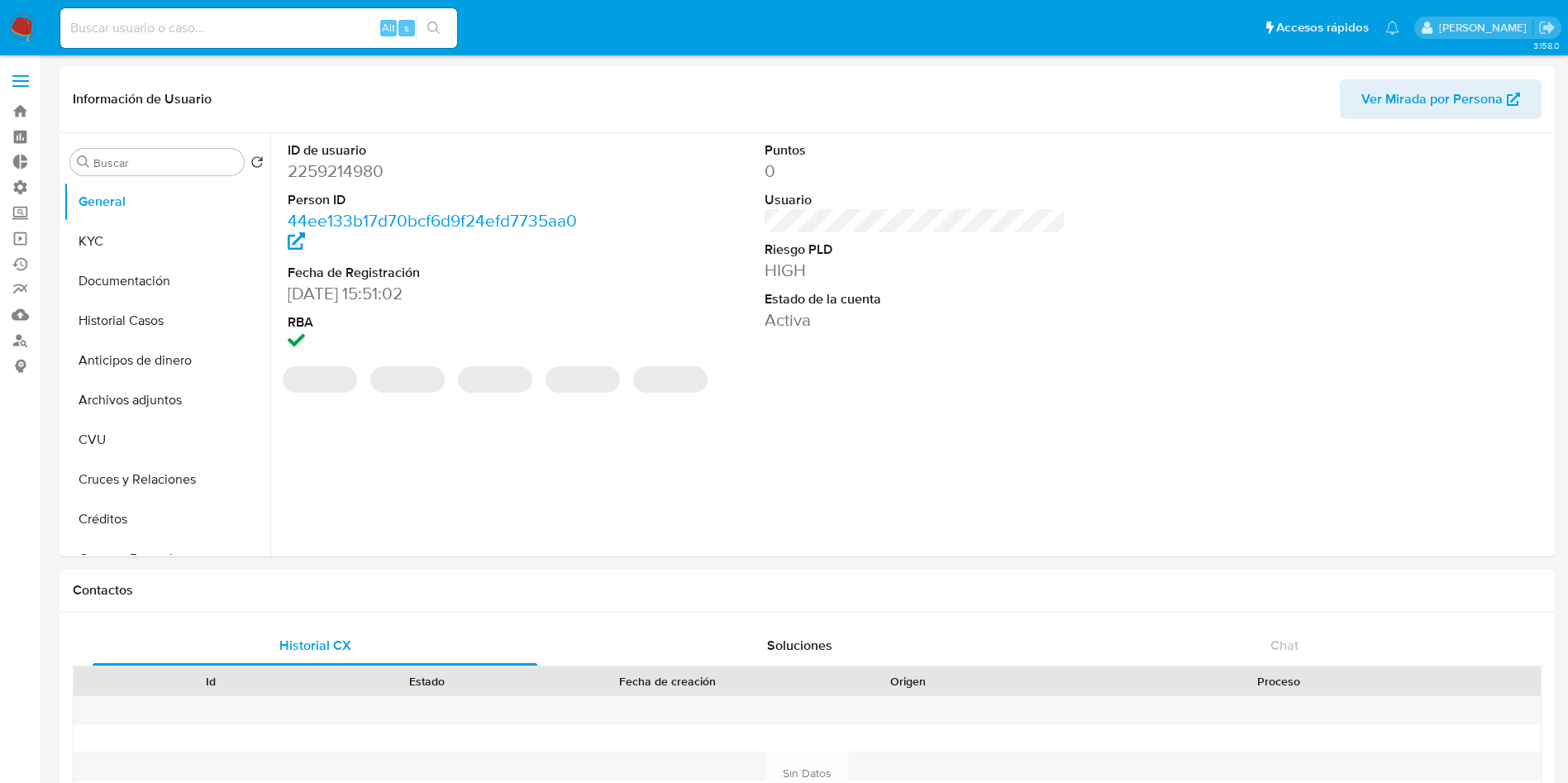
select select "10"
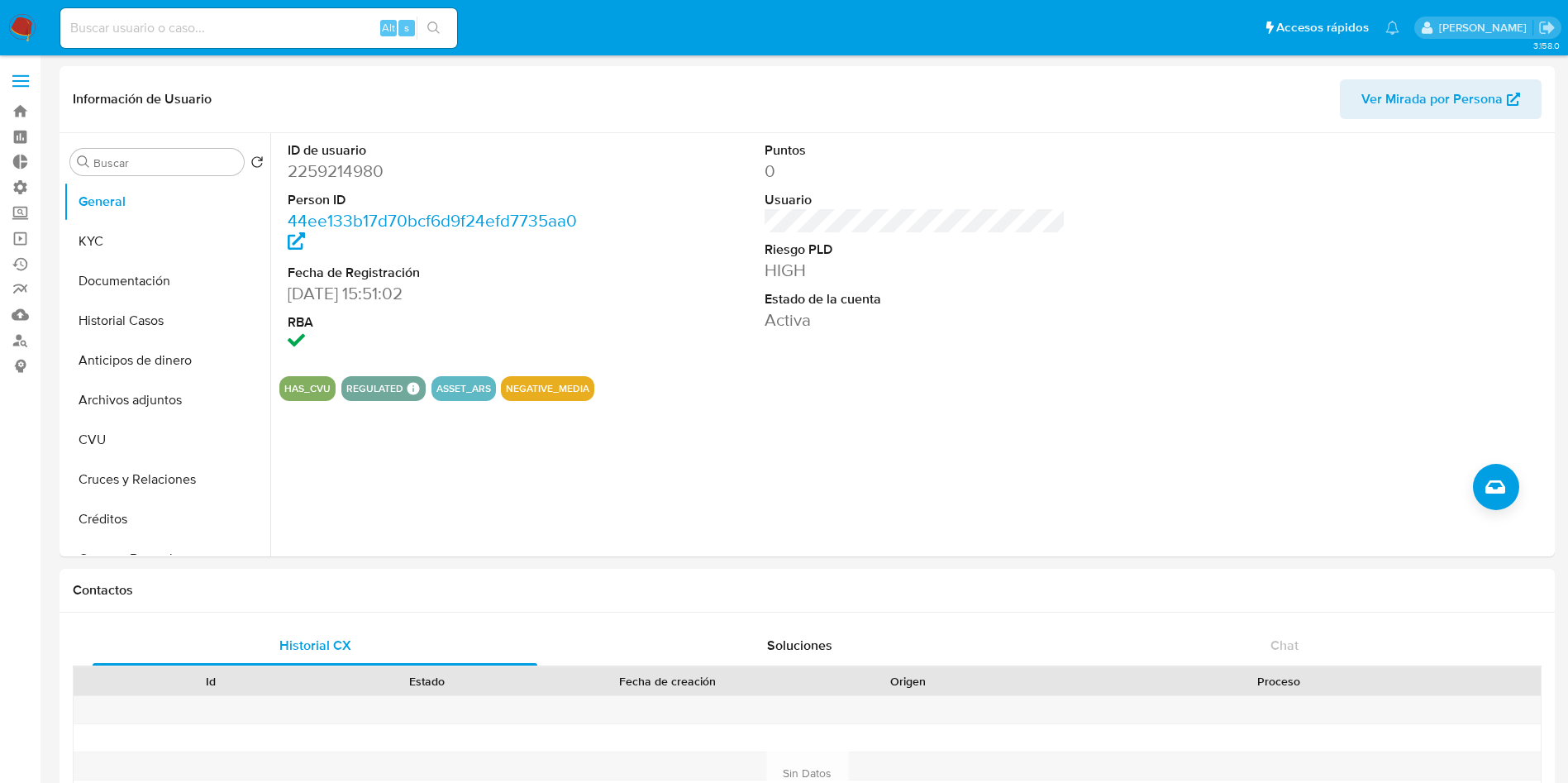
scroll to position [496, 0]
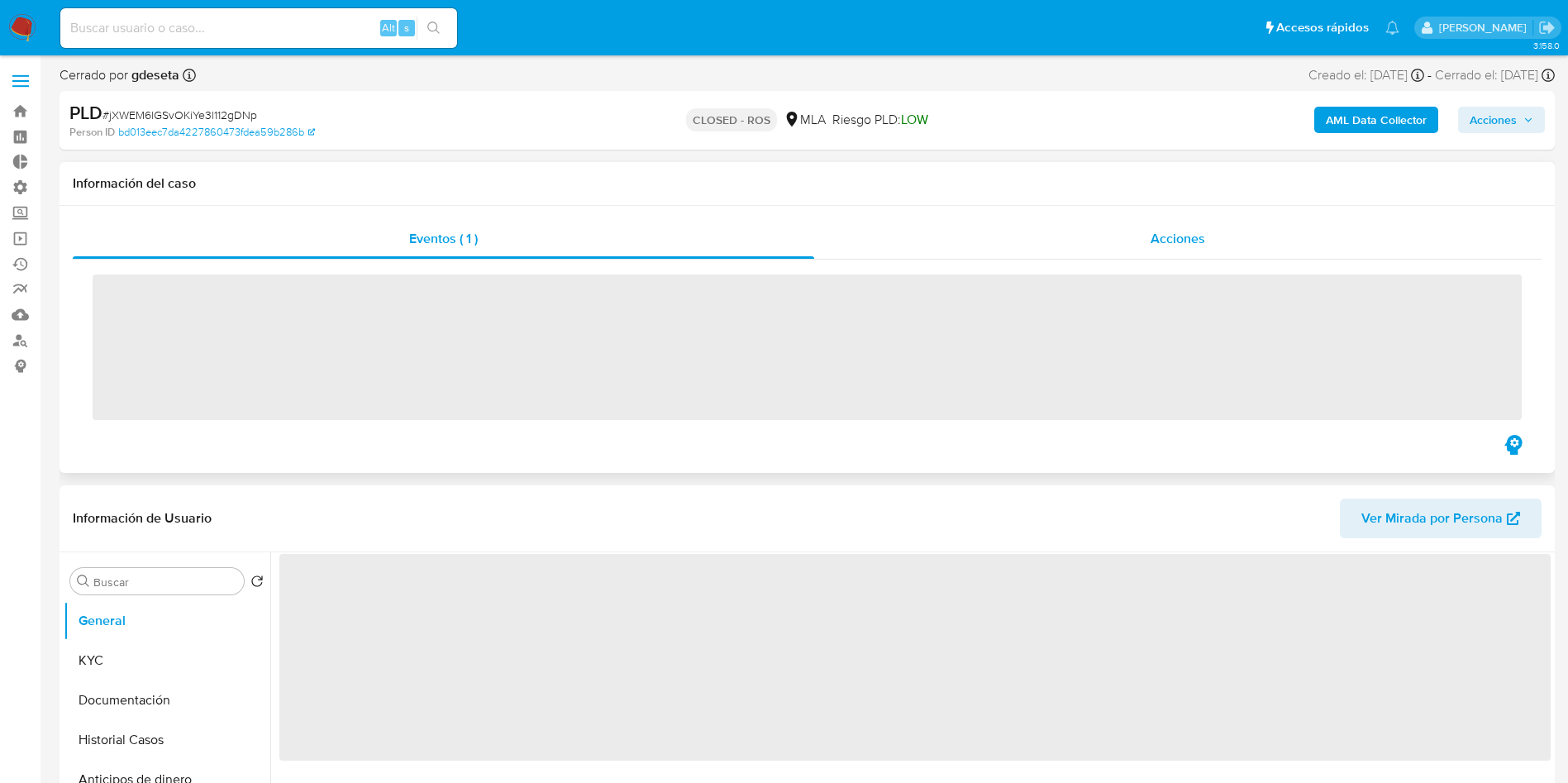
click at [1219, 238] on div "Acciones" at bounding box center [1177, 238] width 727 height 39
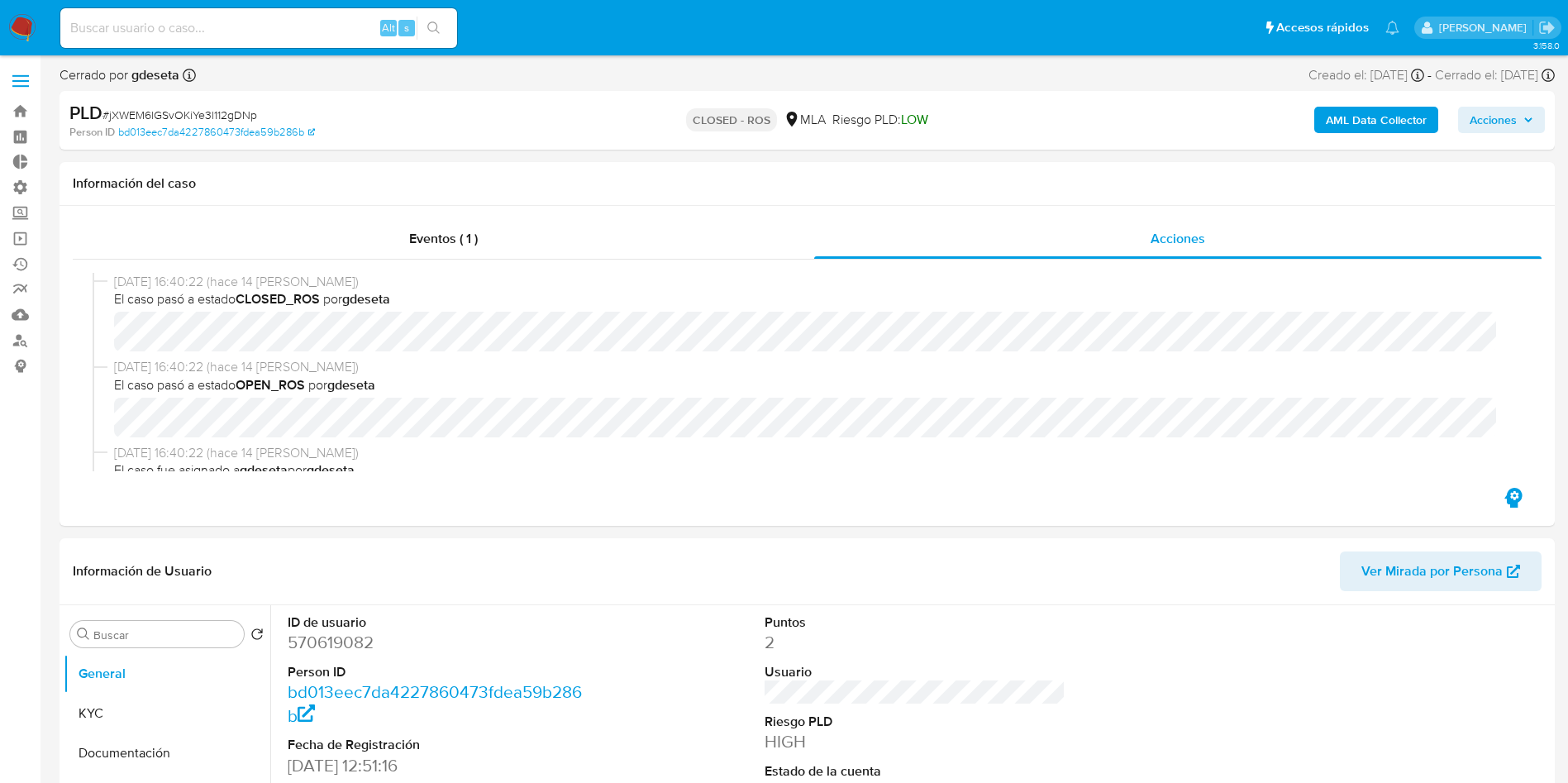
scroll to position [124, 0]
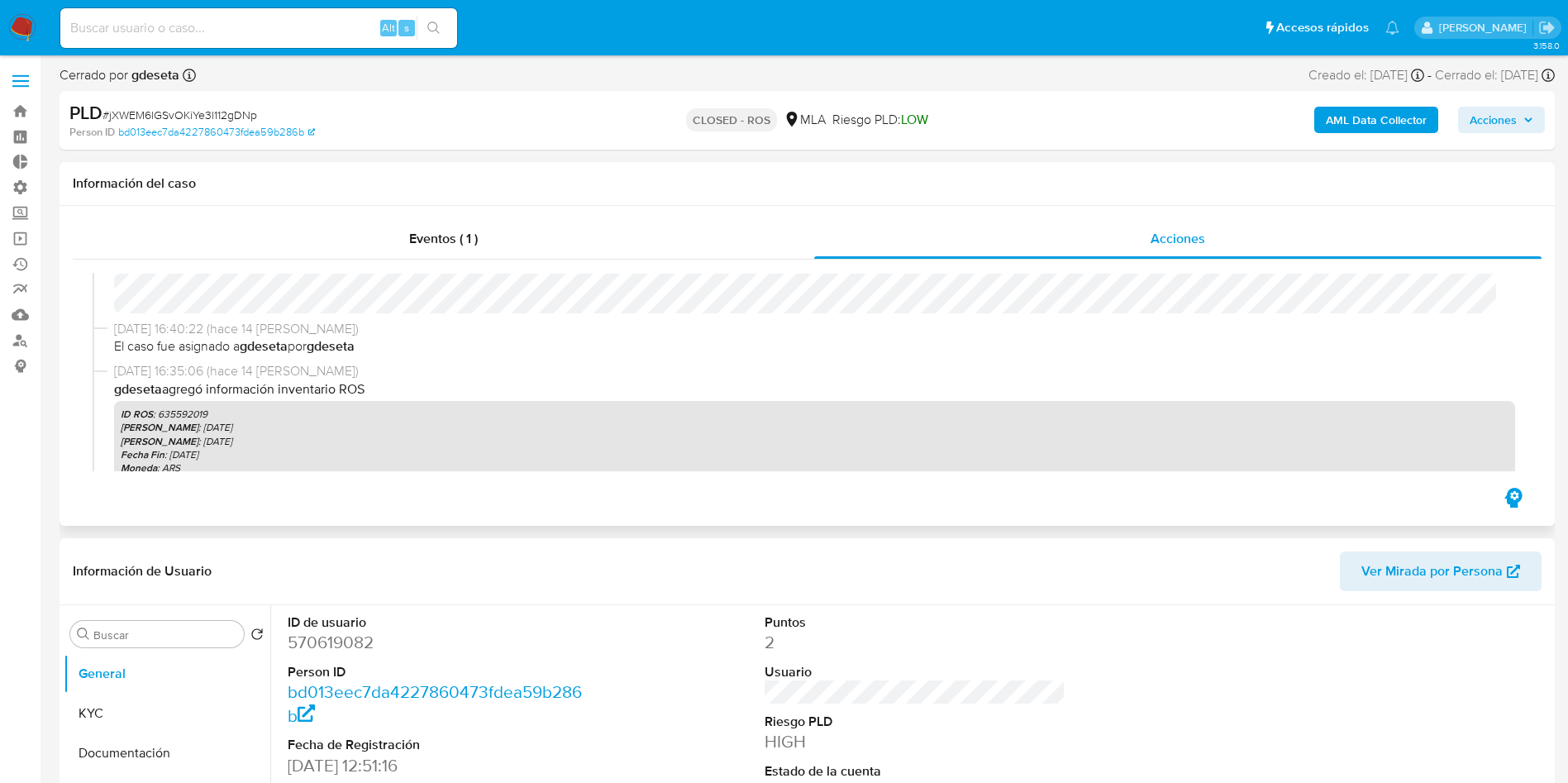
select select "10"
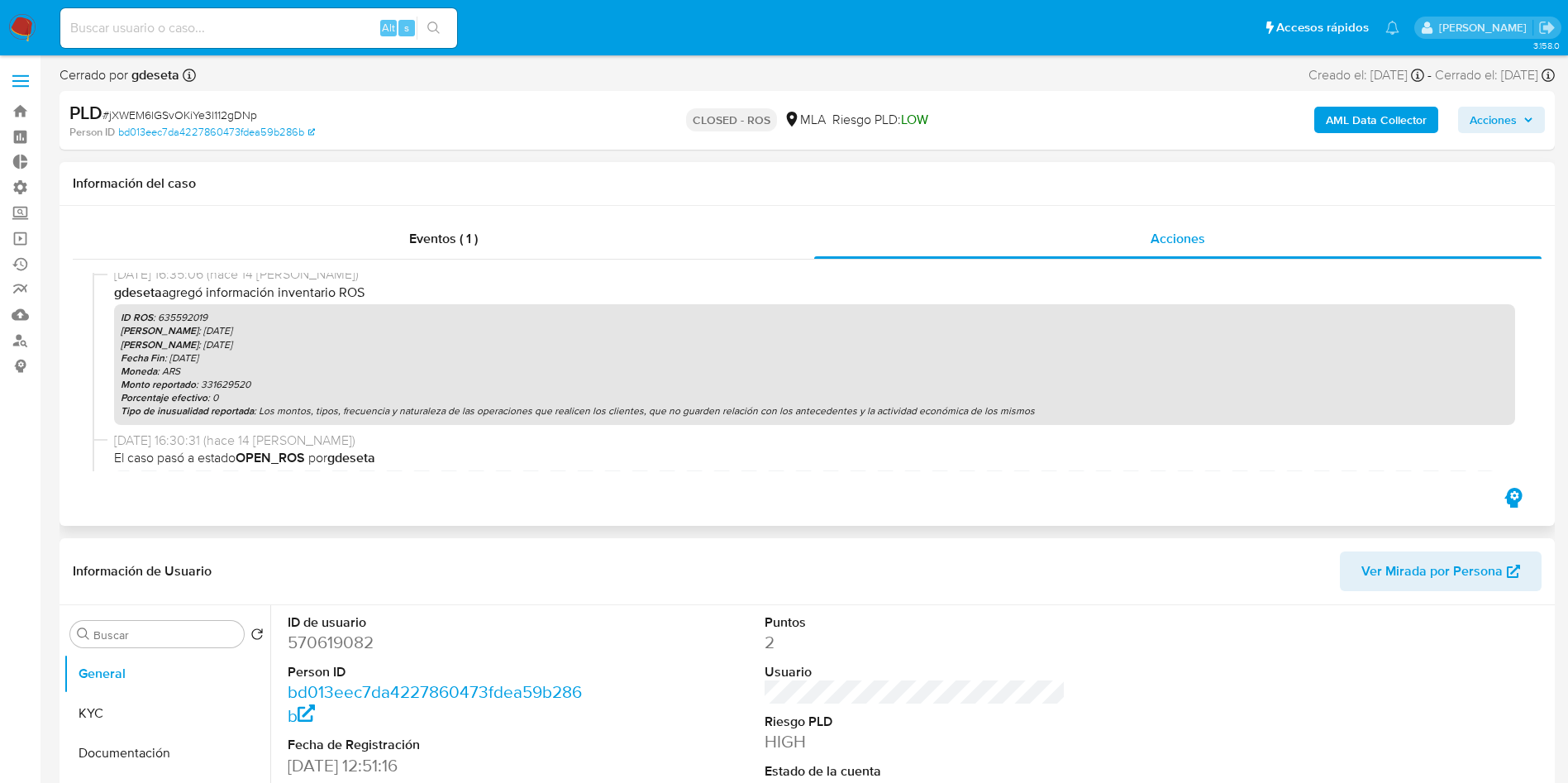
scroll to position [248, 0]
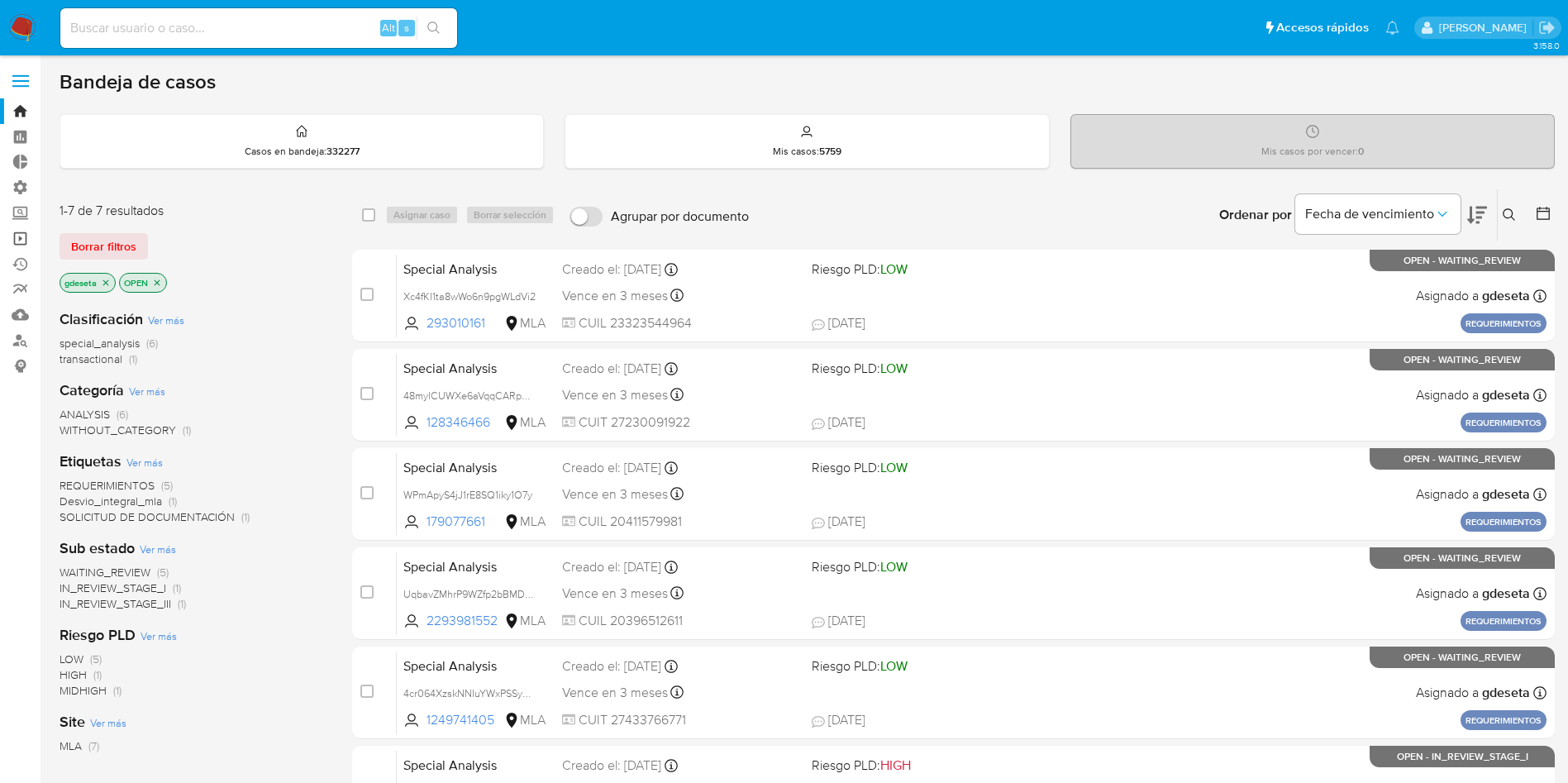
click at [26, 234] on link "Operaciones masivas" at bounding box center [99, 238] width 197 height 26
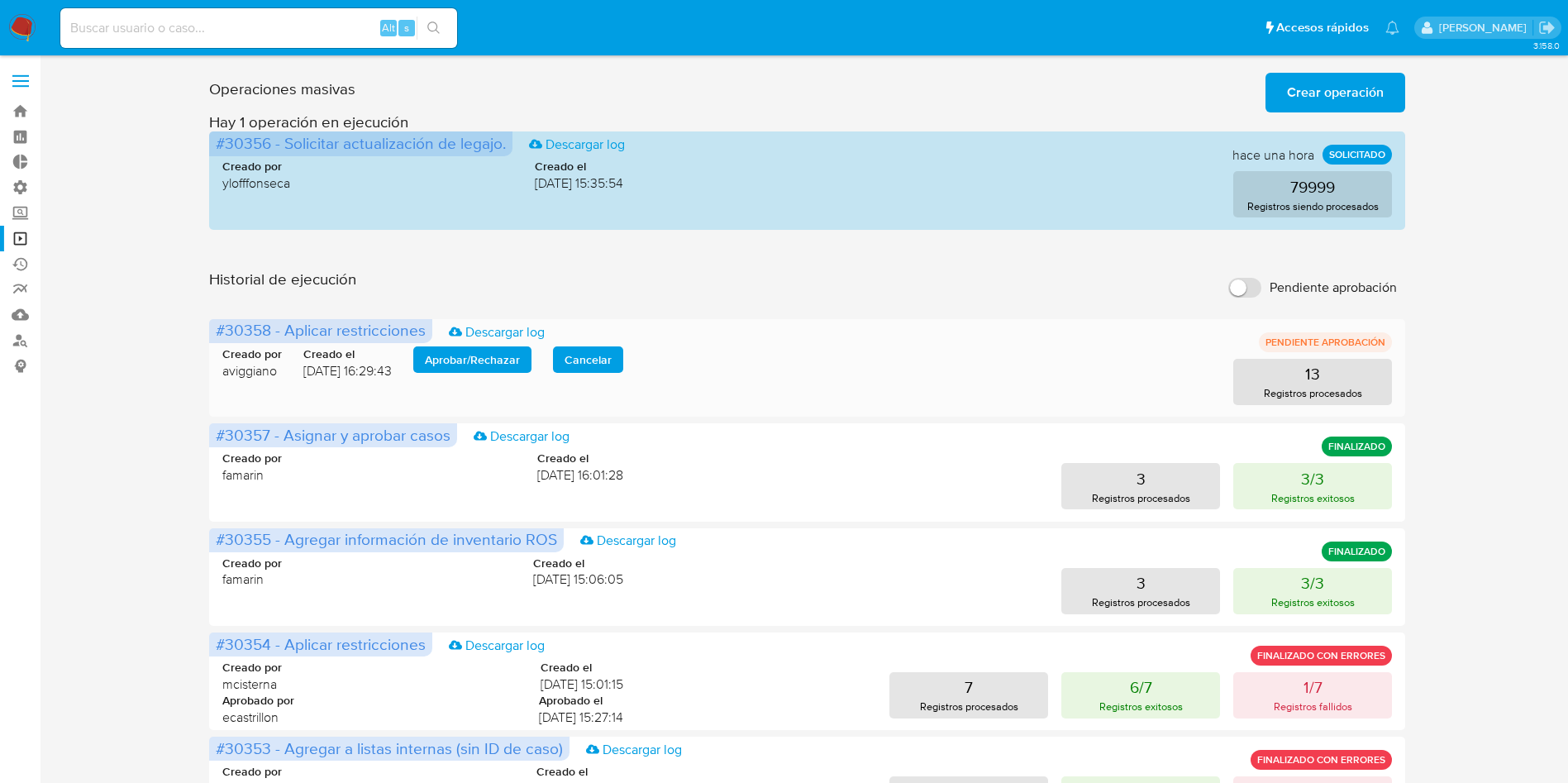
click at [471, 361] on span "Aprobar / Rechazar" at bounding box center [473, 359] width 95 height 23
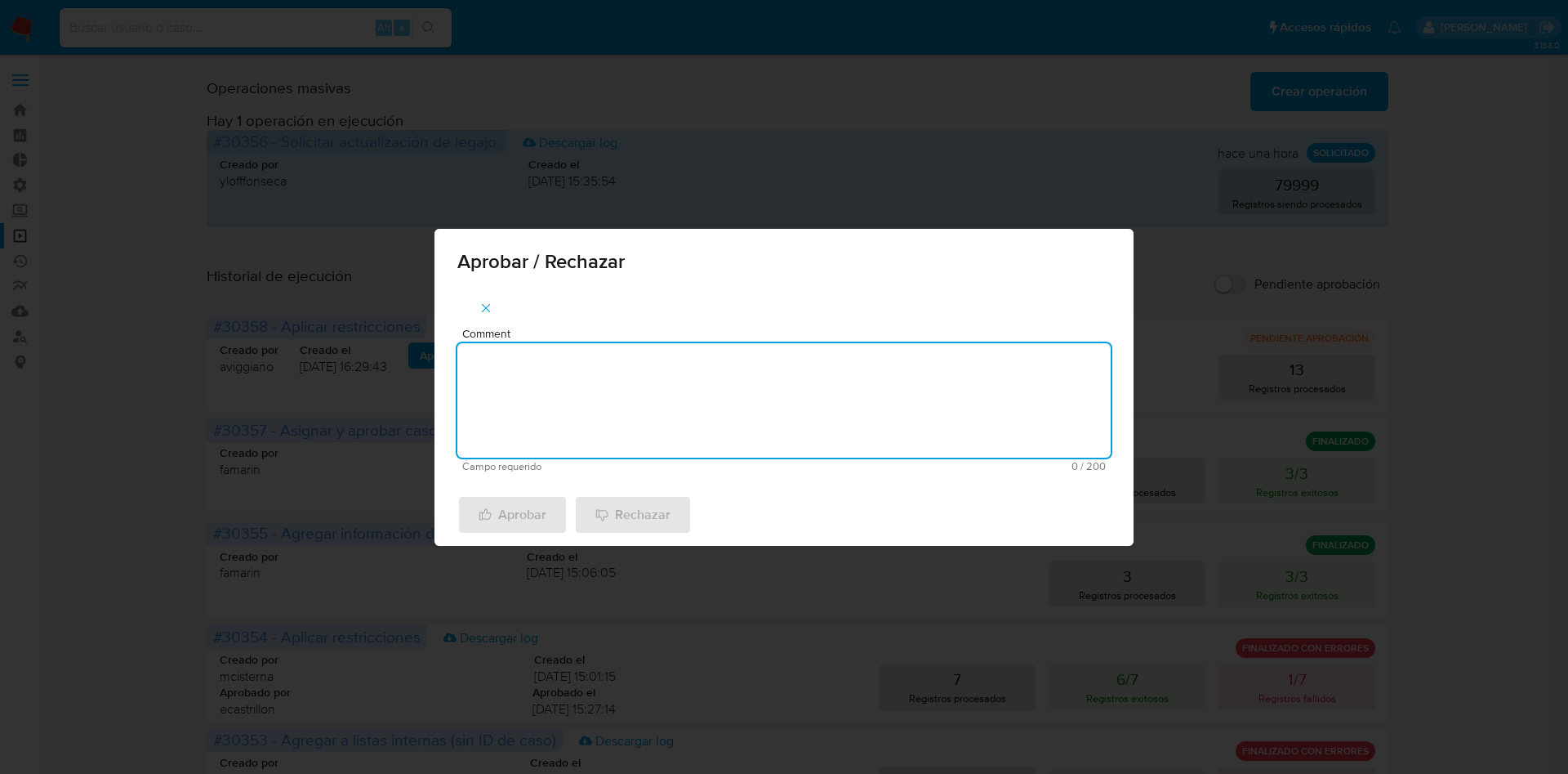
click at [611, 414] on textarea "Comment" at bounding box center [784, 400] width 654 height 115
type textarea "AML"
click at [527, 514] on span "Aprobar" at bounding box center [512, 515] width 68 height 36
